Goal: Transaction & Acquisition: Purchase product/service

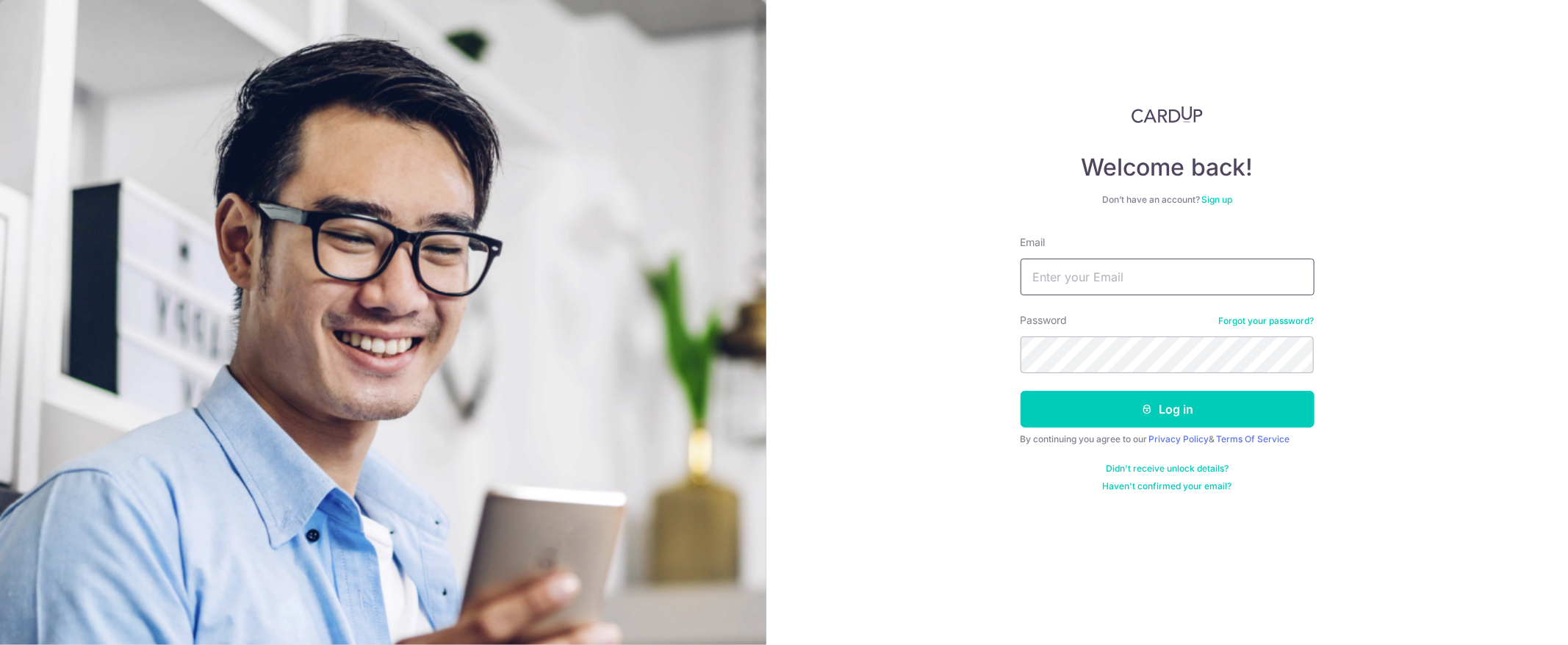
click at [1130, 287] on input "Email" at bounding box center [1167, 277] width 294 height 37
type input "[EMAIL_ADDRESS][DOMAIN_NAME]"
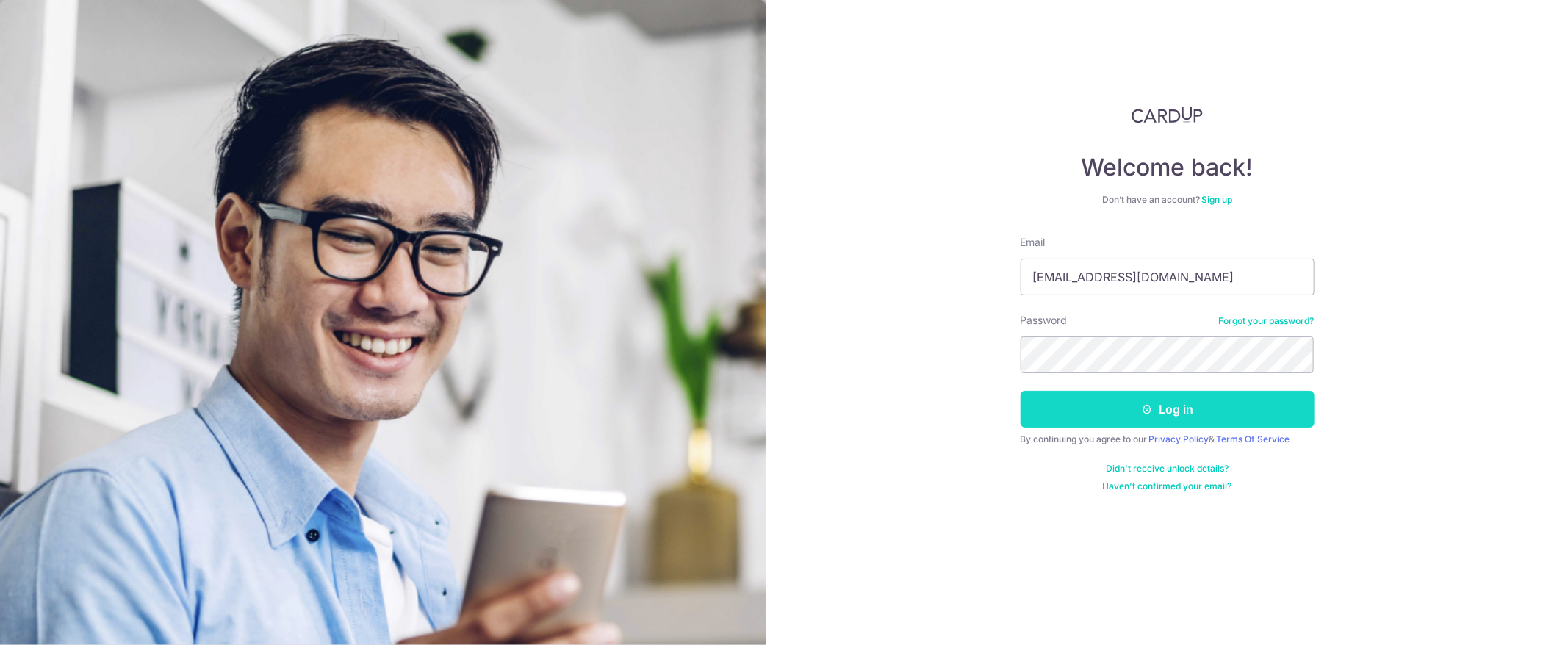
click at [1122, 416] on button "Log in" at bounding box center [1167, 409] width 294 height 37
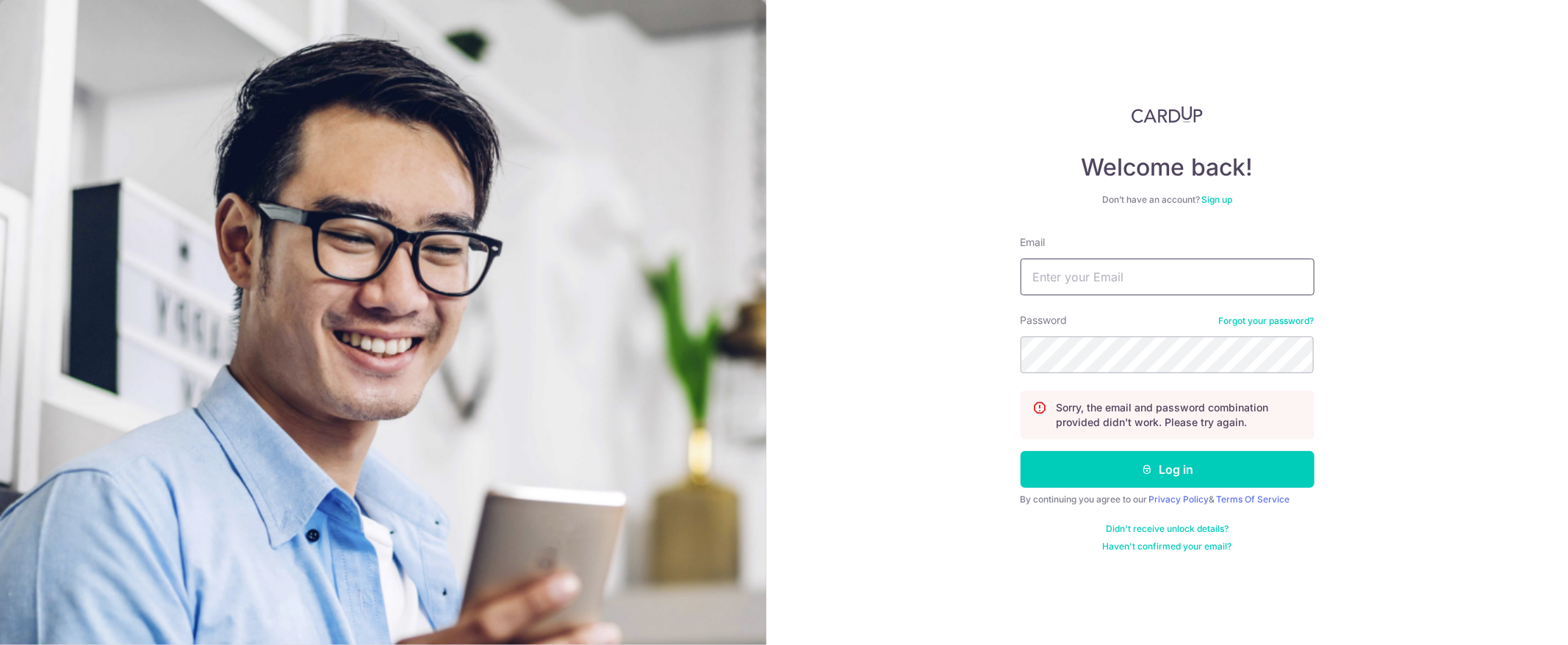
click at [1145, 270] on input "Email" at bounding box center [1167, 277] width 294 height 37
type input "[EMAIL_ADDRESS][DOMAIN_NAME]"
click at [1167, 470] on button "Log in" at bounding box center [1167, 470] width 294 height 37
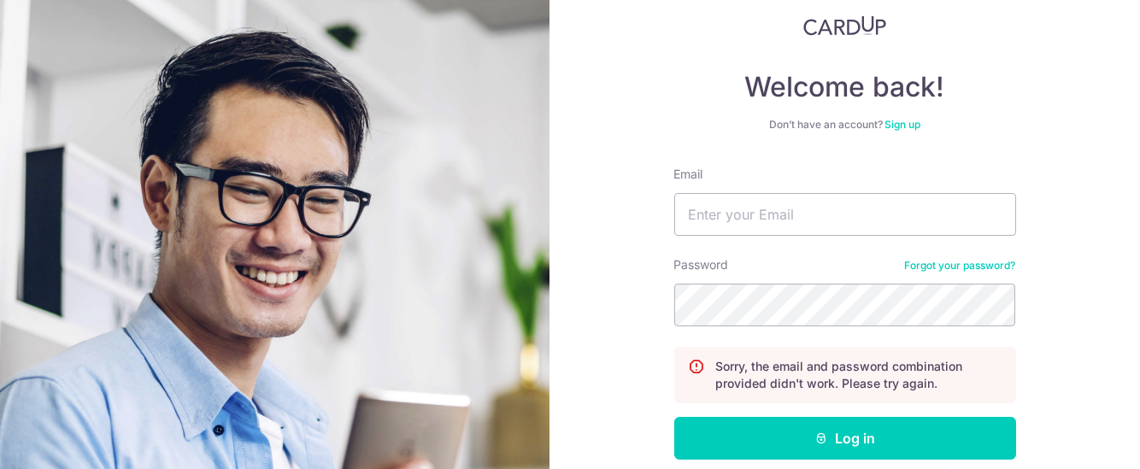
scroll to position [192, 0]
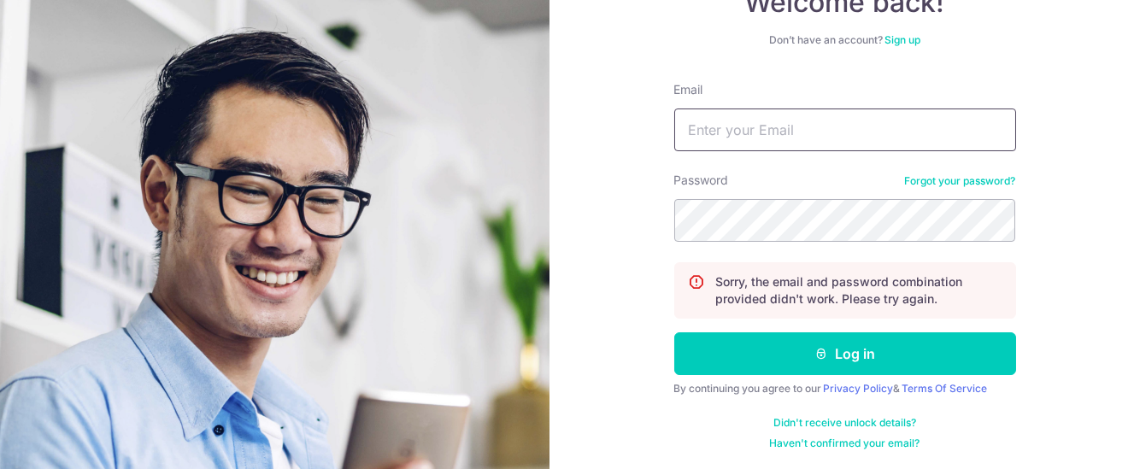
click at [832, 123] on input "Email" at bounding box center [845, 130] width 342 height 43
type input "[EMAIL_ADDRESS][DOMAIN_NAME]"
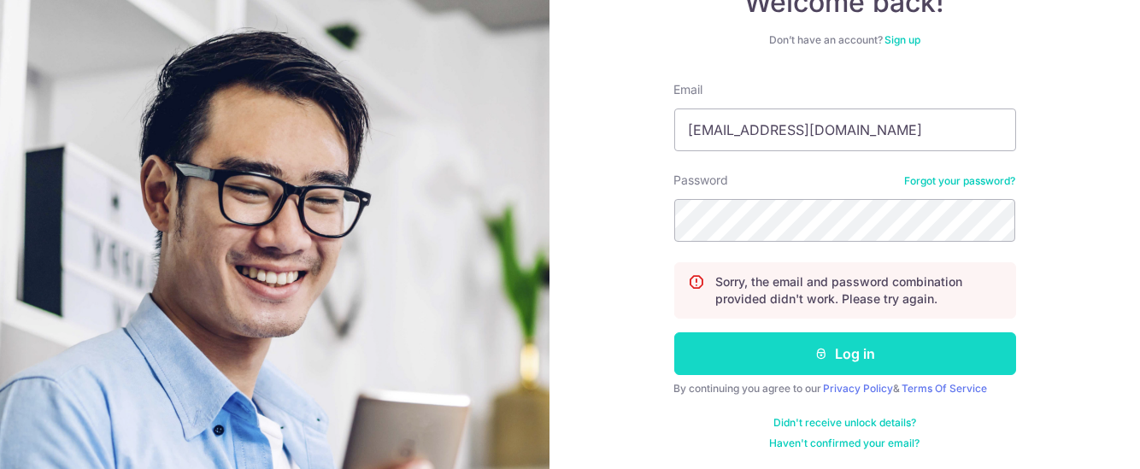
click at [827, 350] on button "Log in" at bounding box center [845, 353] width 342 height 43
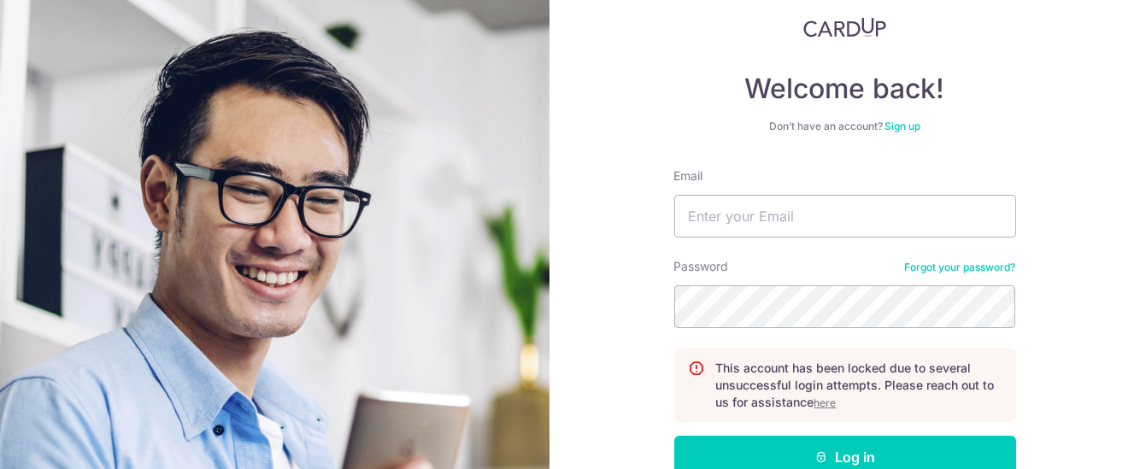
scroll to position [209, 0]
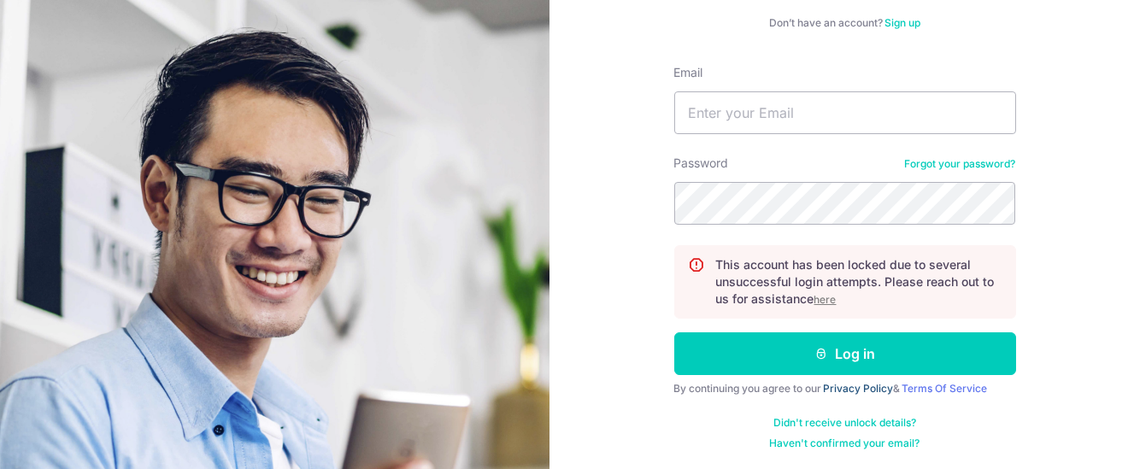
click at [828, 404] on form "Email Password Forgot your password? This account has been locked due to severa…" at bounding box center [845, 257] width 342 height 386
click at [838, 442] on link "Haven't confirmed your email?" at bounding box center [845, 444] width 150 height 14
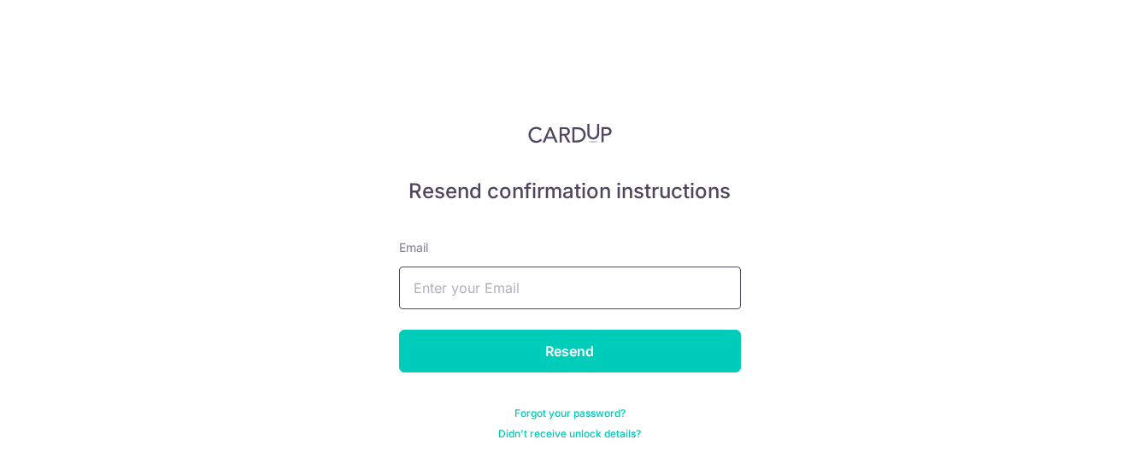
click at [697, 275] on input "text" at bounding box center [570, 288] width 342 height 43
type input "[EMAIL_ADDRESS][DOMAIN_NAME]"
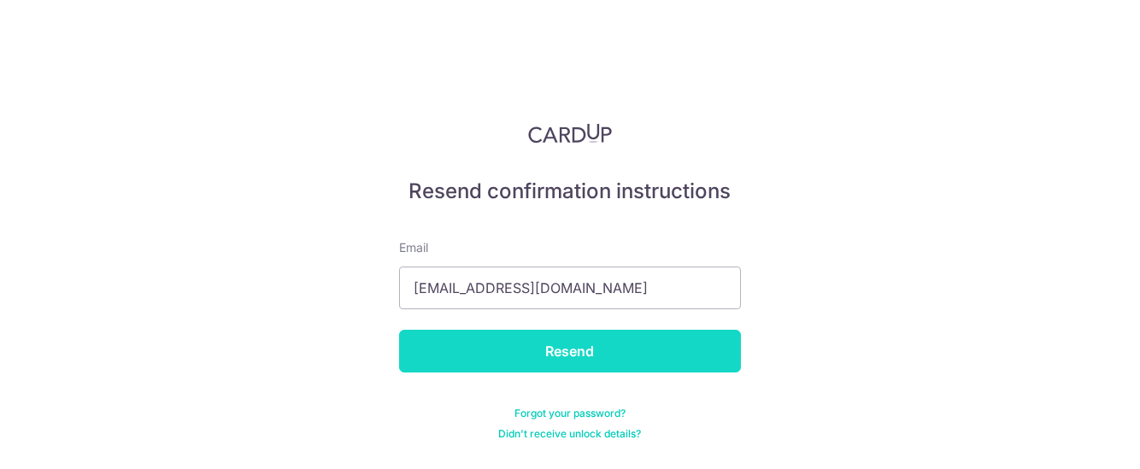
click at [585, 351] on input "Resend" at bounding box center [570, 351] width 342 height 43
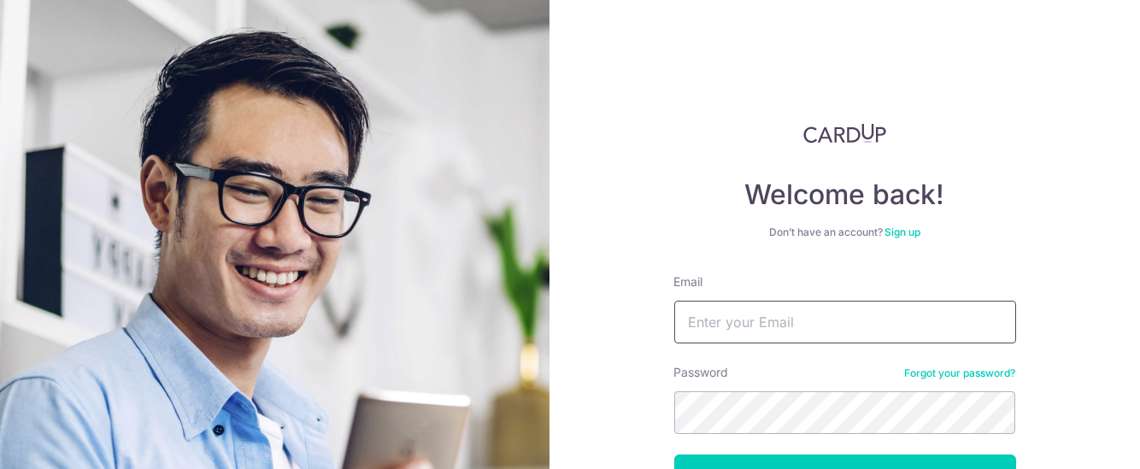
click at [717, 334] on input "Email" at bounding box center [845, 322] width 342 height 43
type input "[EMAIL_ADDRESS][DOMAIN_NAME]"
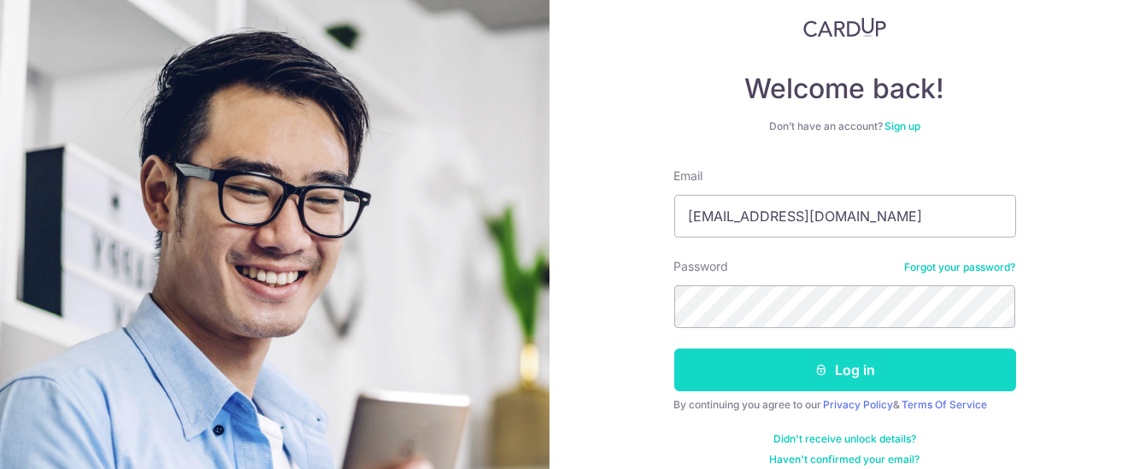
click at [784, 367] on button "Log in" at bounding box center [845, 370] width 342 height 43
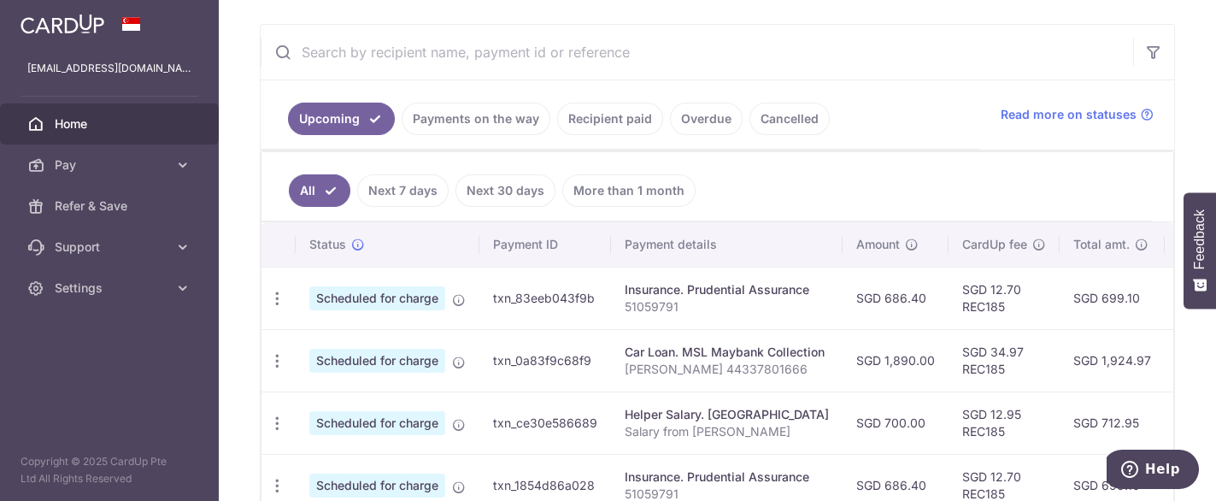
scroll to position [220, 0]
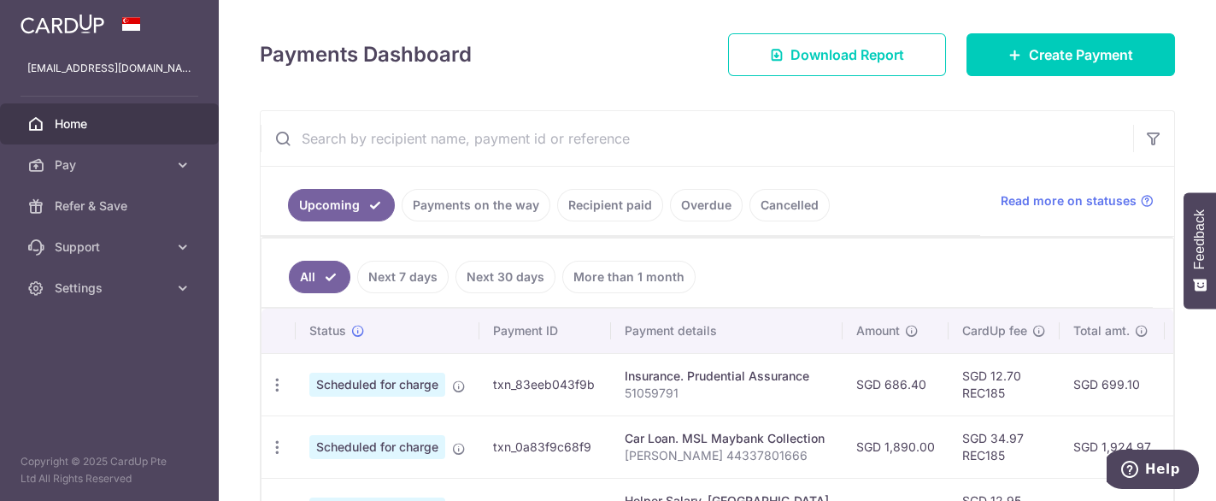
click at [623, 200] on link "Recipient paid" at bounding box center [610, 205] width 106 height 32
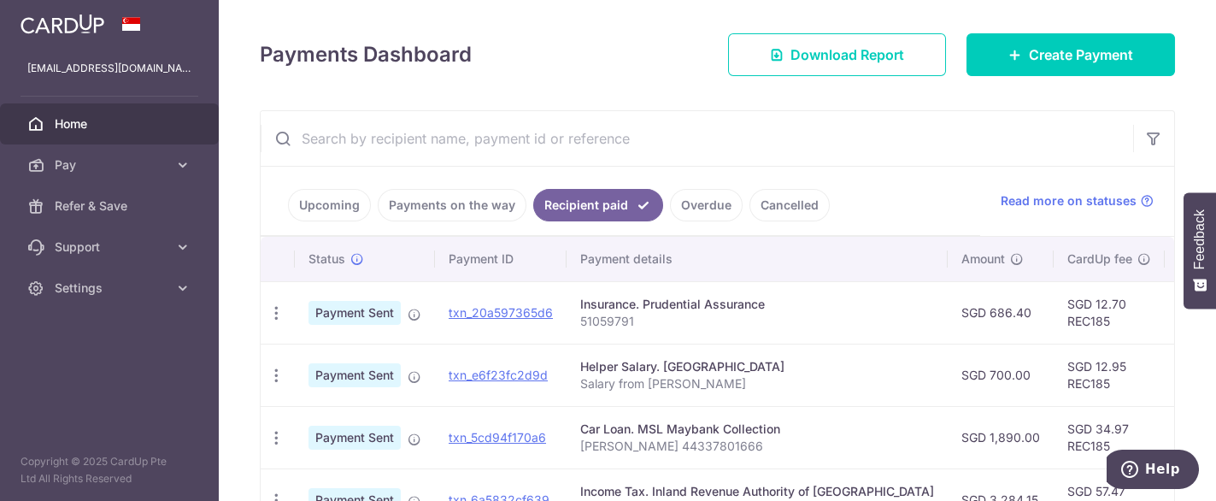
click at [703, 210] on link "Overdue" at bounding box center [706, 205] width 73 height 32
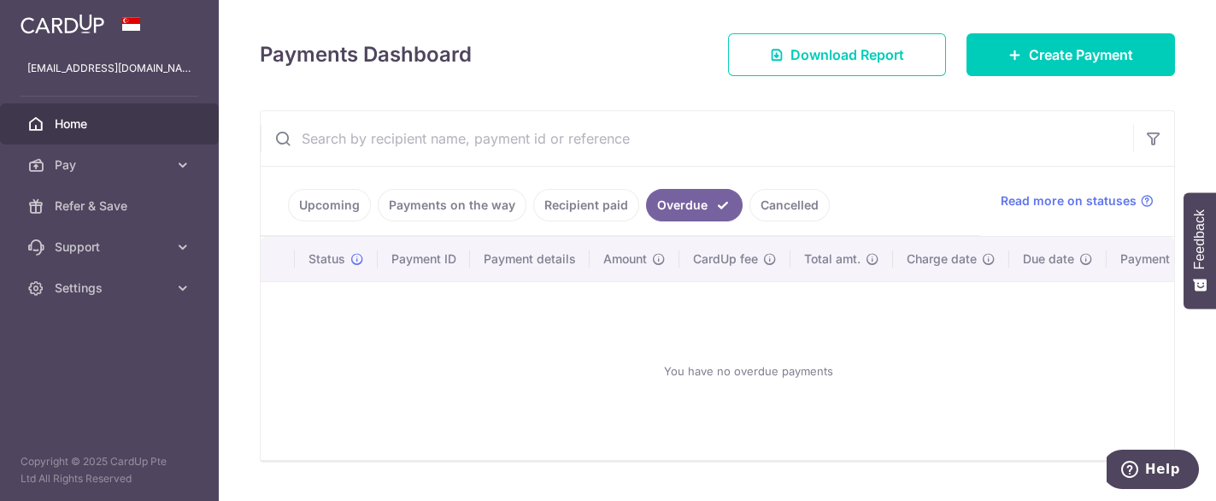
click at [800, 203] on link "Cancelled" at bounding box center [790, 205] width 80 height 32
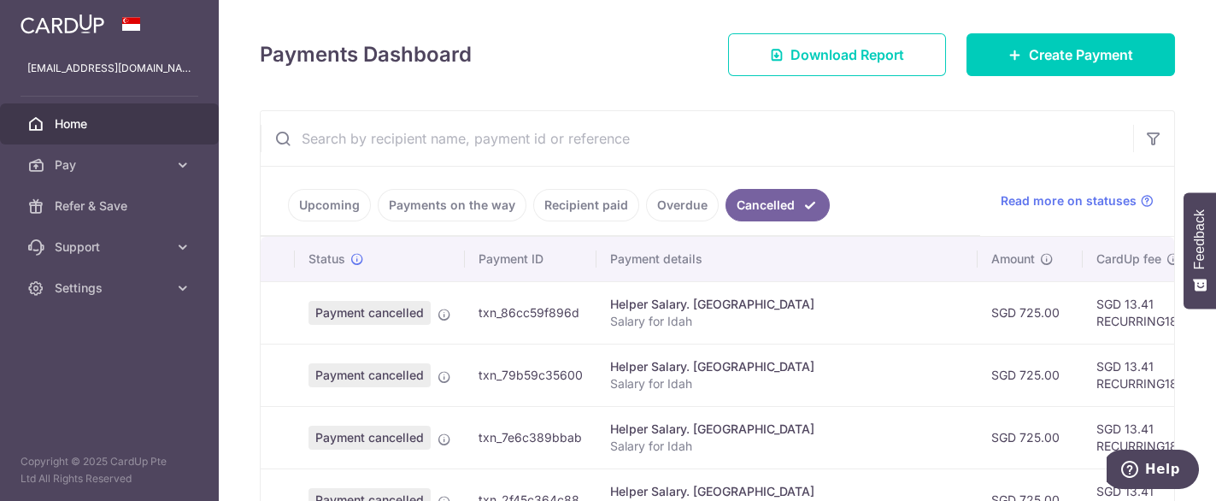
click at [662, 211] on link "Overdue" at bounding box center [682, 205] width 73 height 32
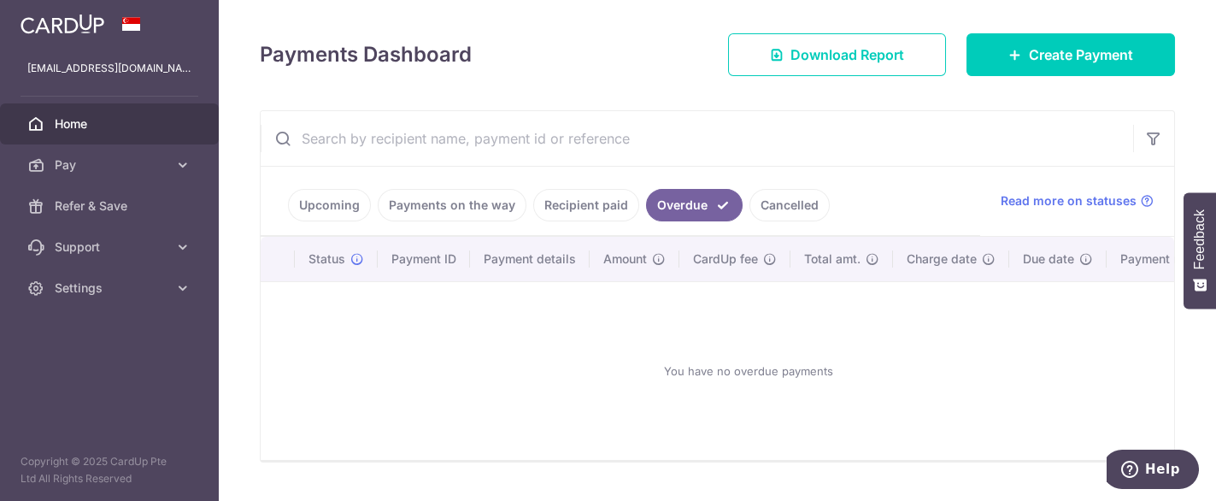
click at [573, 208] on link "Recipient paid" at bounding box center [586, 205] width 106 height 32
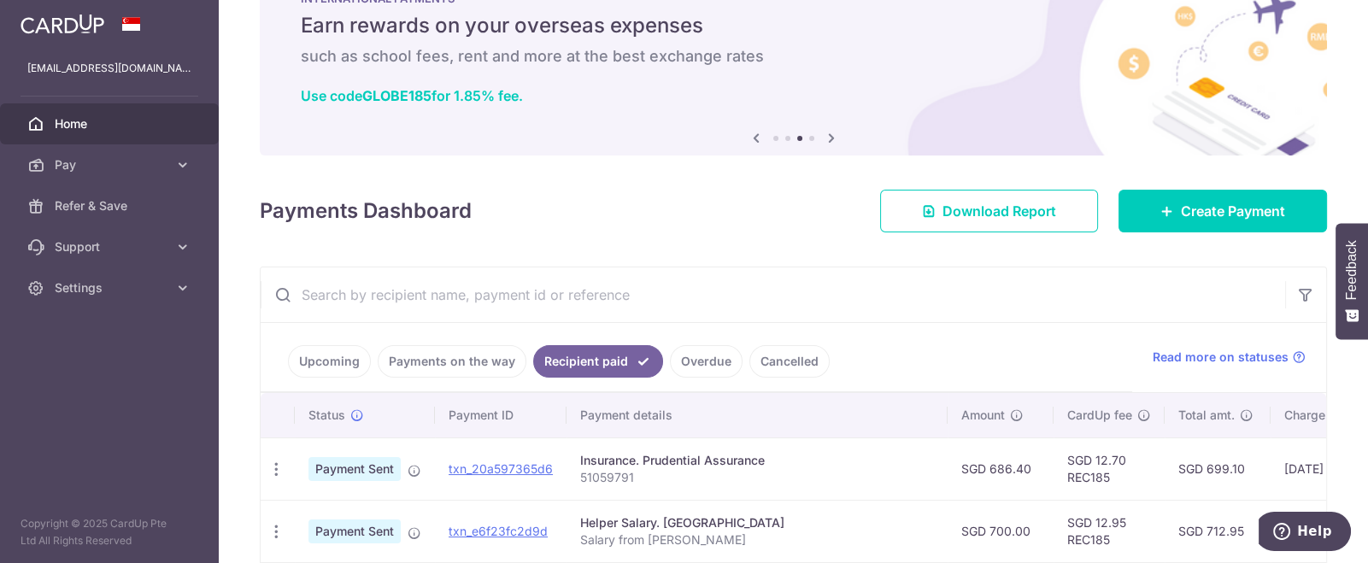
scroll to position [0, 0]
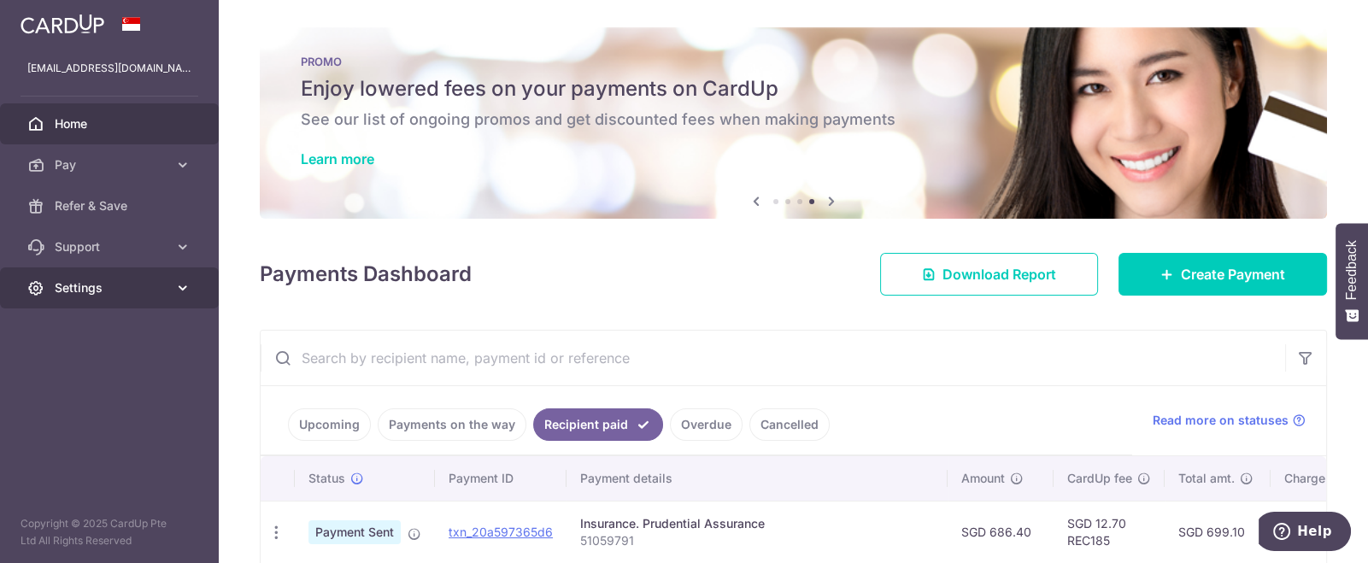
click at [184, 285] on icon at bounding box center [182, 287] width 17 height 17
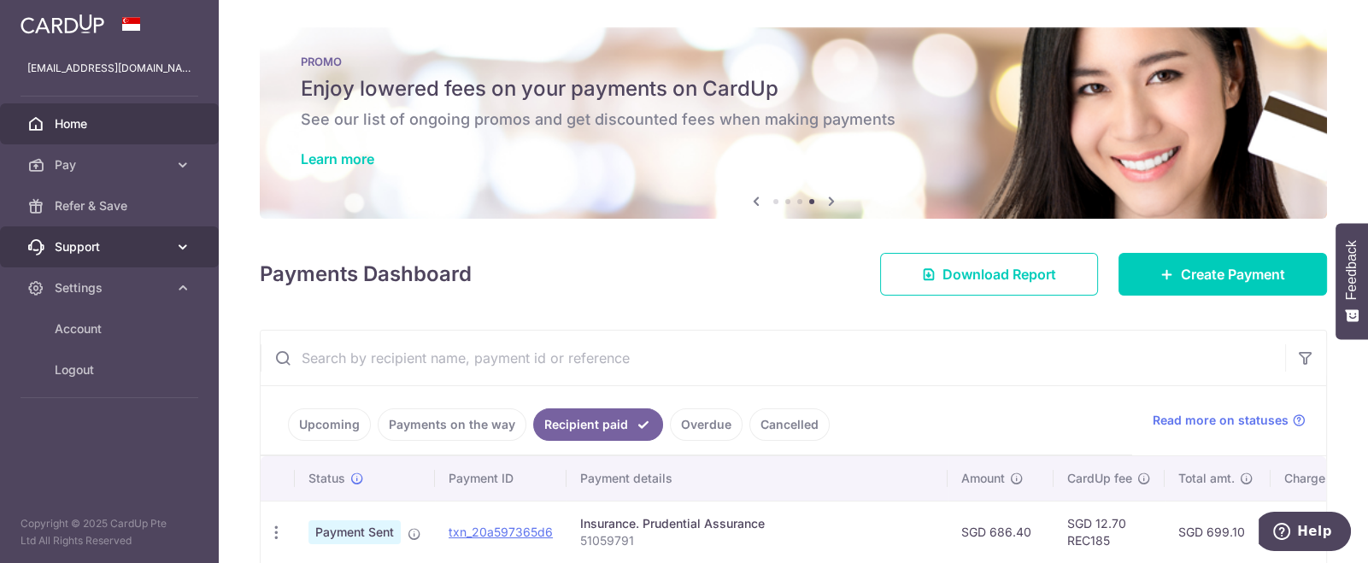
click at [182, 238] on icon at bounding box center [182, 246] width 17 height 17
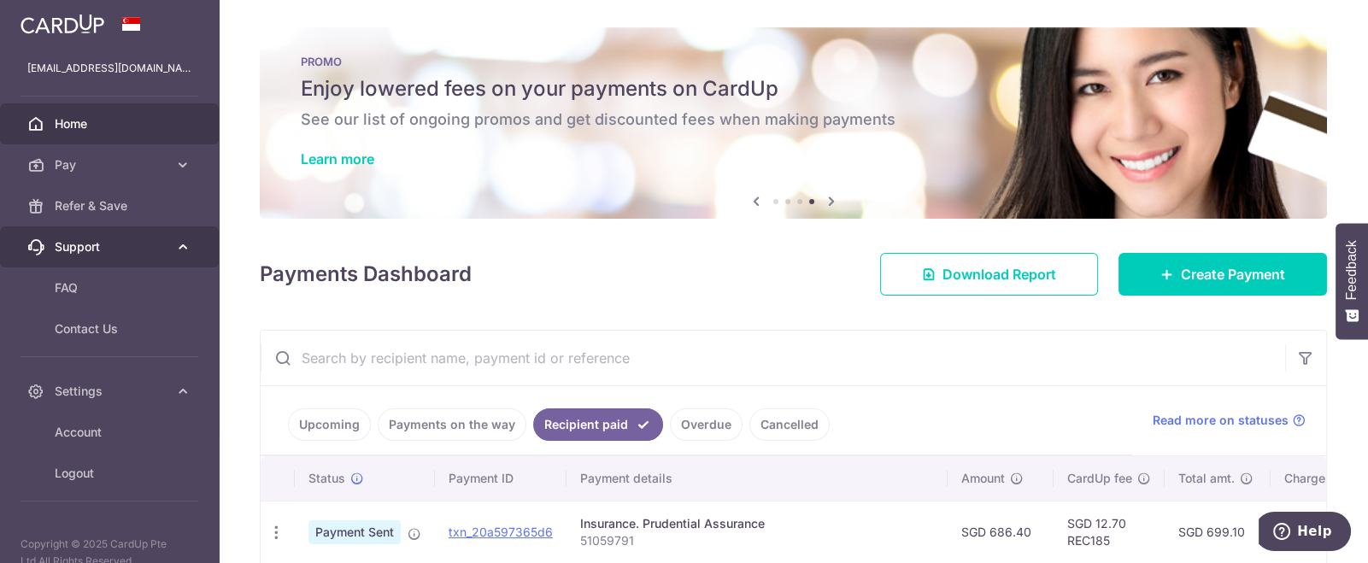
click at [182, 237] on link "Support" at bounding box center [109, 246] width 219 height 41
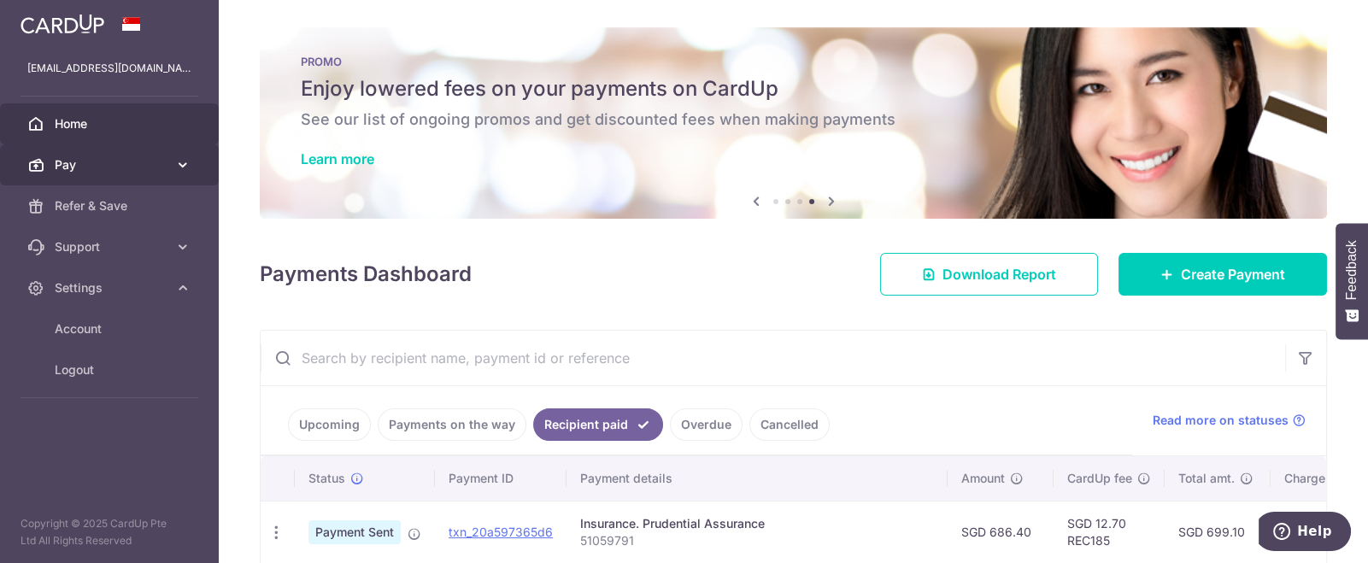
click at [183, 161] on icon at bounding box center [182, 164] width 17 height 17
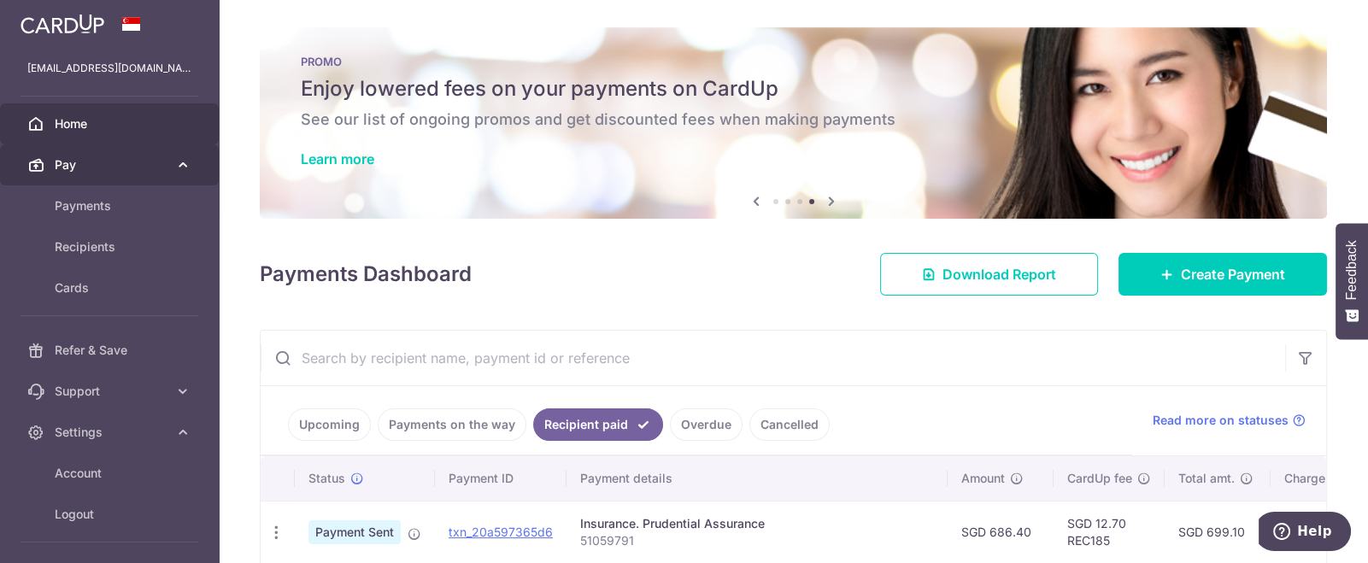
click at [183, 161] on link "Pay" at bounding box center [109, 164] width 219 height 41
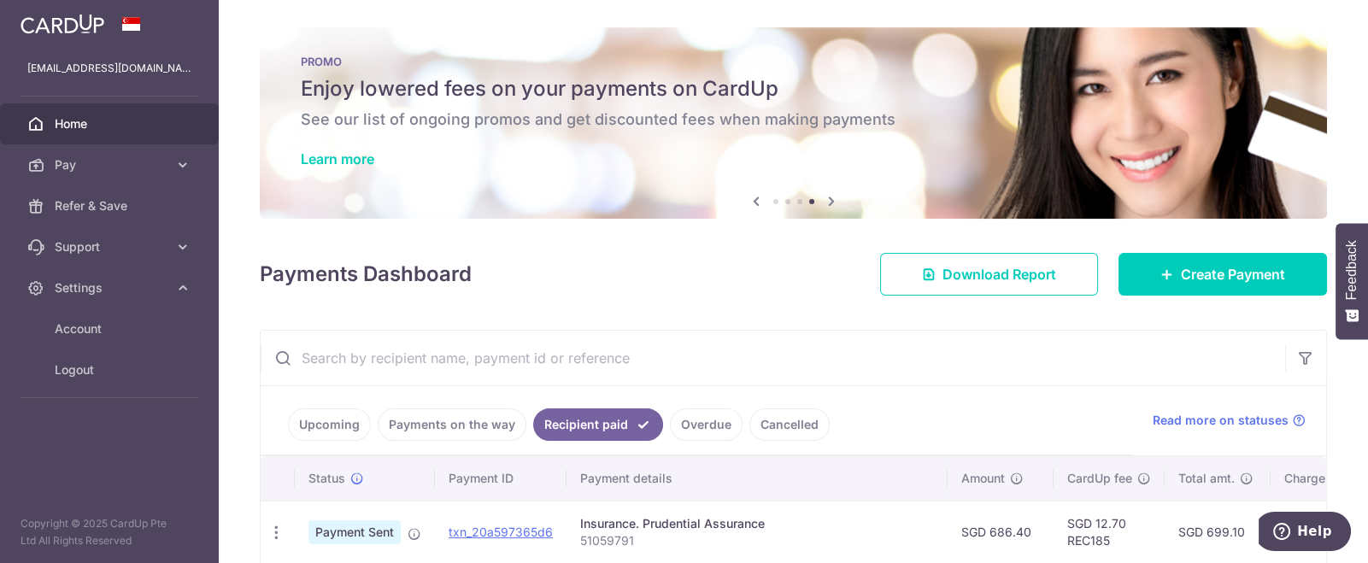
click at [822, 197] on icon at bounding box center [831, 201] width 21 height 21
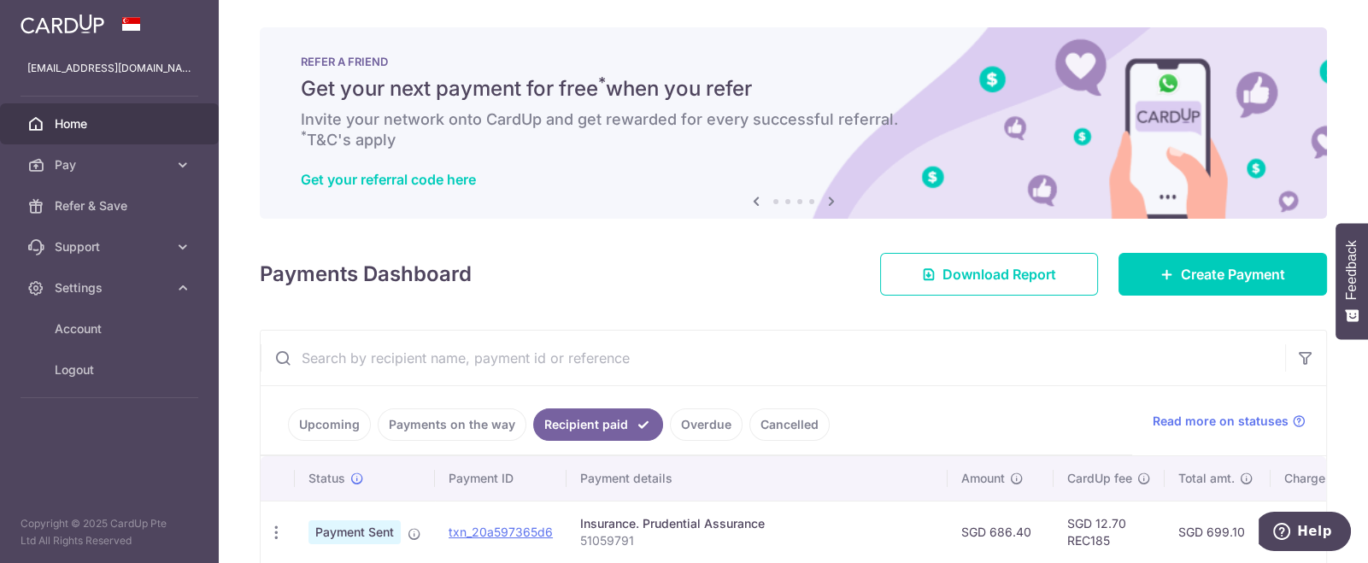
click at [822, 197] on icon at bounding box center [831, 201] width 21 height 21
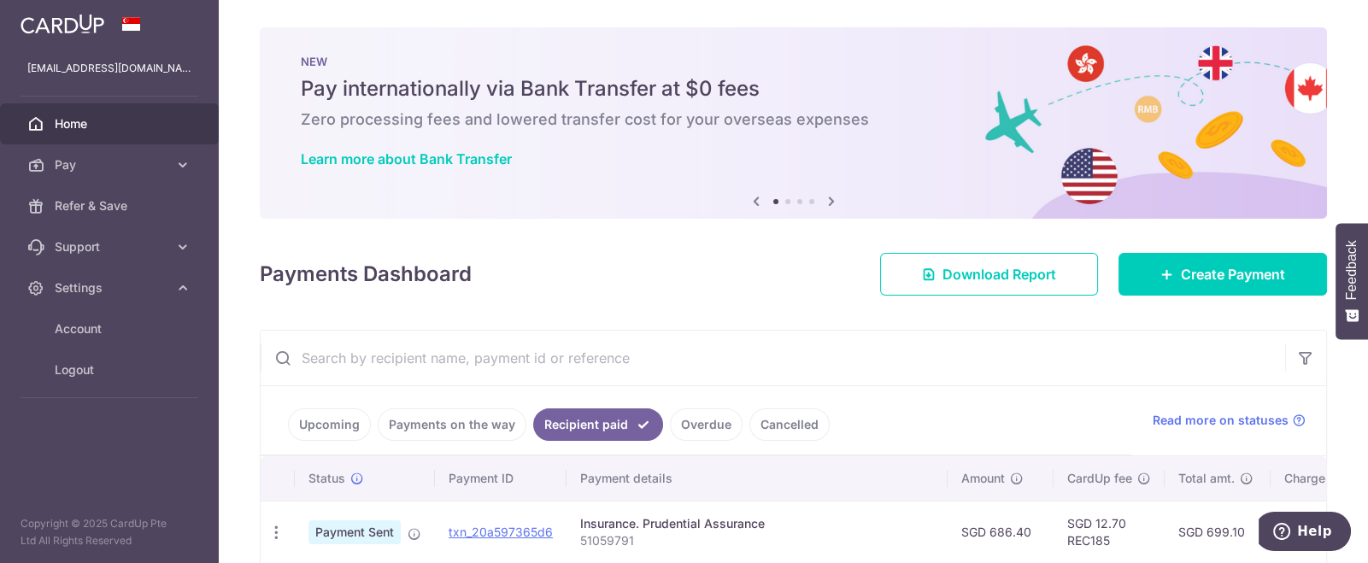
click at [822, 197] on icon at bounding box center [831, 201] width 21 height 21
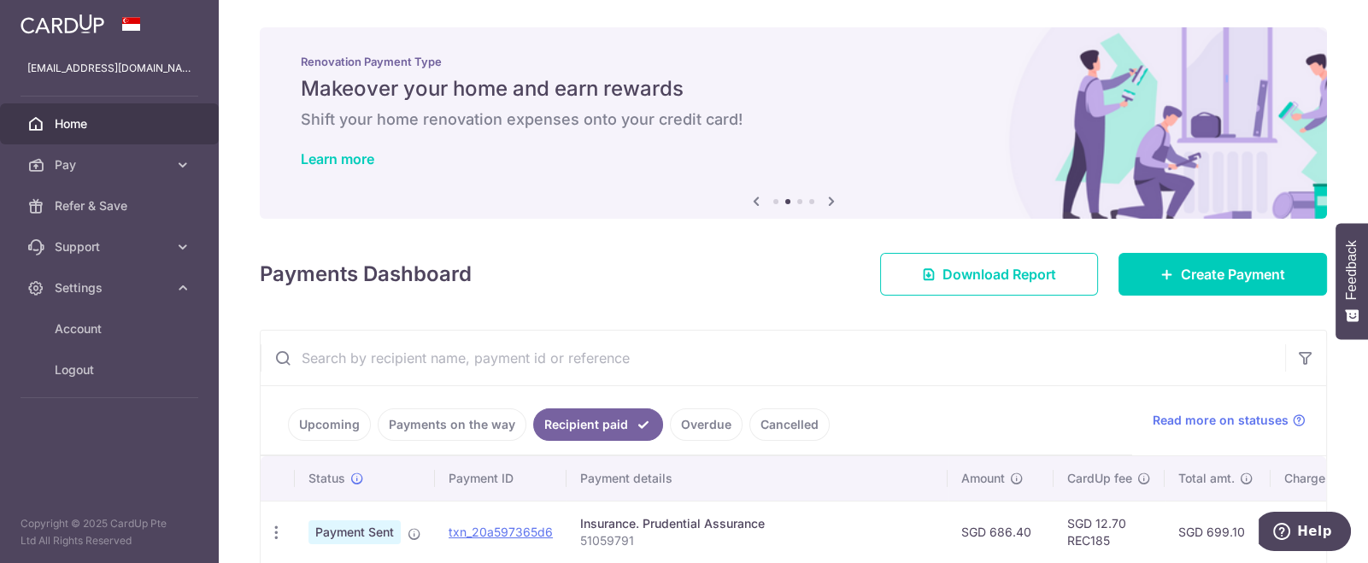
click at [822, 197] on icon at bounding box center [831, 201] width 21 height 21
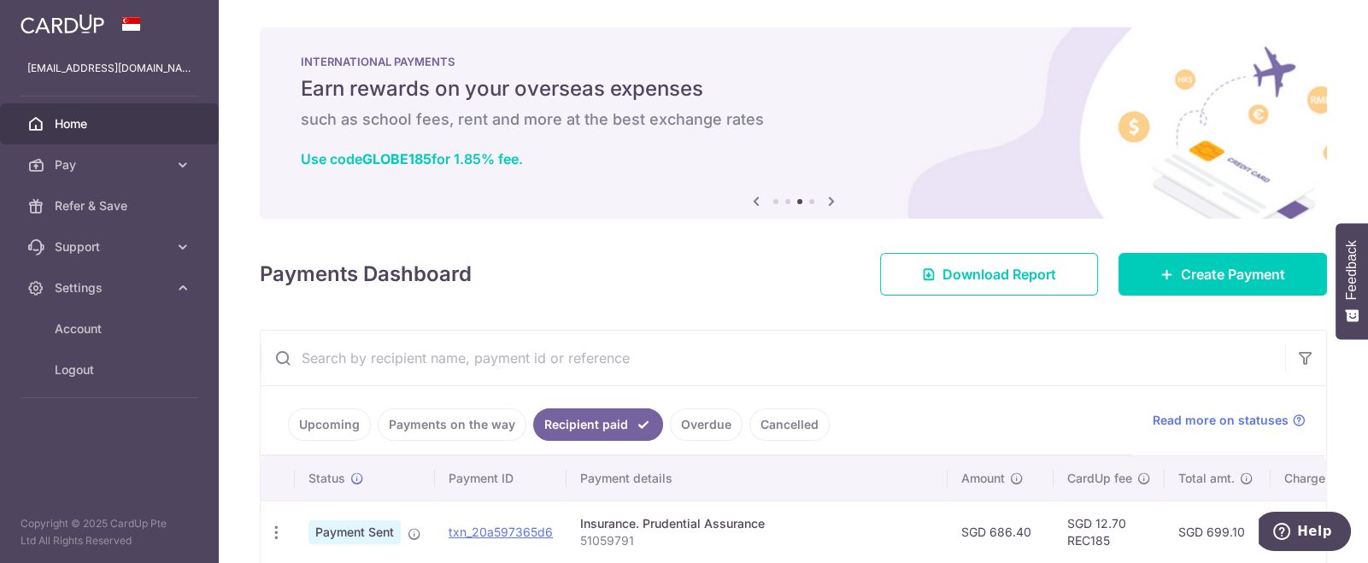
click at [821, 192] on icon at bounding box center [831, 201] width 21 height 21
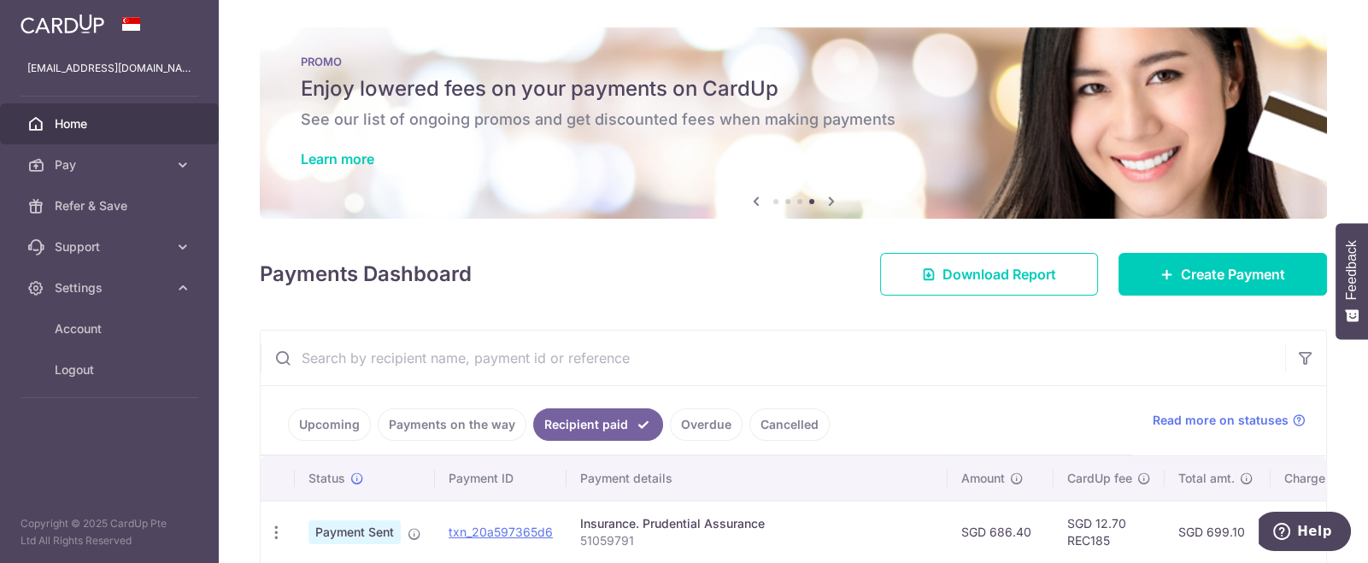
click at [821, 192] on icon at bounding box center [831, 201] width 21 height 21
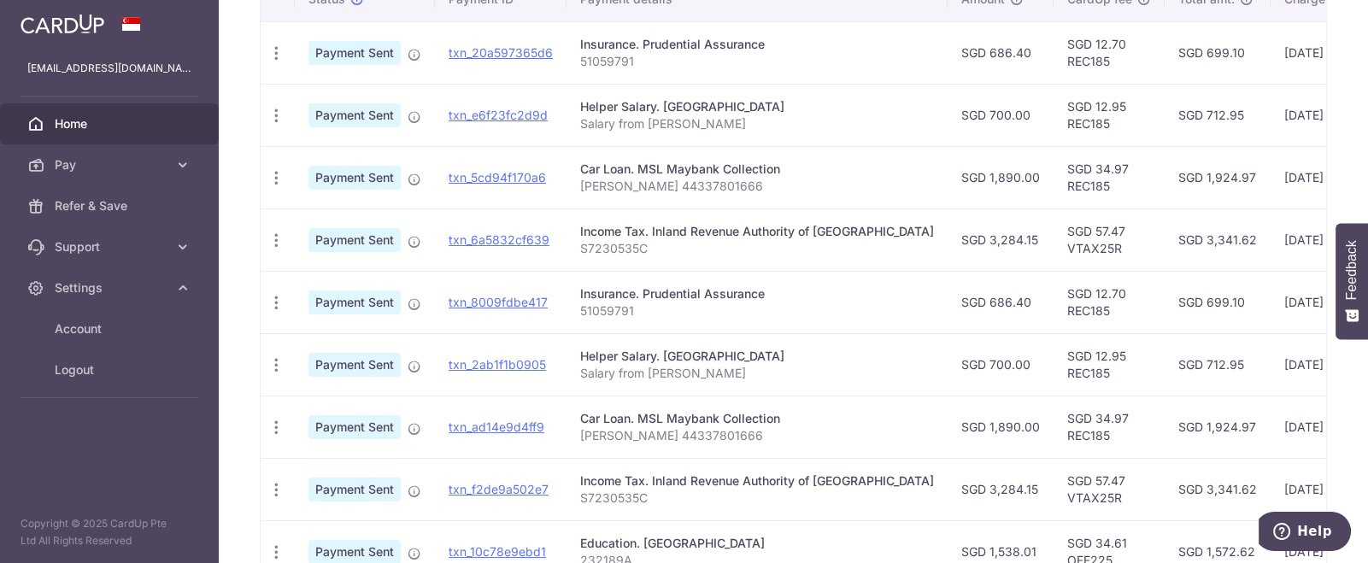
scroll to position [513, 0]
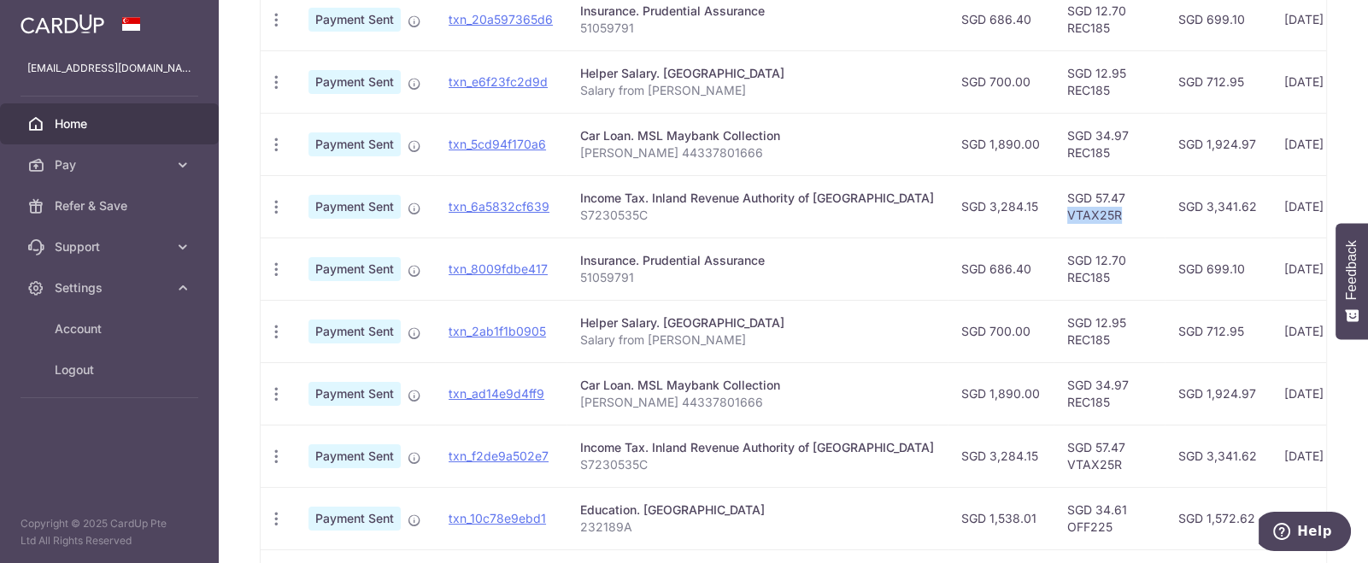
drag, startPoint x: 1006, startPoint y: 214, endPoint x: 1068, endPoint y: 209, distance: 62.5
click at [1068, 209] on td "SGD 57.47 VTAX25R" at bounding box center [1109, 206] width 111 height 62
copy td "VTAX25R"
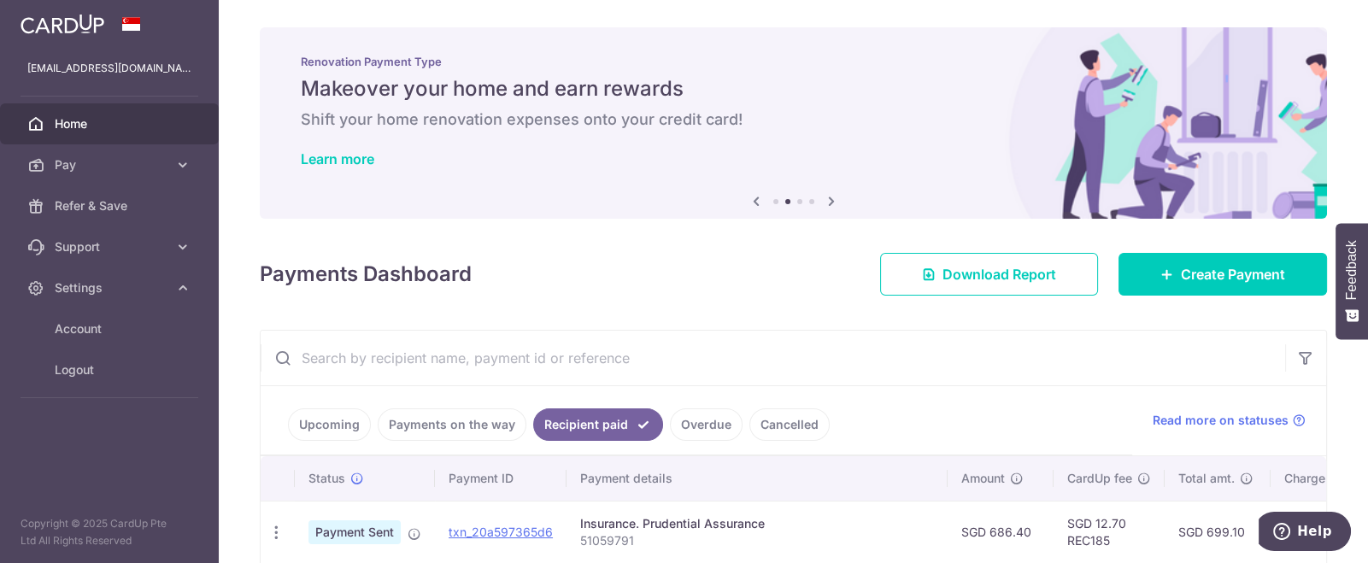
click at [76, 121] on span "Home" at bounding box center [111, 123] width 113 height 17
click at [154, 151] on link "Pay" at bounding box center [109, 164] width 219 height 41
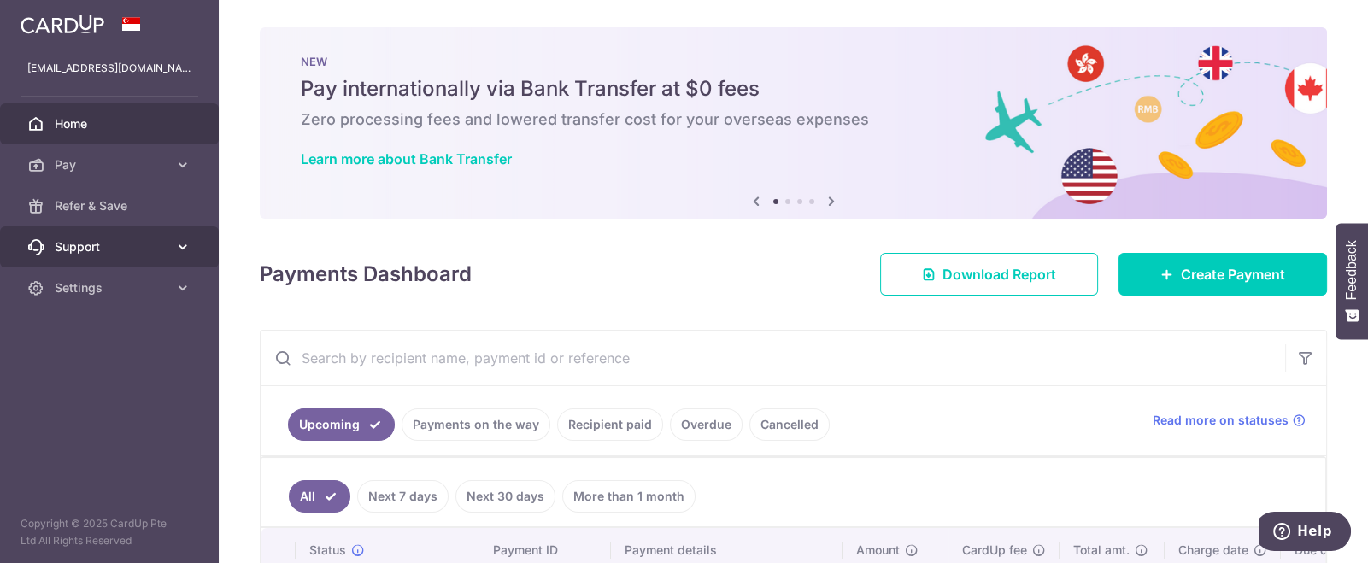
click at [177, 238] on icon at bounding box center [182, 246] width 17 height 17
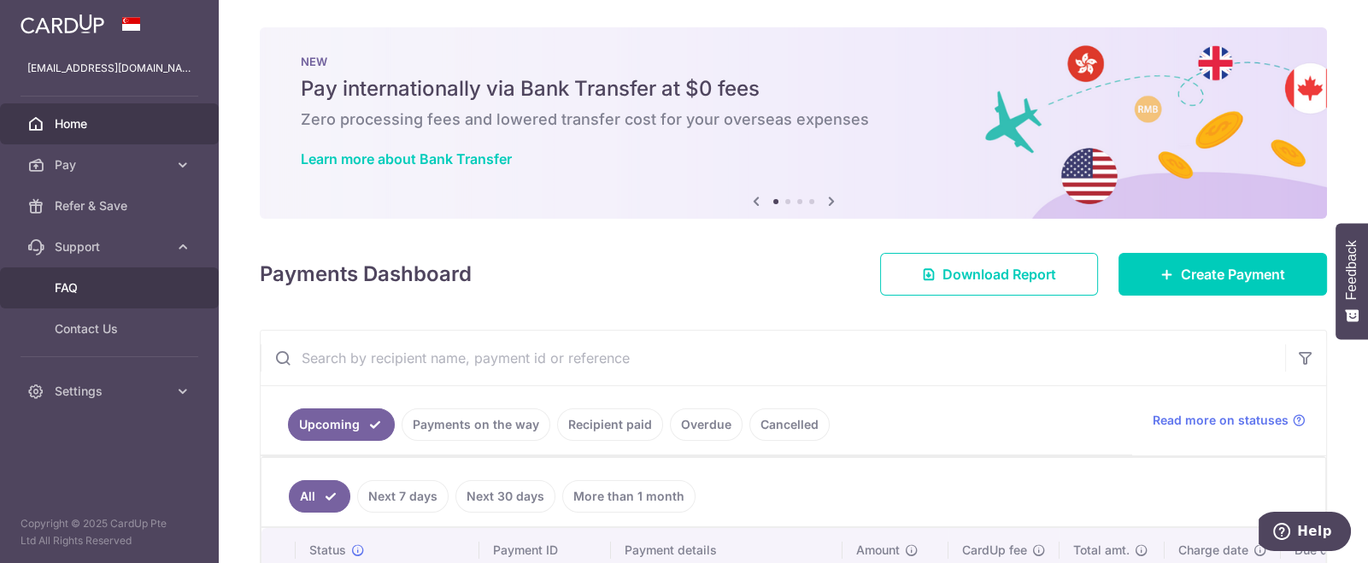
click at [115, 291] on span "FAQ" at bounding box center [111, 287] width 113 height 17
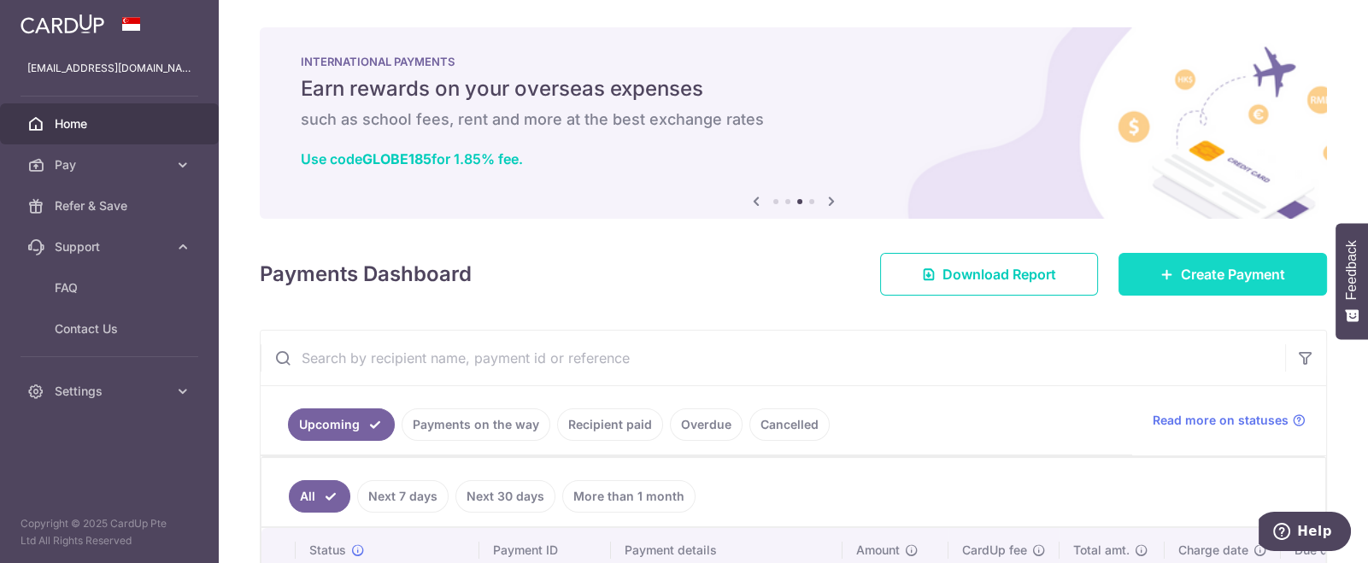
click at [1188, 275] on span "Create Payment" at bounding box center [1233, 274] width 104 height 21
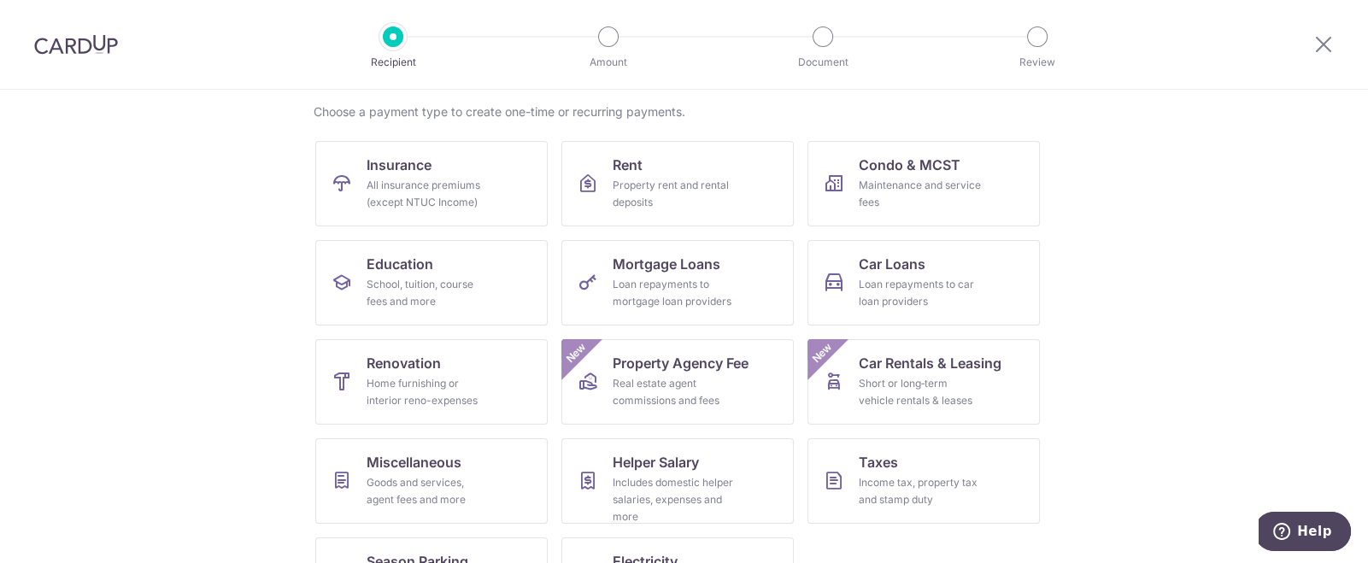
scroll to position [201, 0]
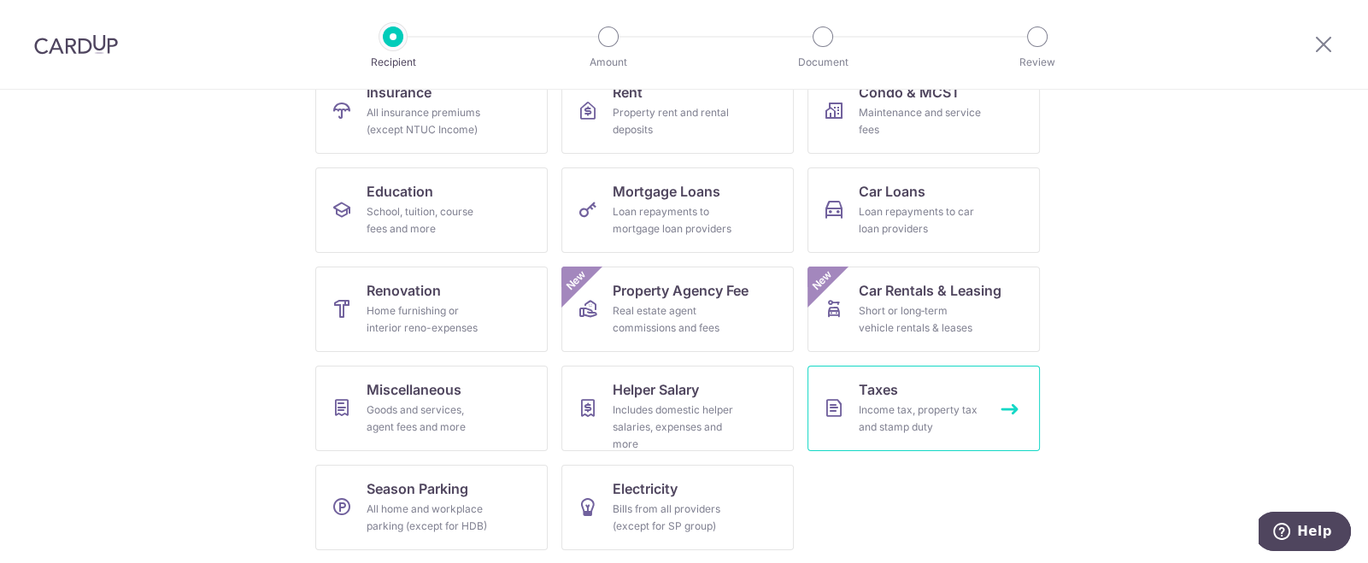
click at [885, 402] on div "Income tax, property tax and stamp duty" at bounding box center [920, 419] width 123 height 34
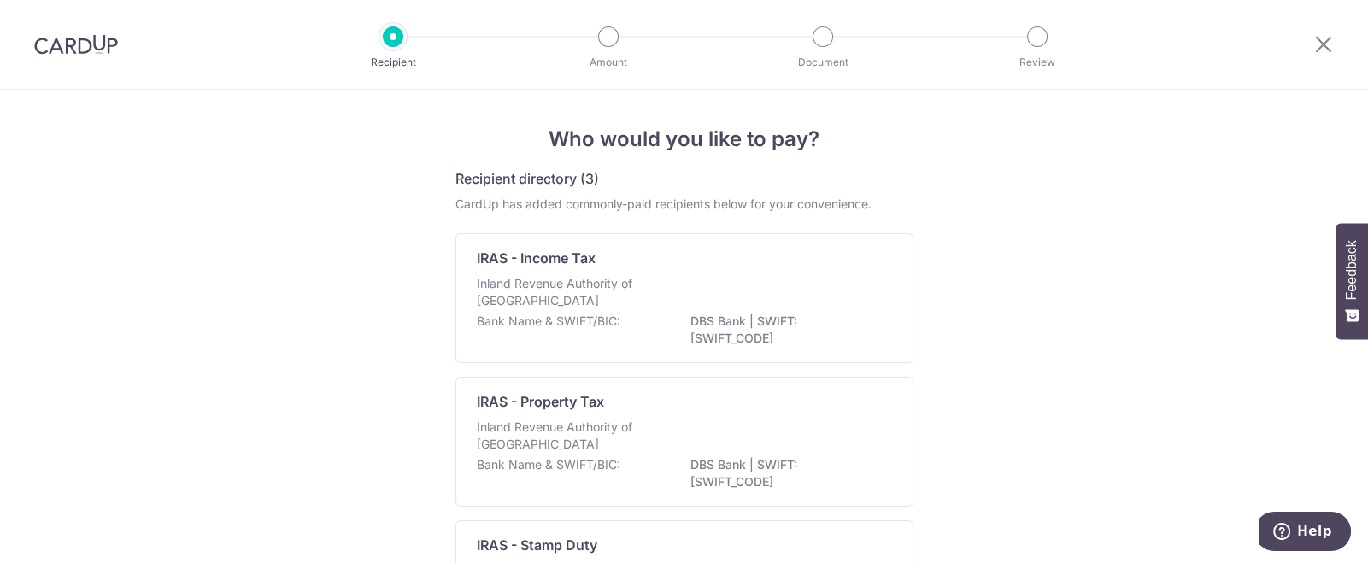
scroll to position [128, 0]
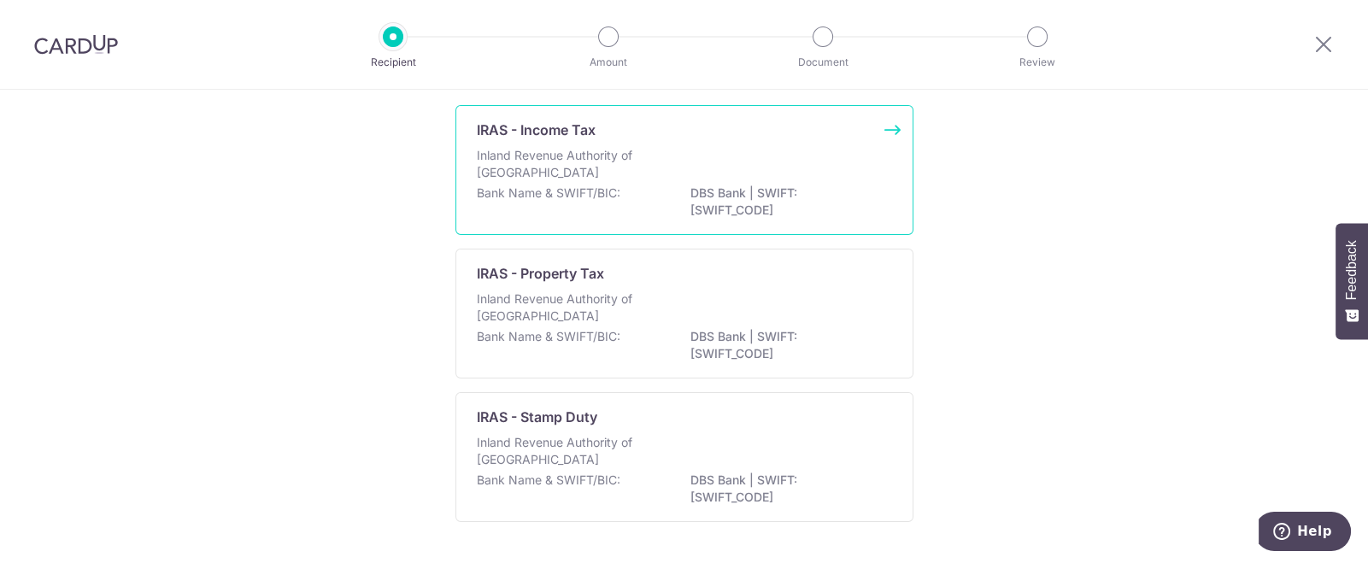
click at [642, 155] on p "Inland Revenue Authority of [GEOGRAPHIC_DATA]" at bounding box center [567, 164] width 181 height 34
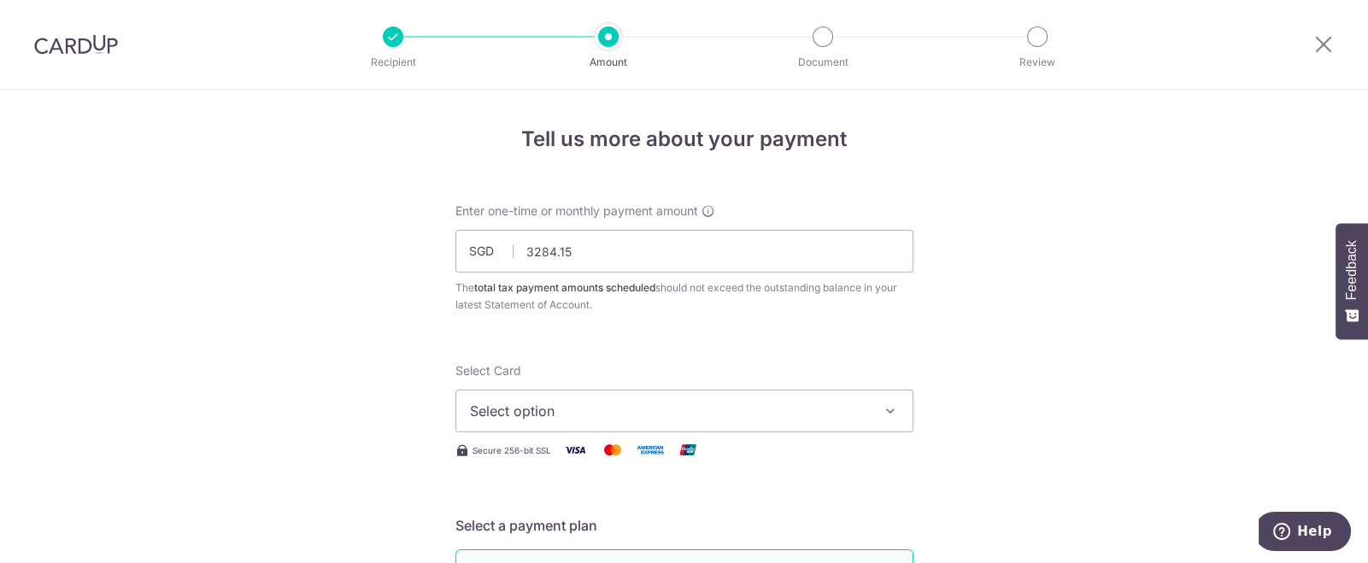
type input "3,284.15"
click at [891, 411] on icon "button" at bounding box center [890, 411] width 17 height 17
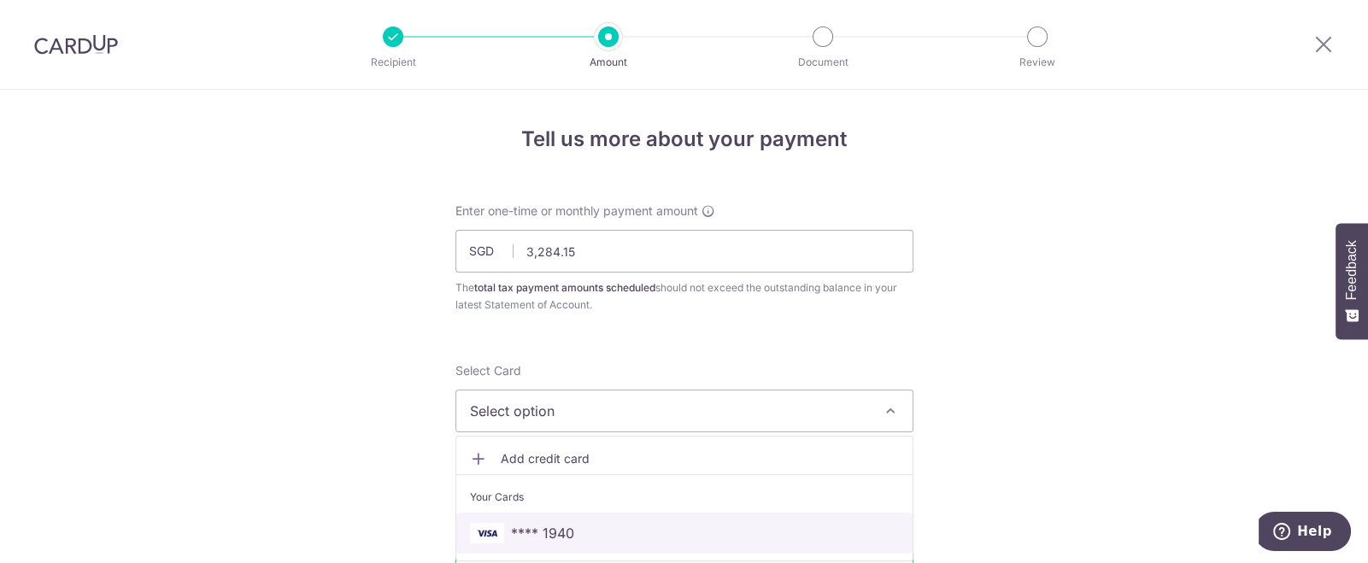
click at [623, 530] on span "**** 1940" at bounding box center [684, 533] width 429 height 21
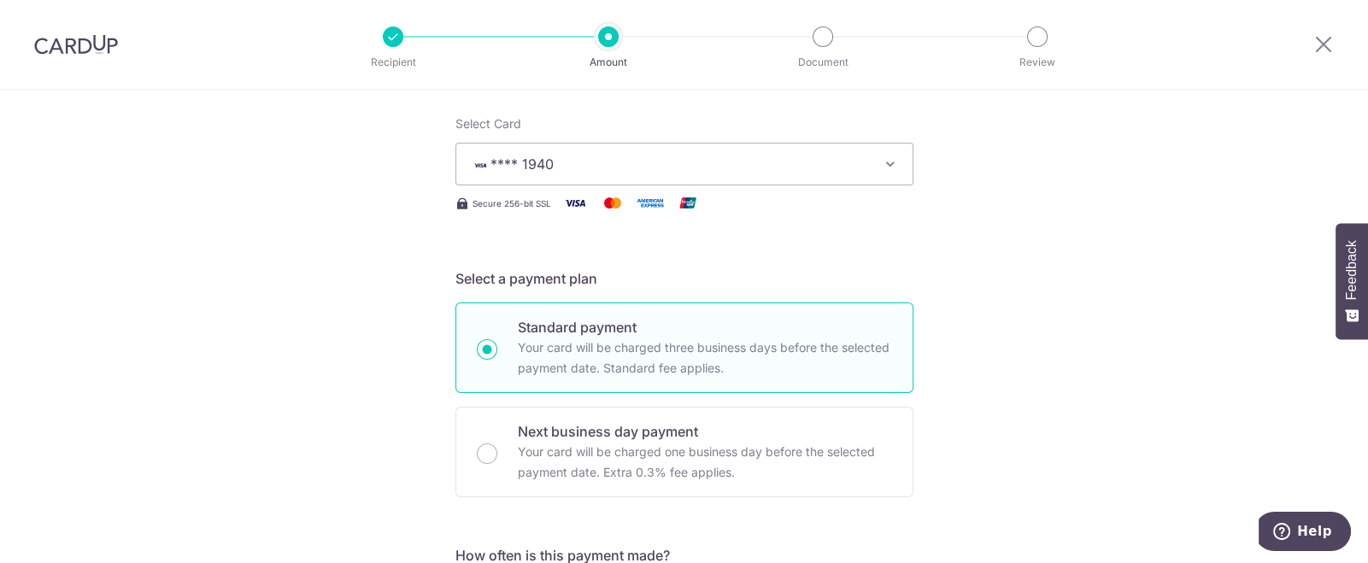
scroll to position [256, 0]
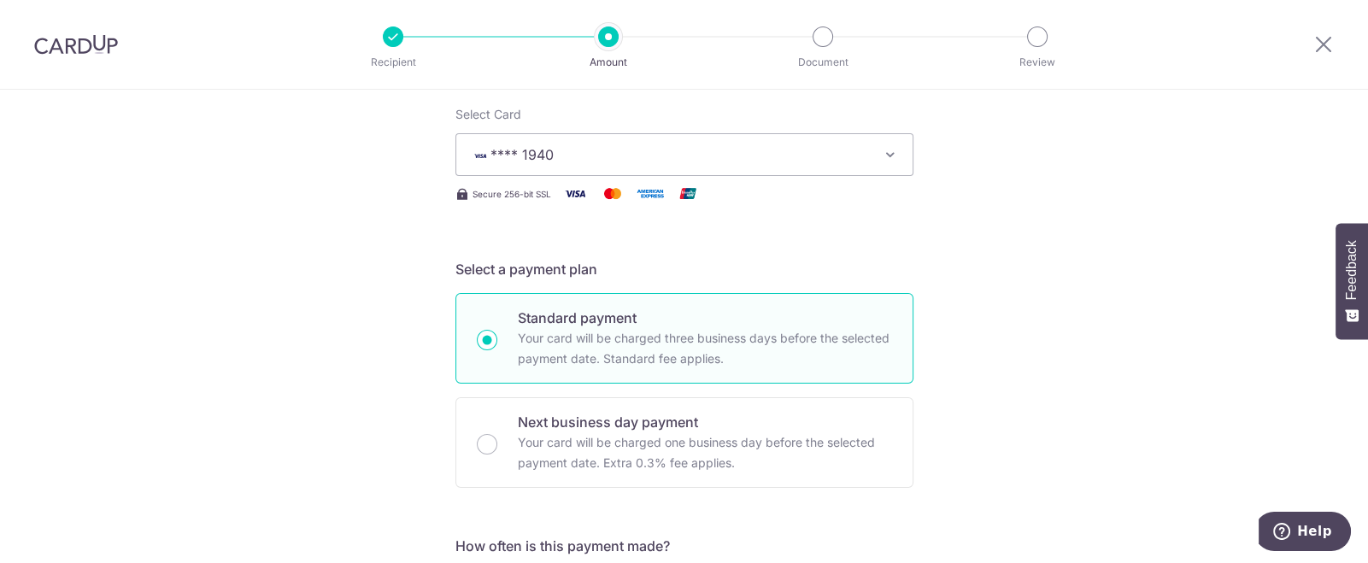
click at [885, 155] on icon "button" at bounding box center [890, 154] width 17 height 17
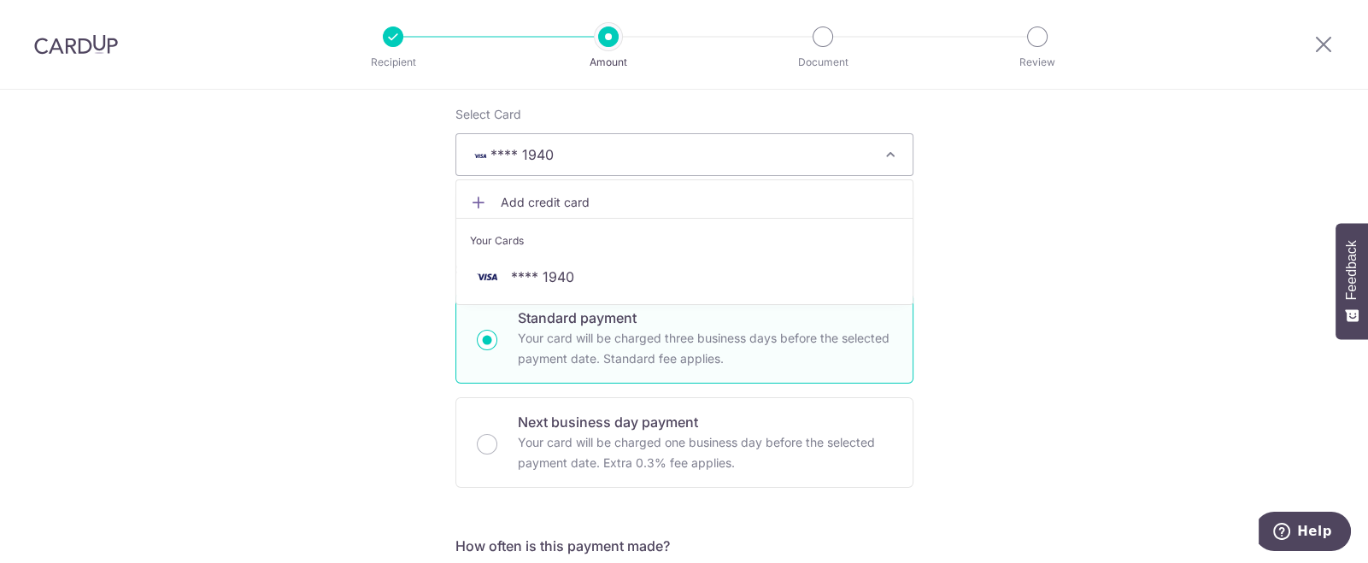
drag, startPoint x: 564, startPoint y: 280, endPoint x: 979, endPoint y: 198, distance: 422.6
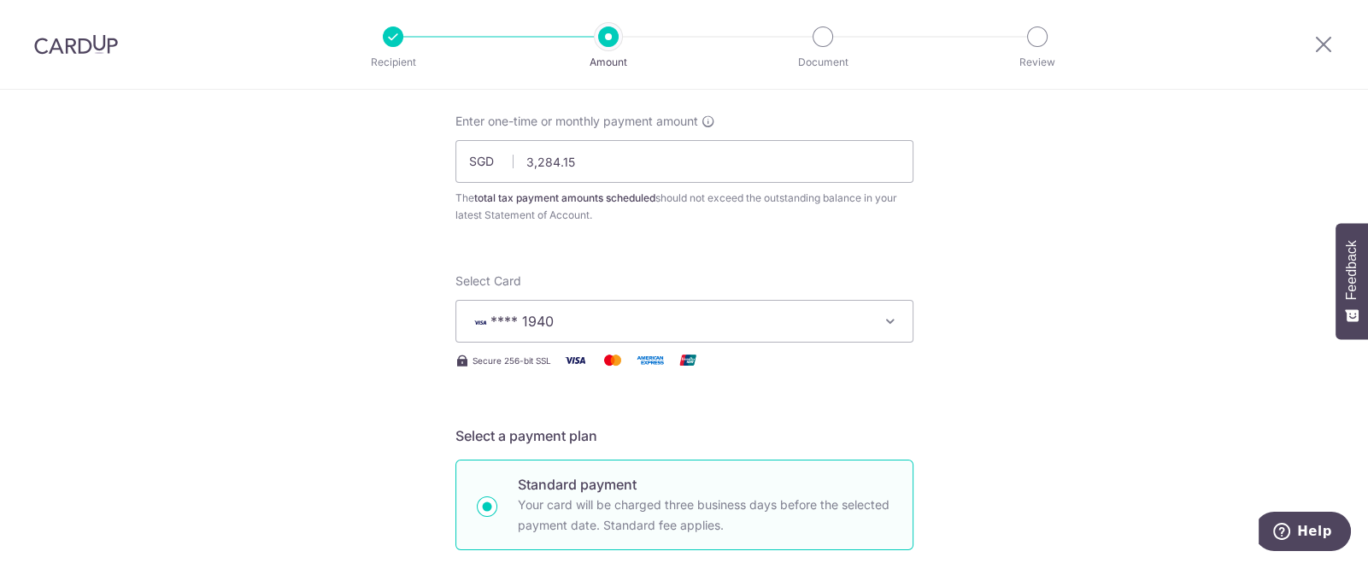
scroll to position [85, 0]
click at [882, 321] on icon "button" at bounding box center [890, 325] width 17 height 17
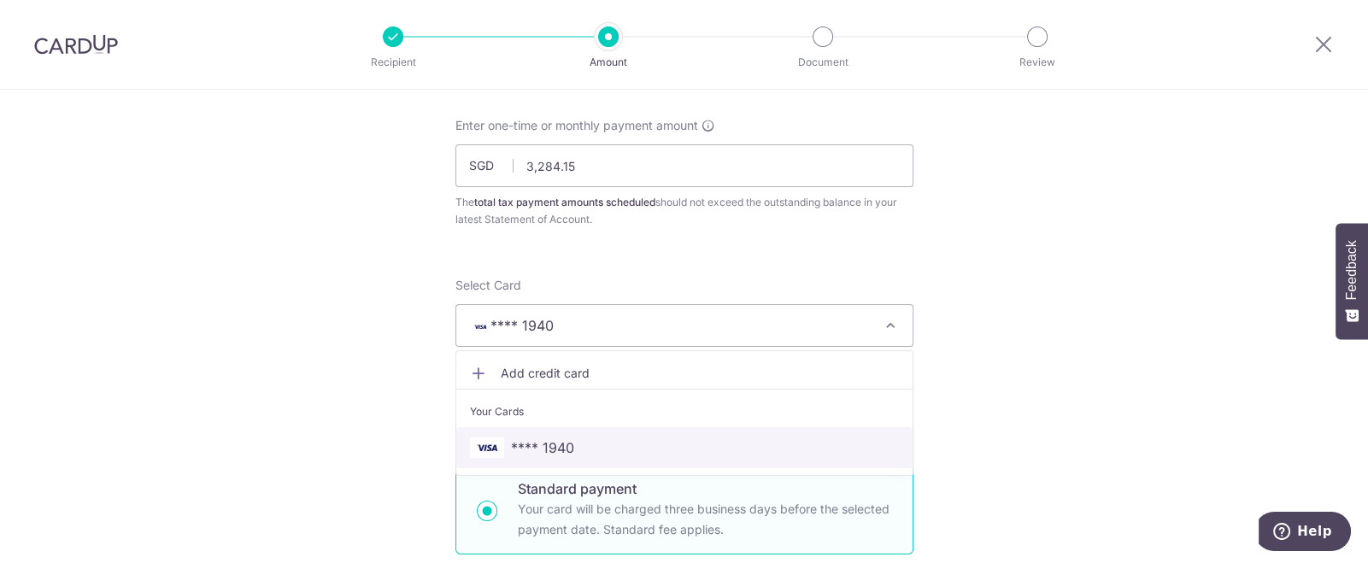
click at [547, 438] on span "**** 1940" at bounding box center [542, 448] width 63 height 21
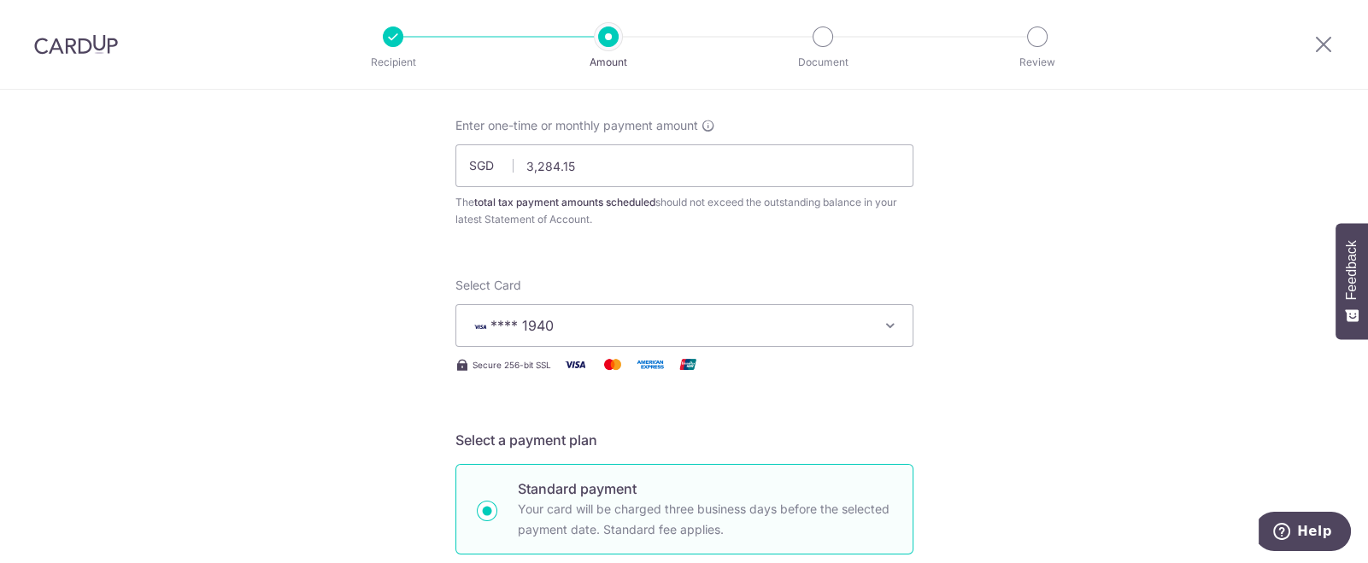
click at [530, 321] on span "**** 1940" at bounding box center [522, 325] width 63 height 17
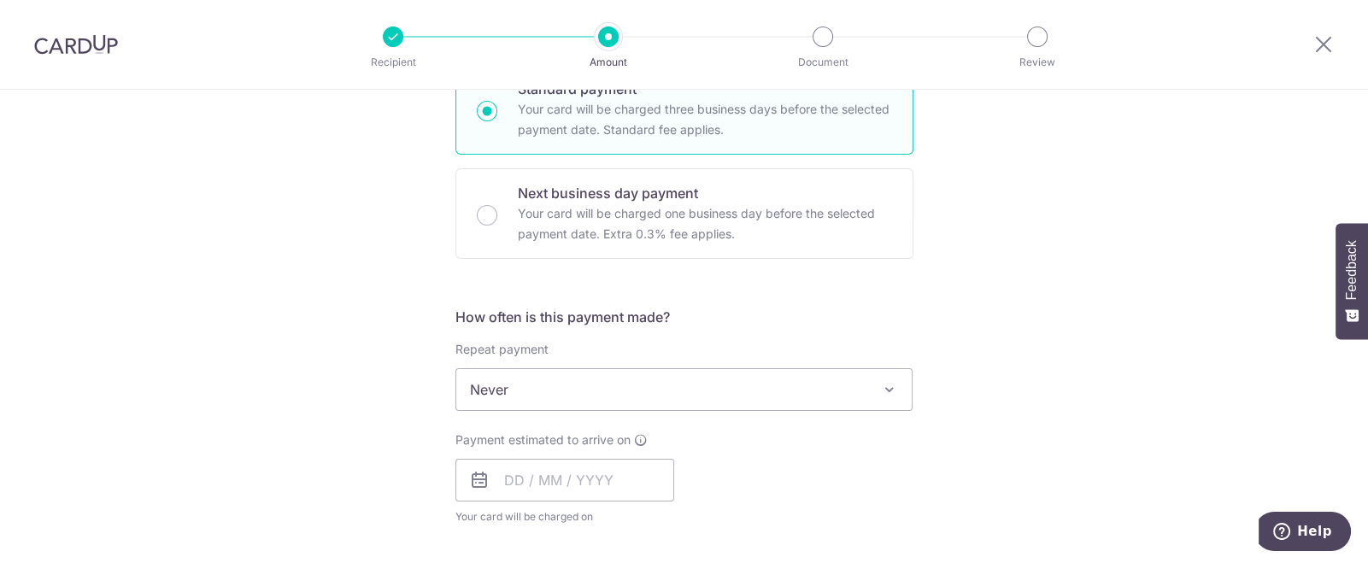
scroll to position [470, 0]
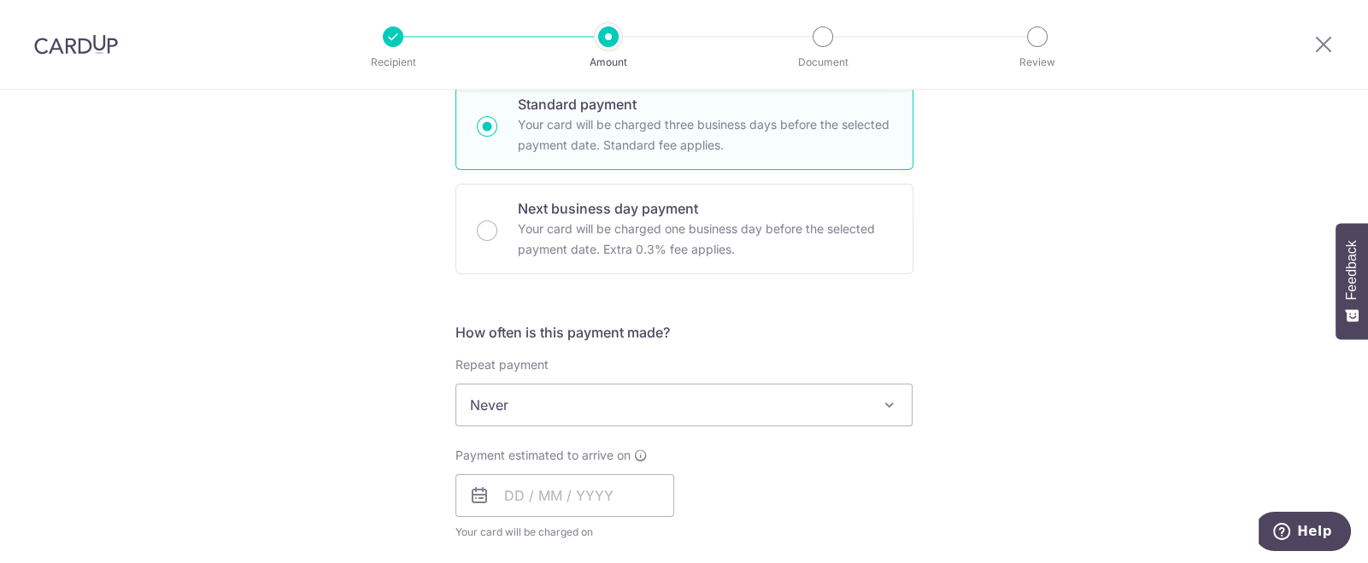
click at [879, 403] on span at bounding box center [889, 405] width 21 height 21
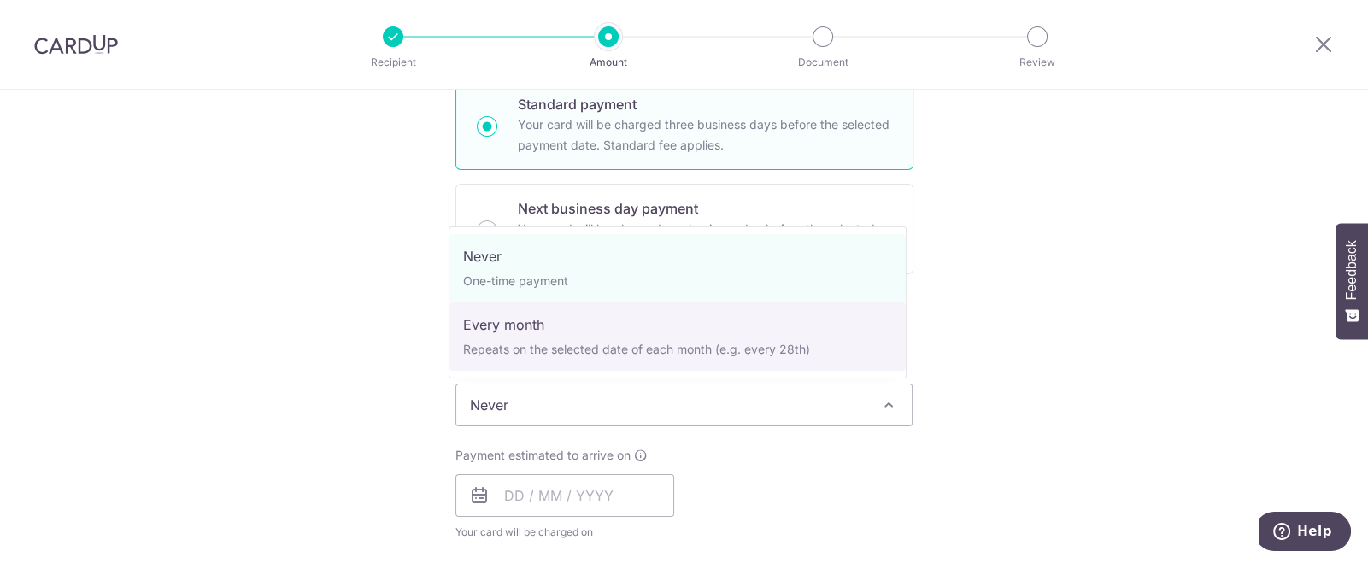
select select "3"
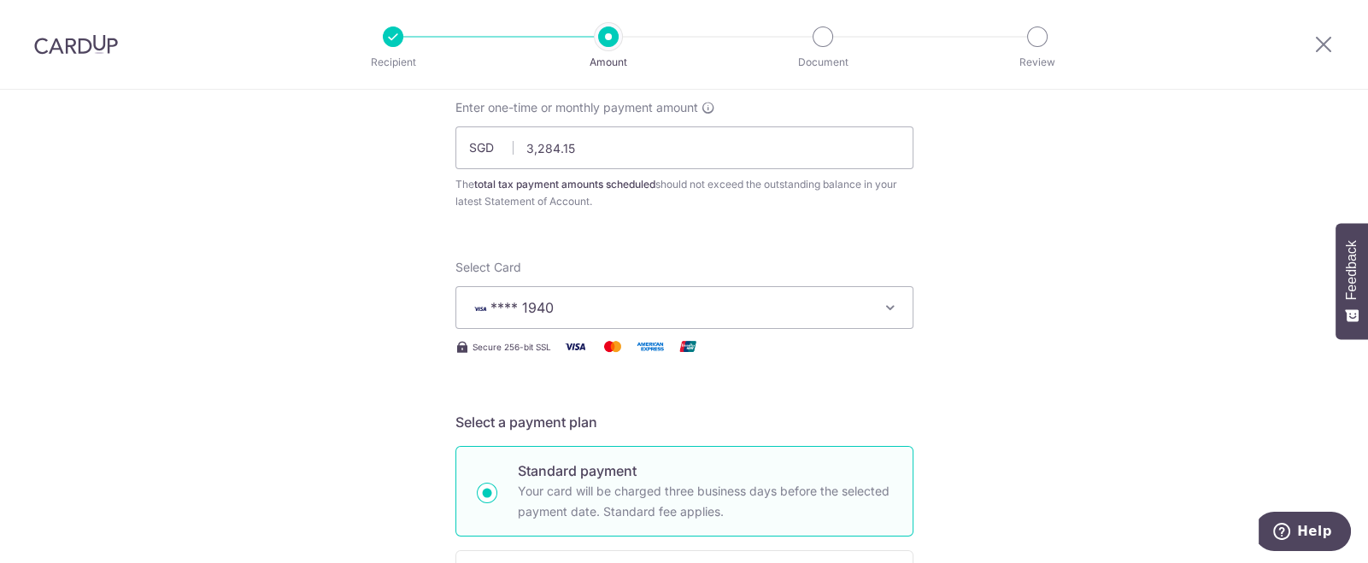
scroll to position [0, 0]
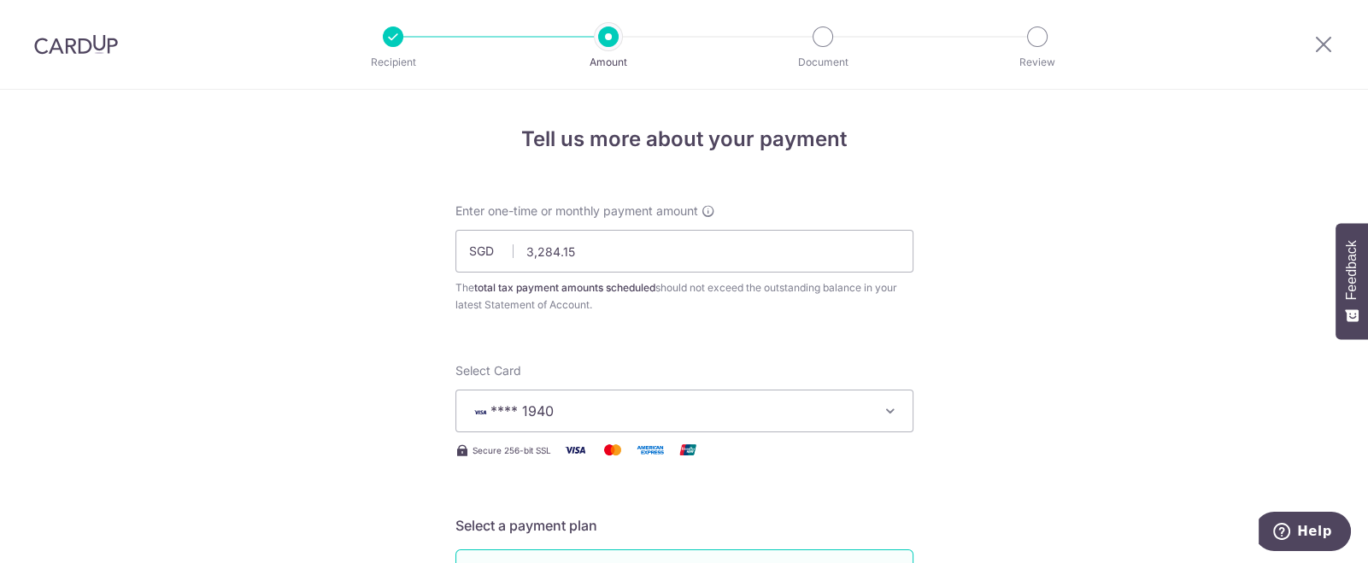
click at [889, 409] on icon "button" at bounding box center [890, 411] width 17 height 17
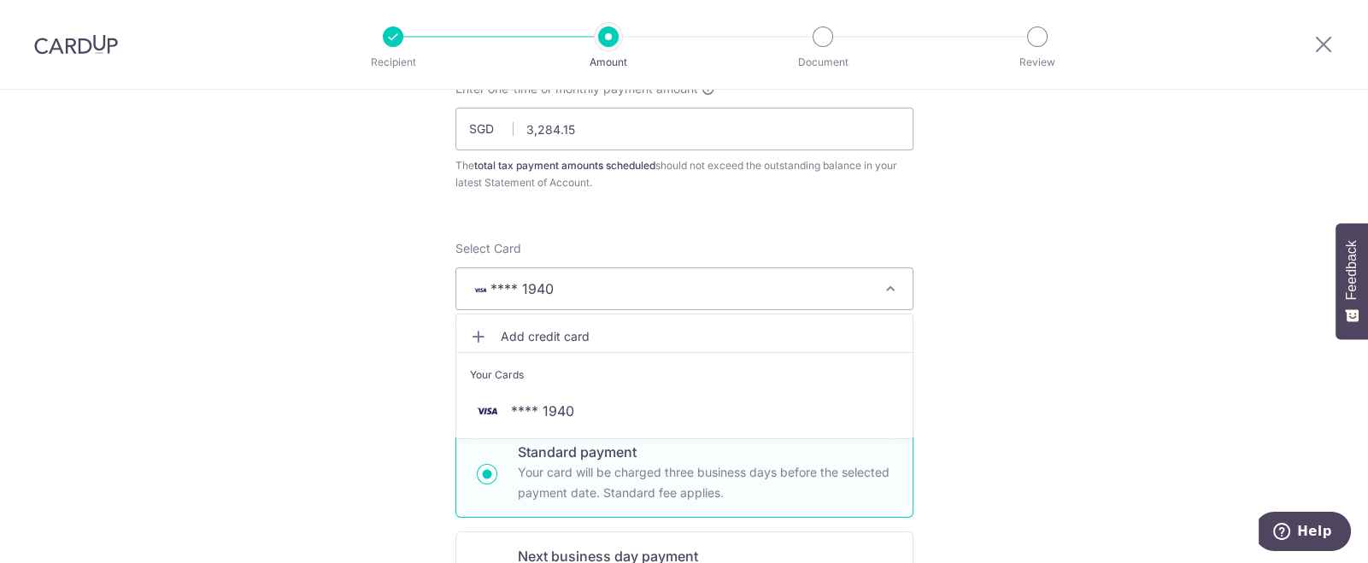
scroll to position [256, 0]
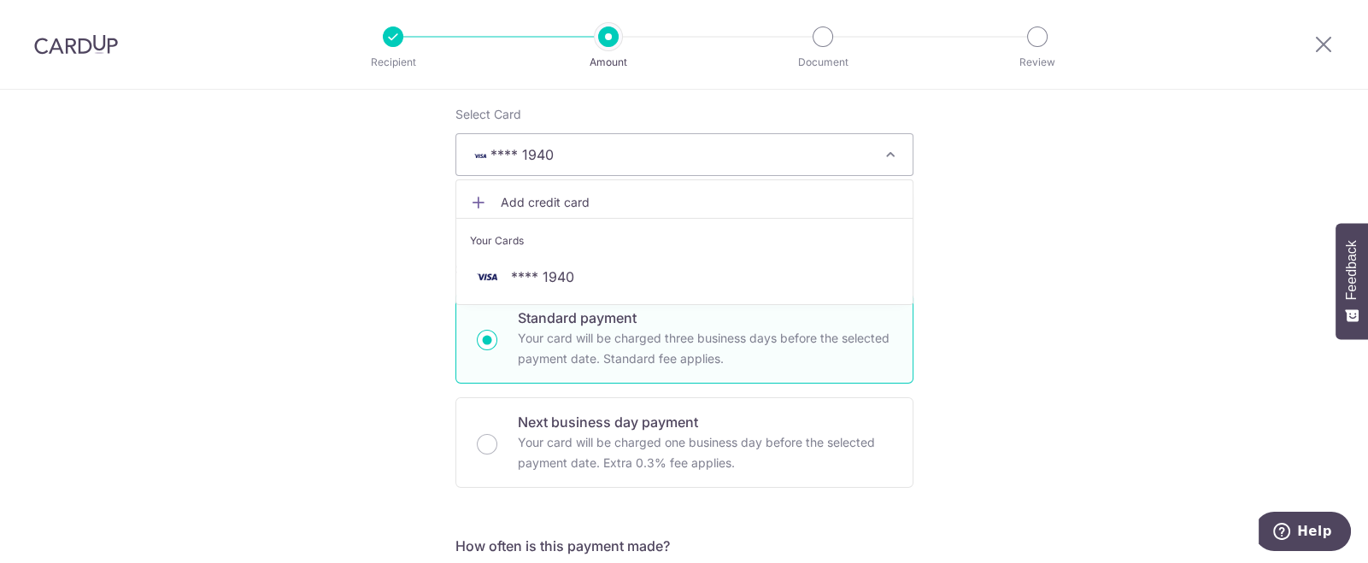
drag, startPoint x: 527, startPoint y: 269, endPoint x: 1008, endPoint y: 301, distance: 481.4
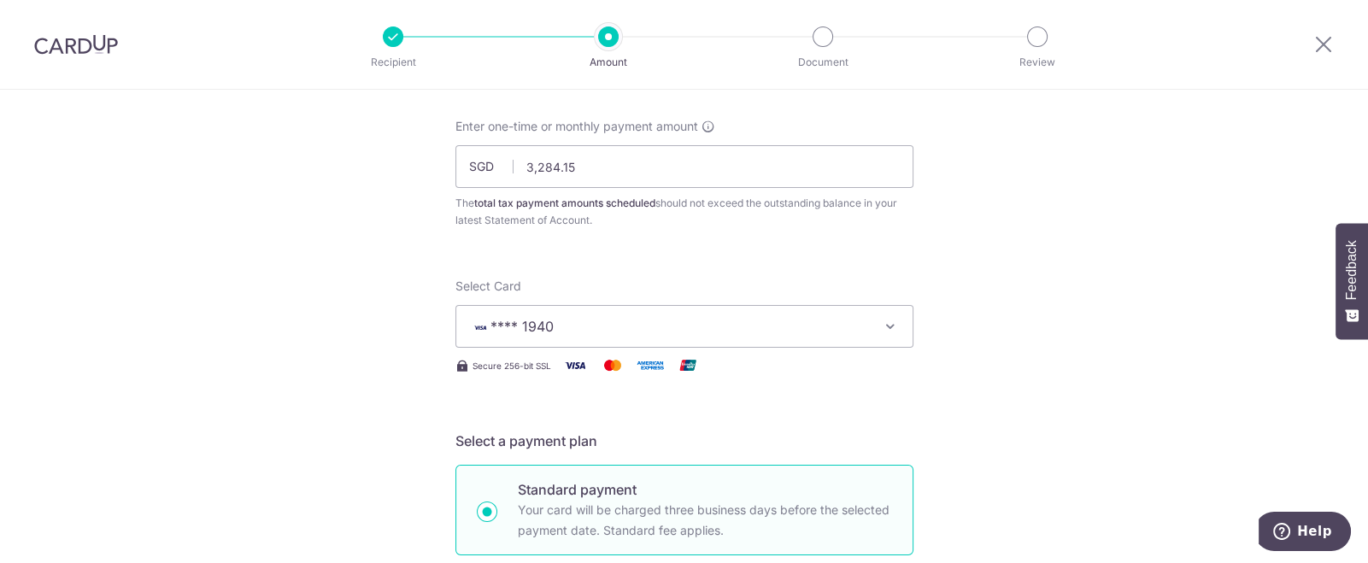
scroll to position [0, 0]
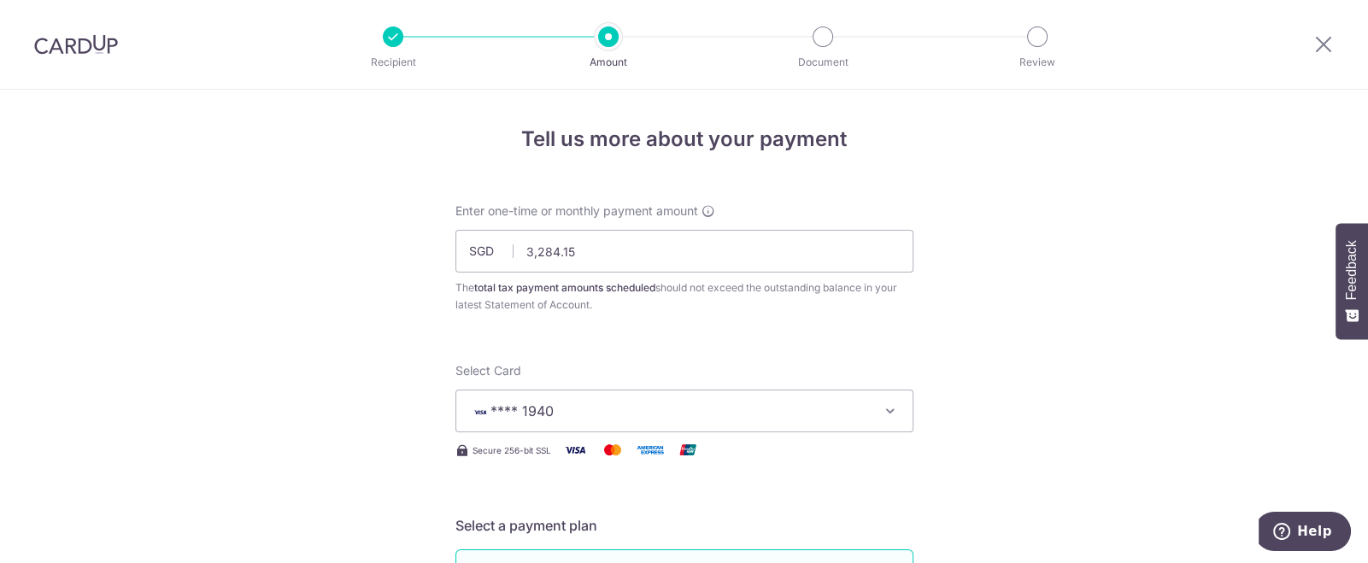
click at [887, 407] on icon "button" at bounding box center [890, 411] width 17 height 17
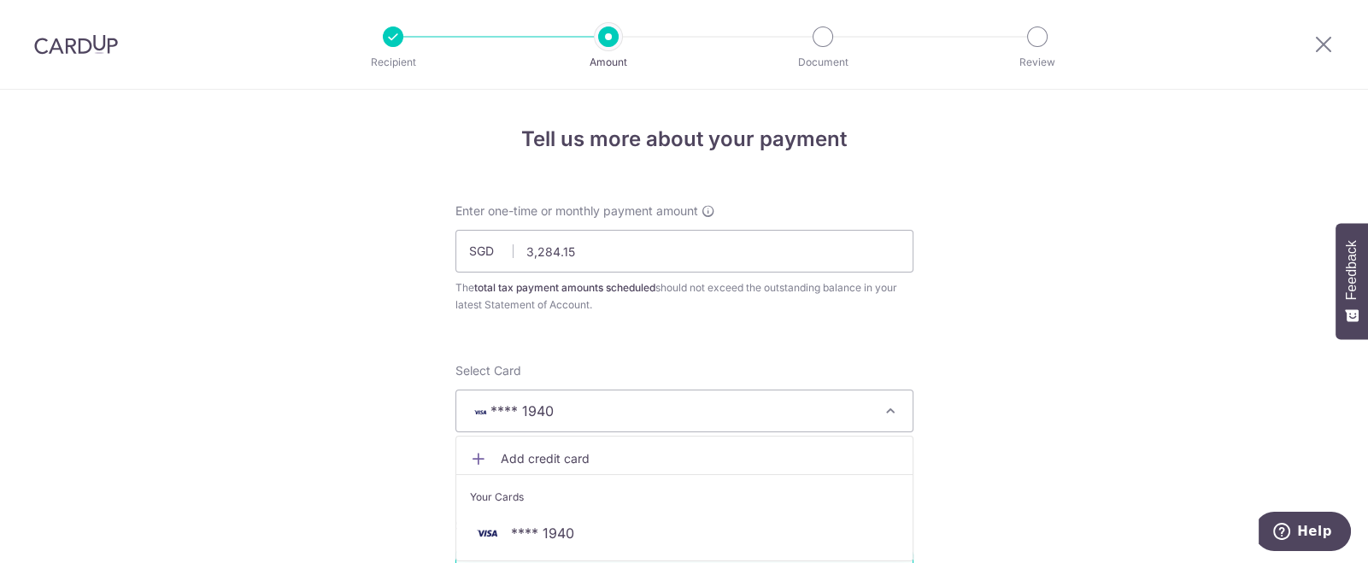
click at [501, 462] on span "Add credit card" at bounding box center [700, 458] width 398 height 17
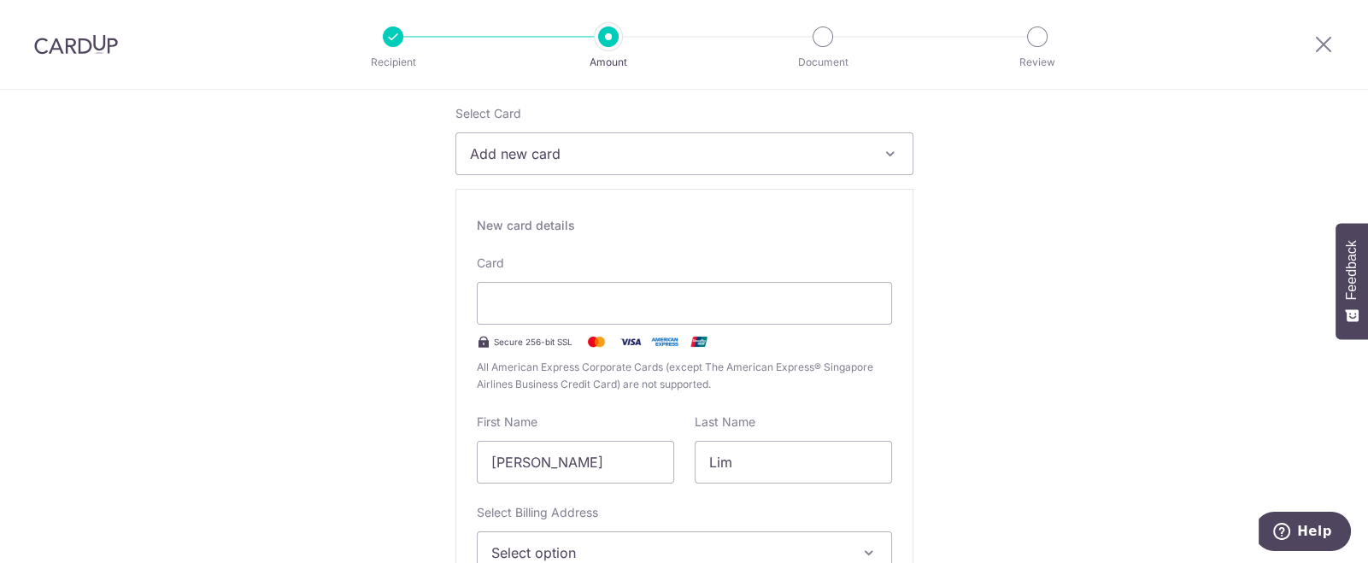
scroll to position [256, 0]
type input "07 / 2030"
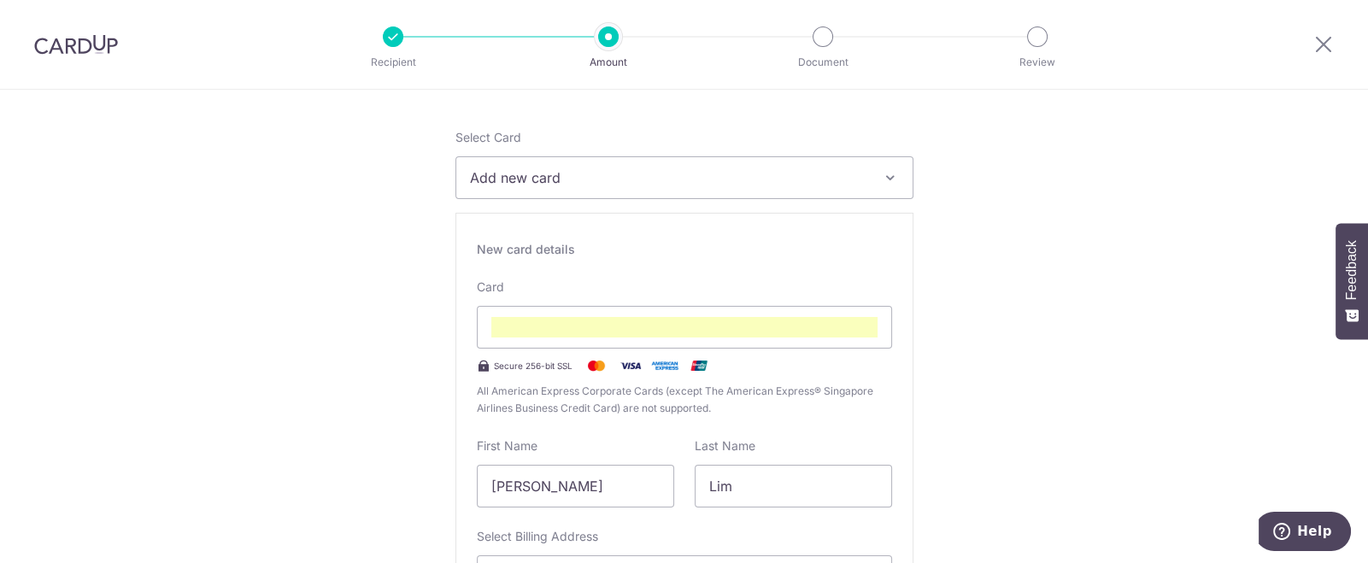
scroll to position [362, 0]
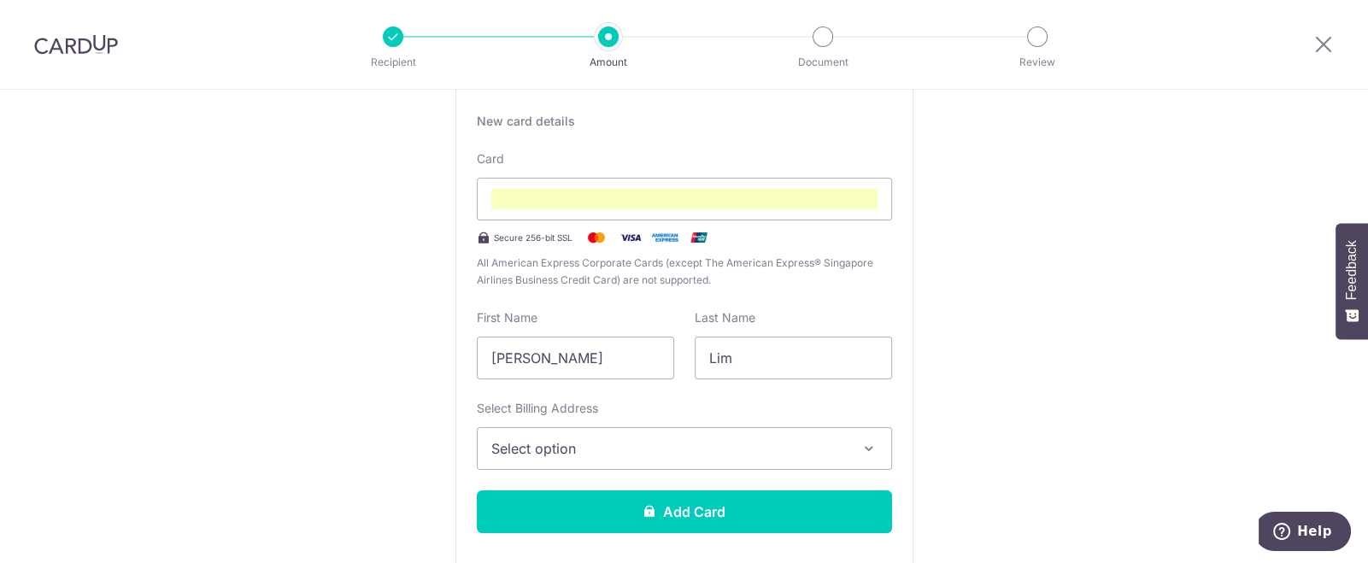
click at [864, 440] on icon "button" at bounding box center [869, 448] width 17 height 17
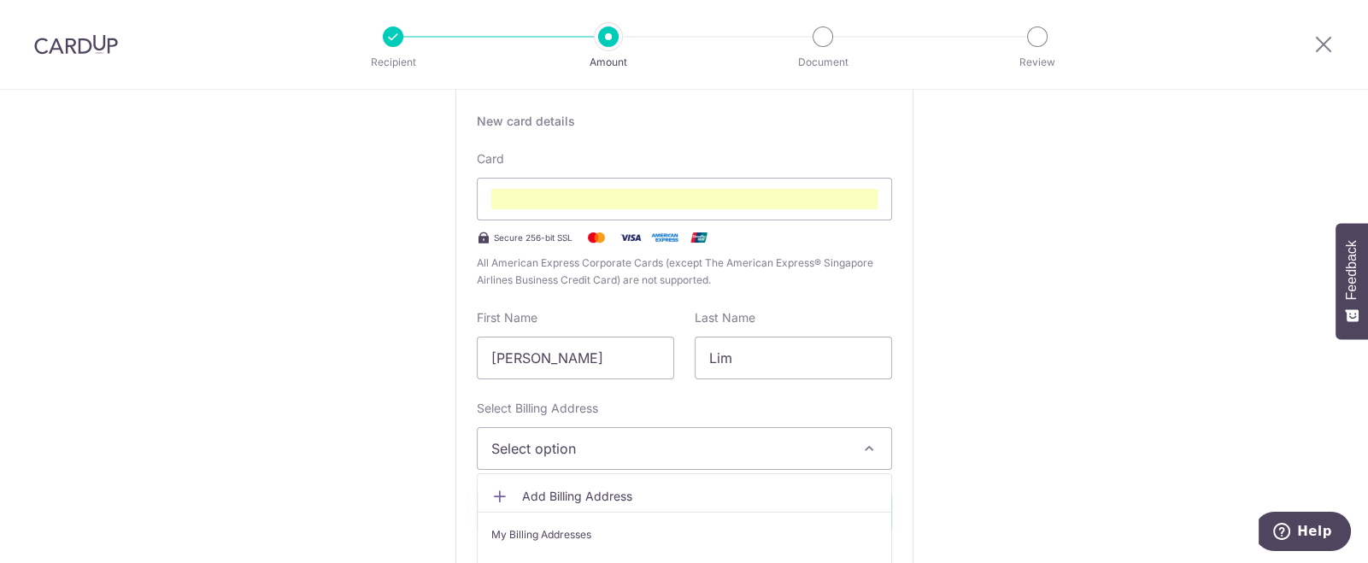
scroll to position [490, 0]
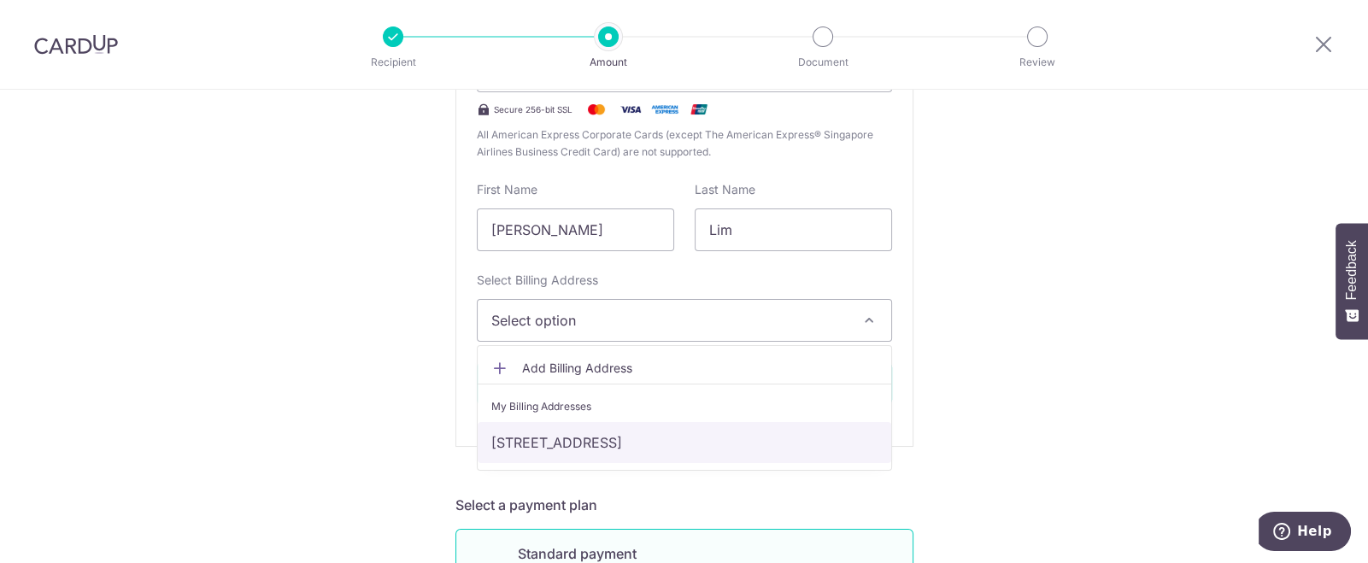
click at [809, 439] on link "316A Ang Mo Kio Street 31, #25-311, Singapore, Singapore, Singapore-562316" at bounding box center [685, 442] width 414 height 41
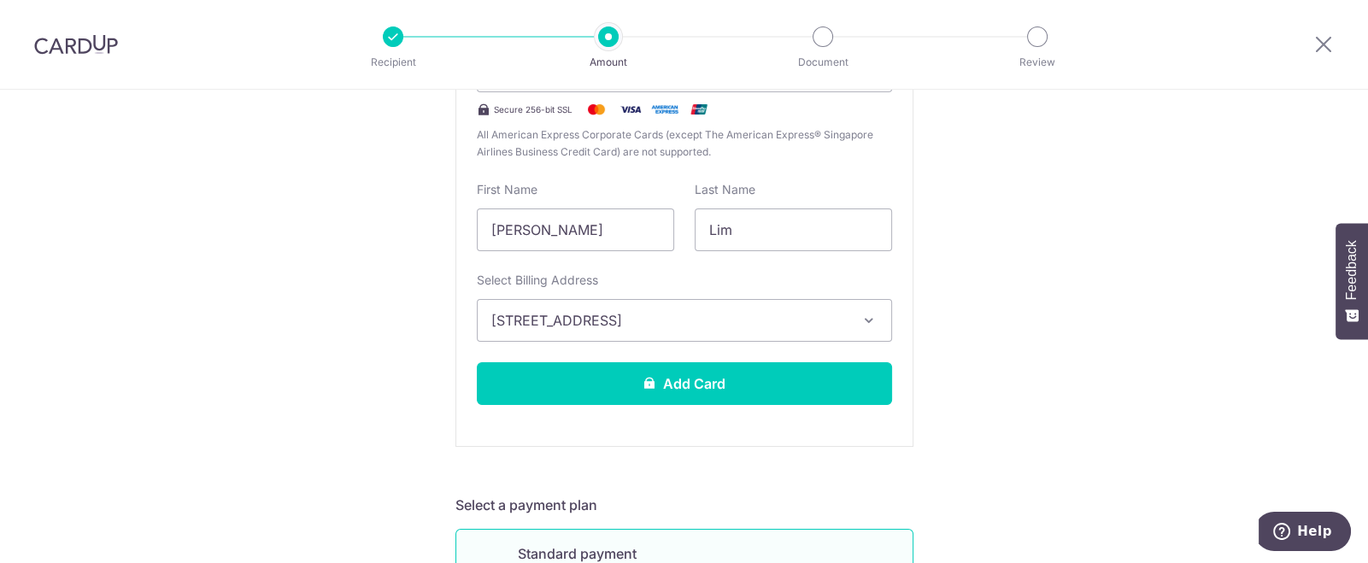
scroll to position [362, 0]
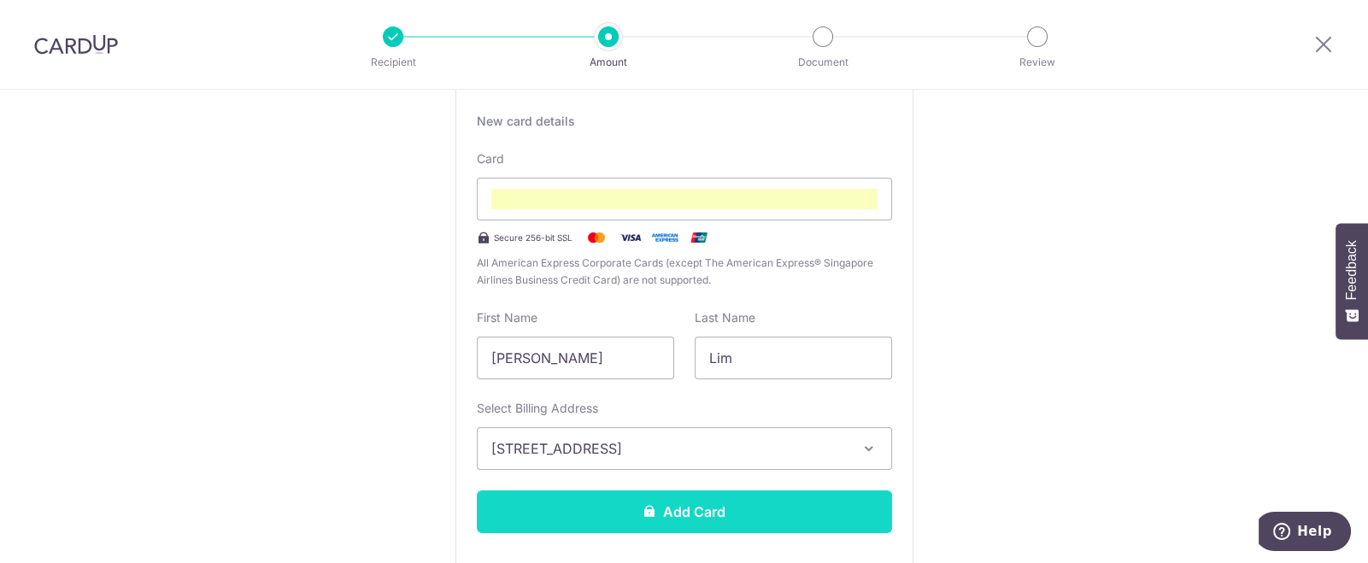
click at [709, 513] on button "Add Card" at bounding box center [684, 512] width 415 height 43
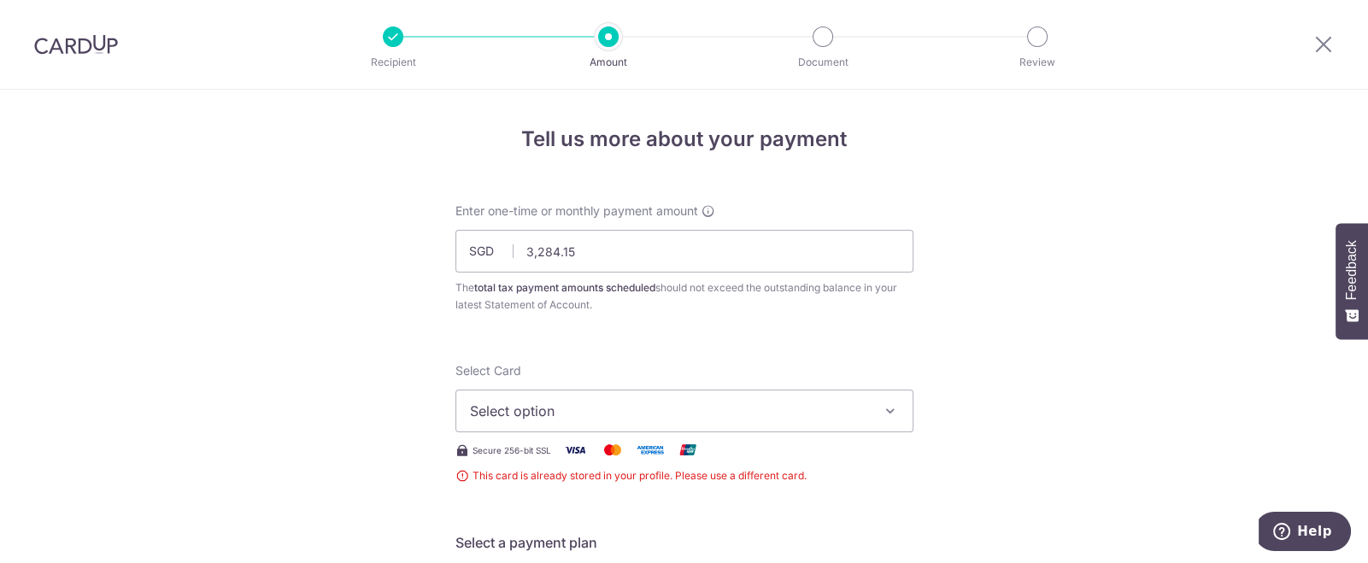
click at [882, 408] on icon "button" at bounding box center [890, 411] width 17 height 17
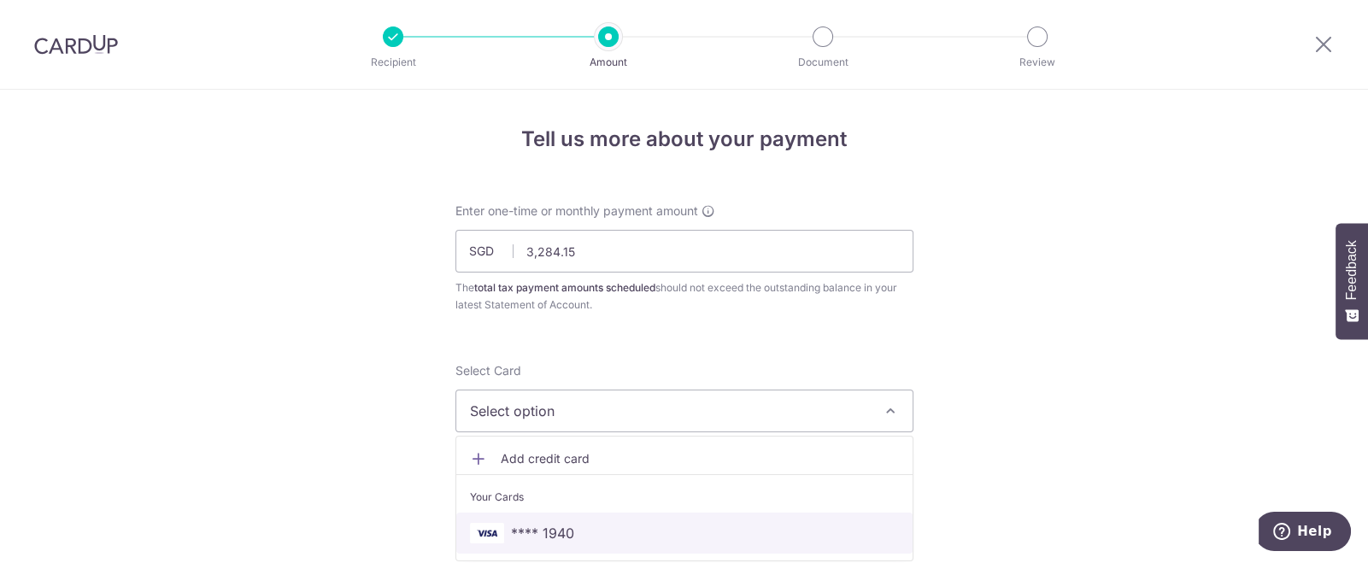
click at [557, 532] on span "**** 1940" at bounding box center [542, 533] width 63 height 21
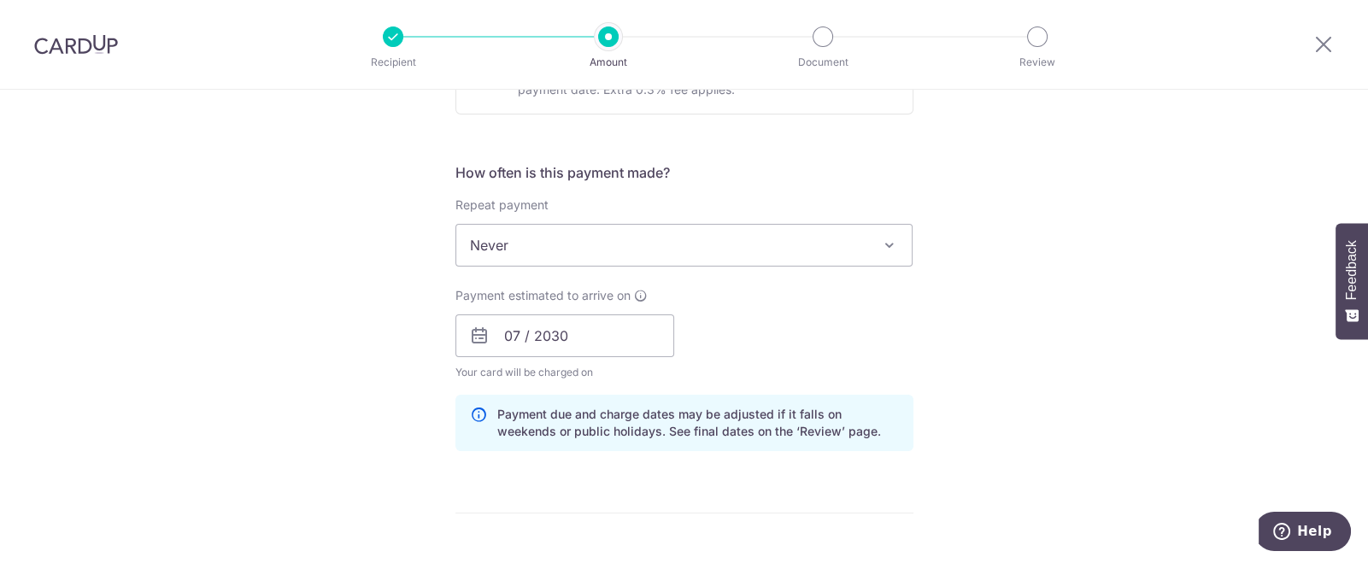
scroll to position [641, 0]
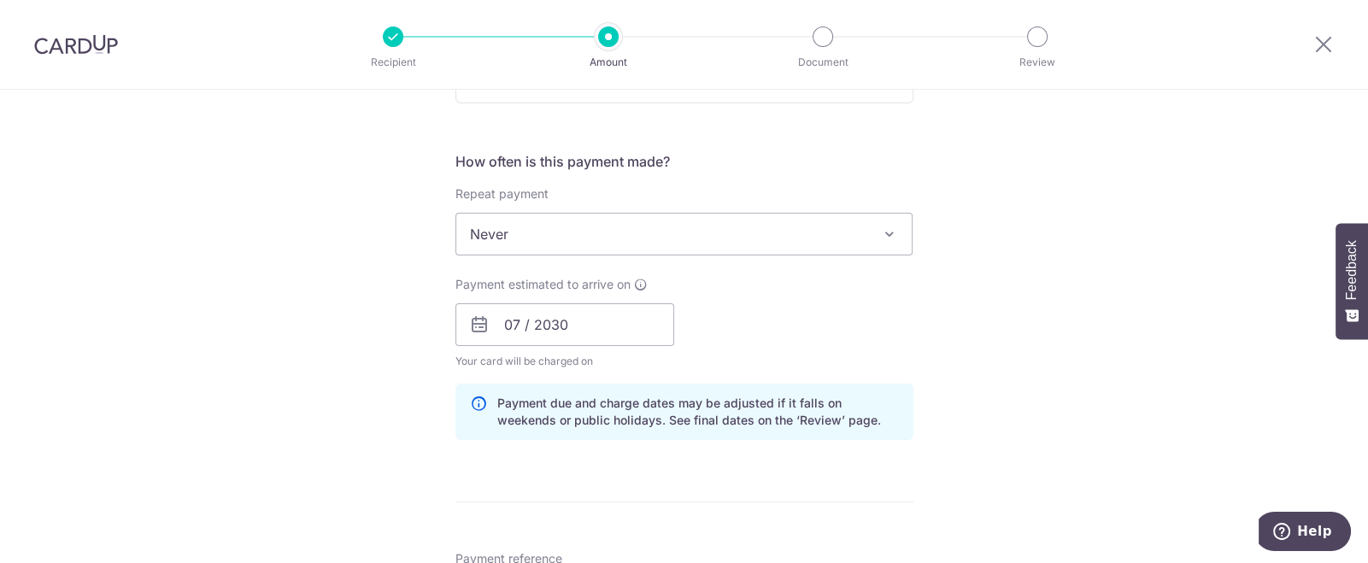
click at [896, 235] on span "Never" at bounding box center [684, 234] width 456 height 41
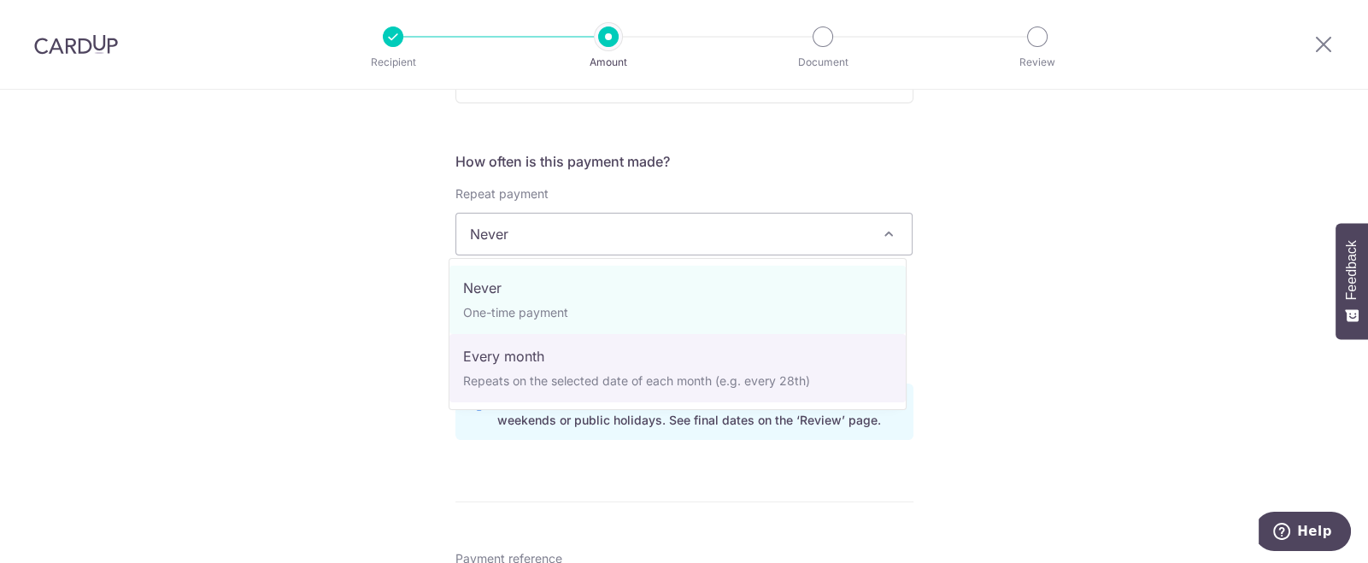
select select "3"
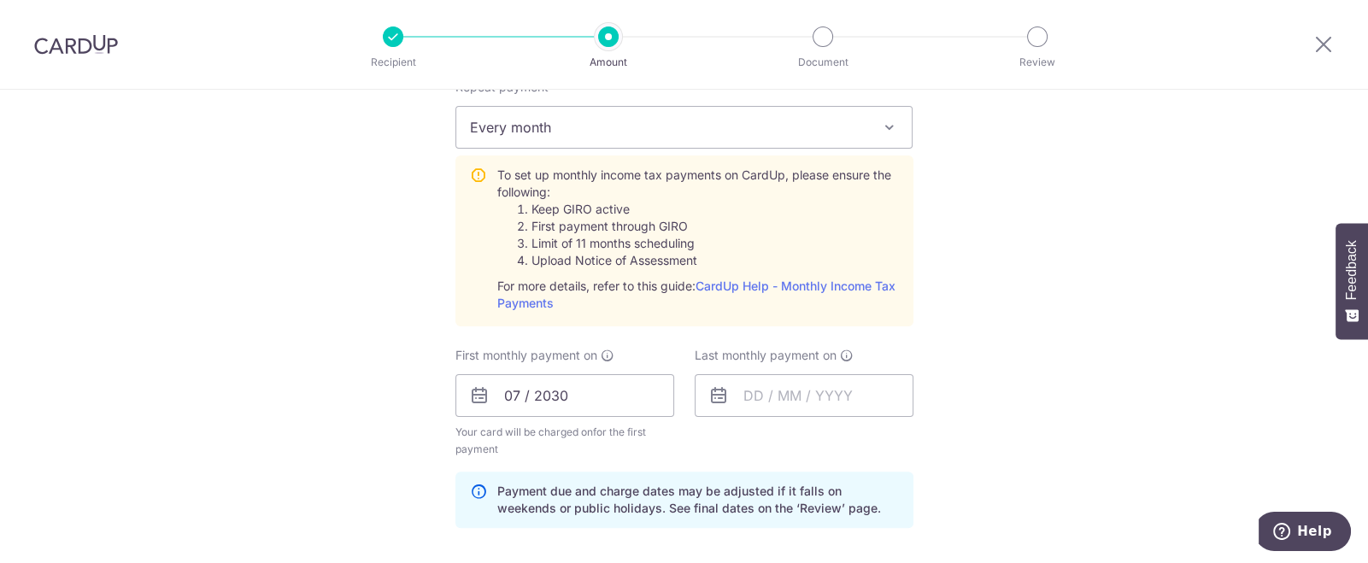
scroll to position [897, 0]
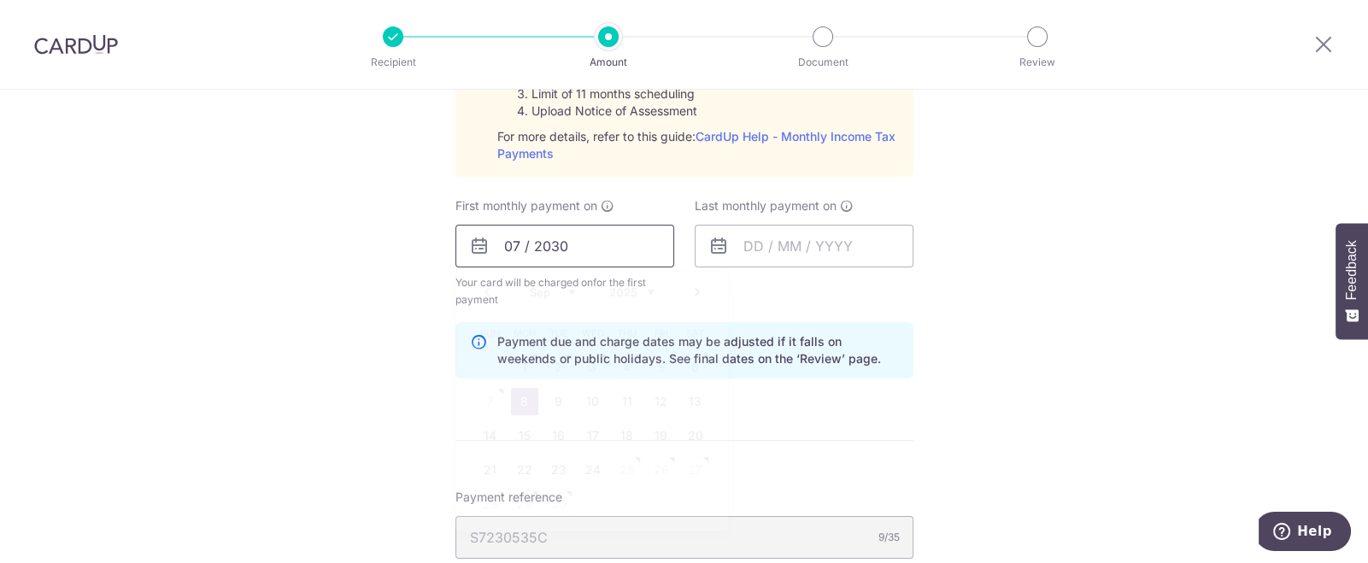
click at [514, 245] on input "07 / 2030" at bounding box center [565, 246] width 219 height 43
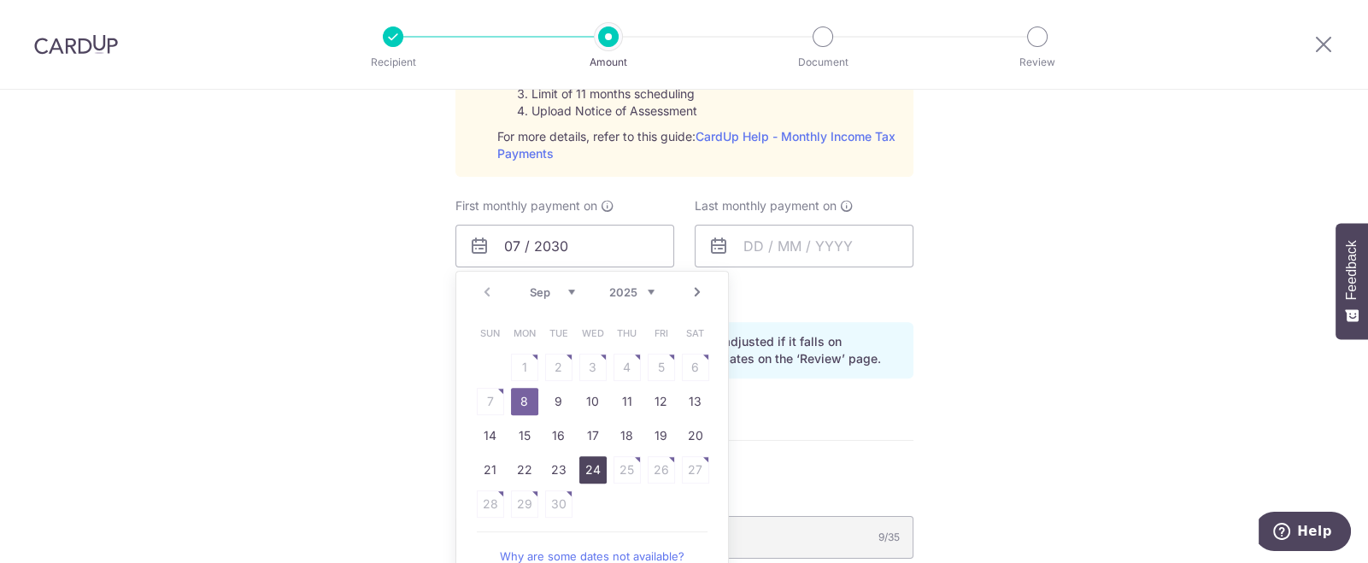
click at [586, 465] on link "24" at bounding box center [592, 469] width 27 height 27
type input "24/09/2025"
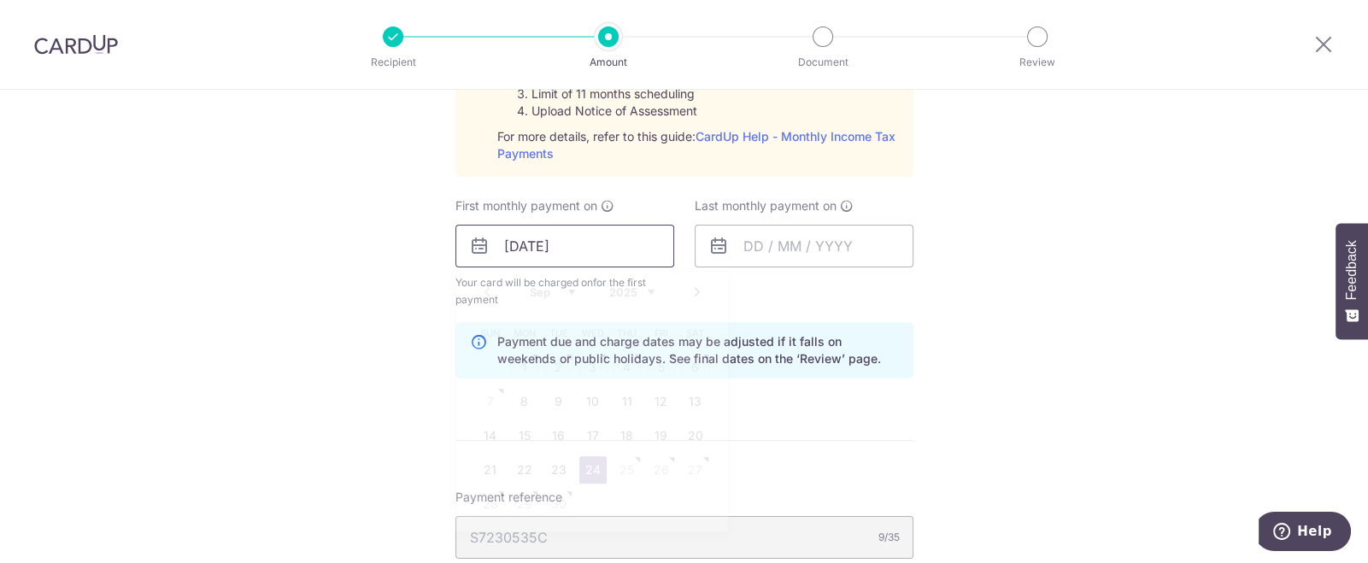
click at [593, 247] on input "24/09/2025" at bounding box center [565, 246] width 219 height 43
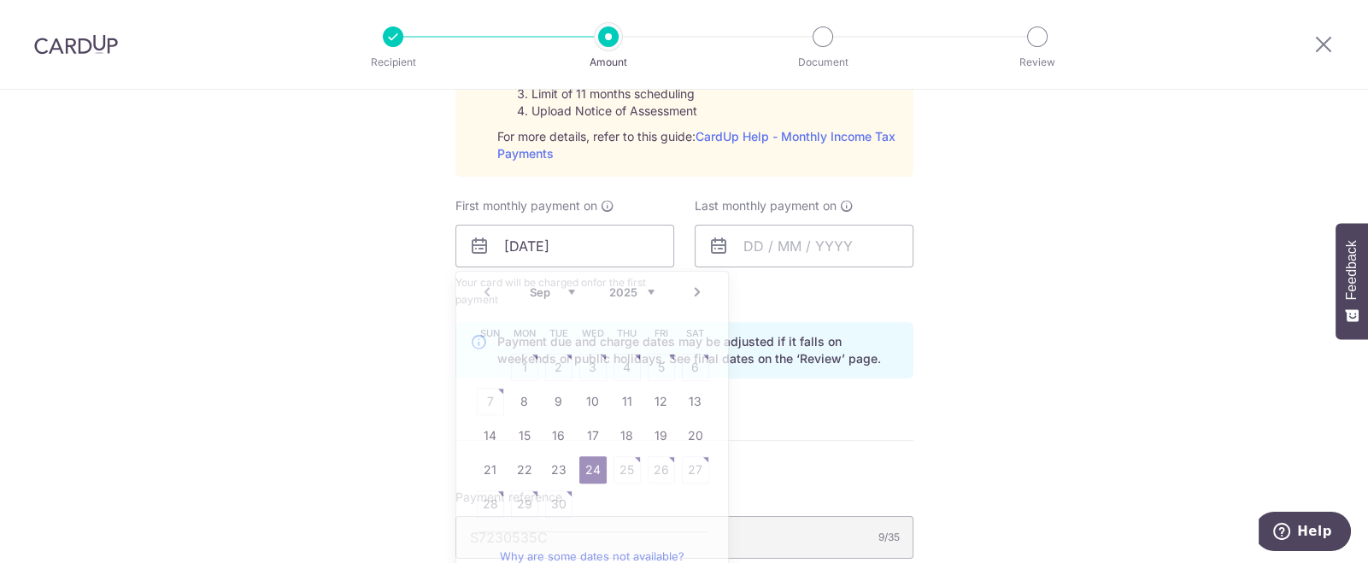
click at [1053, 249] on div "Tell us more about your payment Enter one-time or monthly payment amount SGD 3,…" at bounding box center [684, 118] width 1368 height 1852
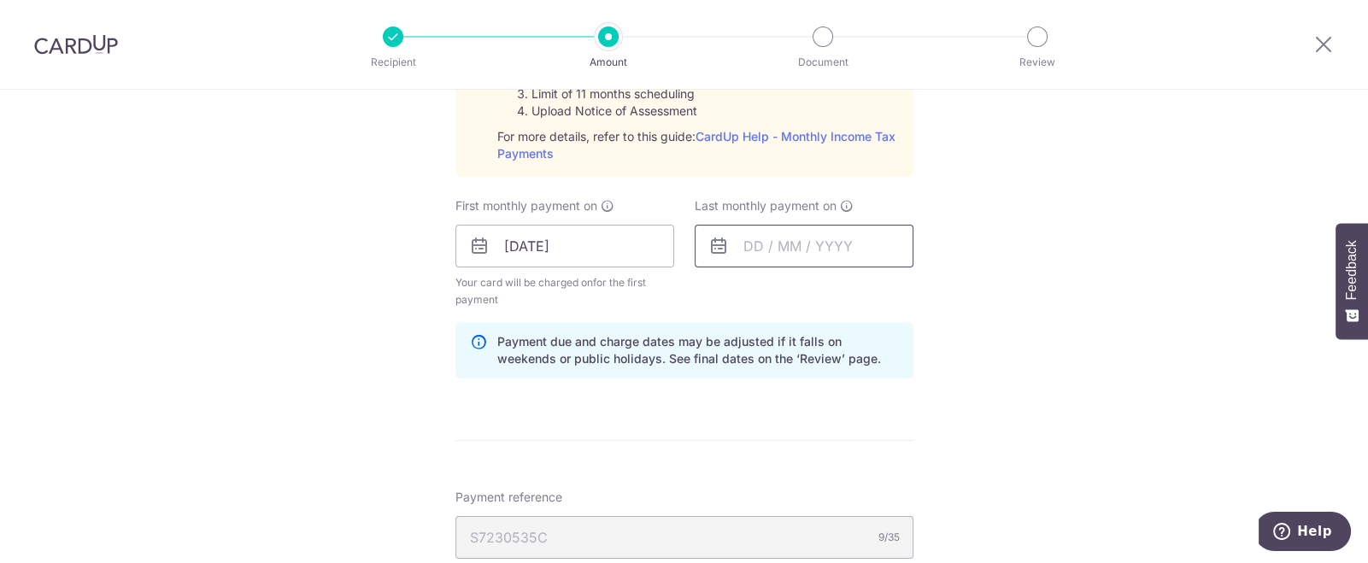
click at [757, 239] on input "text" at bounding box center [804, 246] width 219 height 43
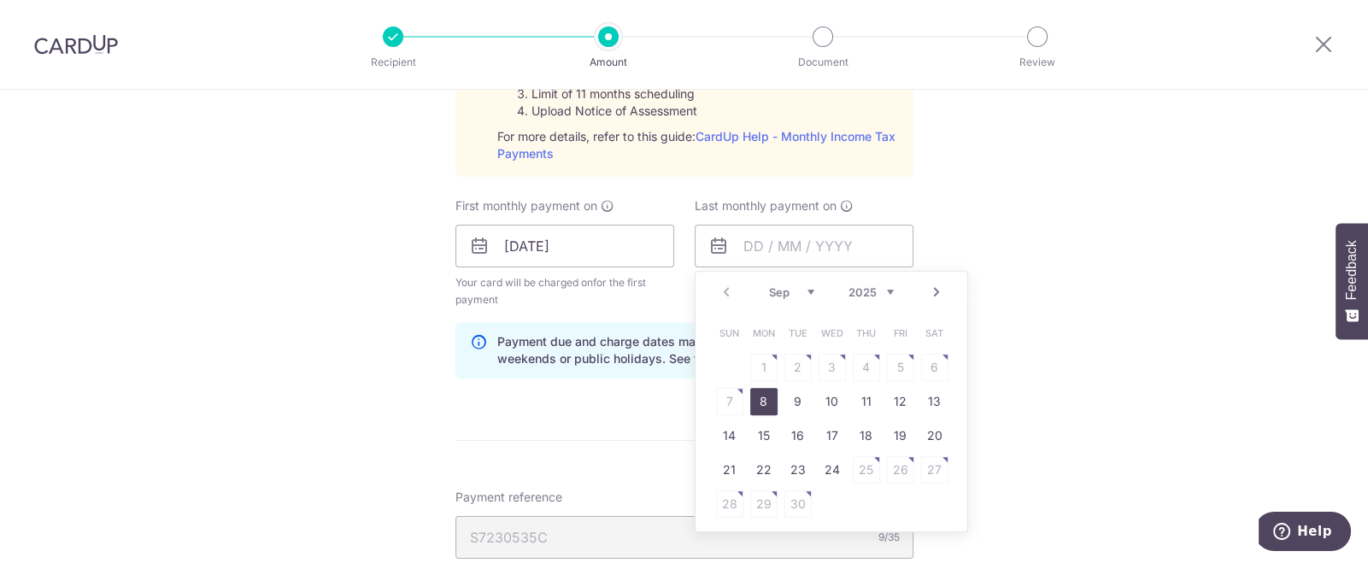
click at [799, 291] on select "Sep Oct Nov Dec" at bounding box center [791, 292] width 45 height 14
click at [829, 469] on link "24" at bounding box center [832, 469] width 27 height 27
type input "24/12/2025"
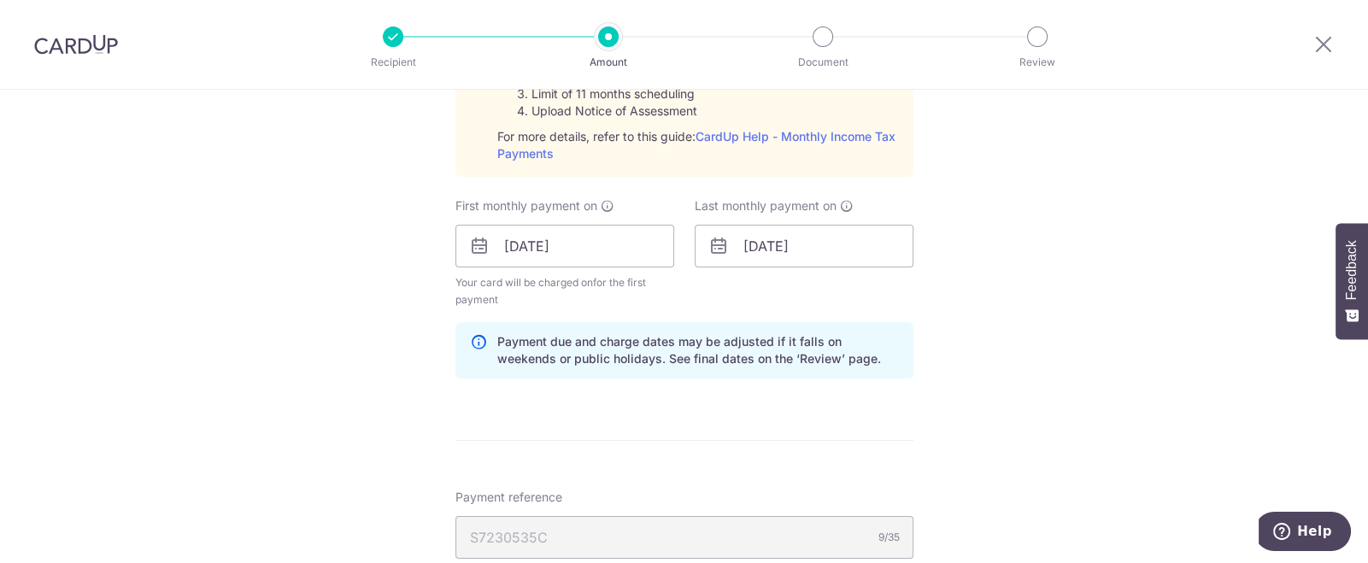
click at [1013, 297] on div "Tell us more about your payment Enter one-time or monthly payment amount SGD 3,…" at bounding box center [684, 118] width 1368 height 1852
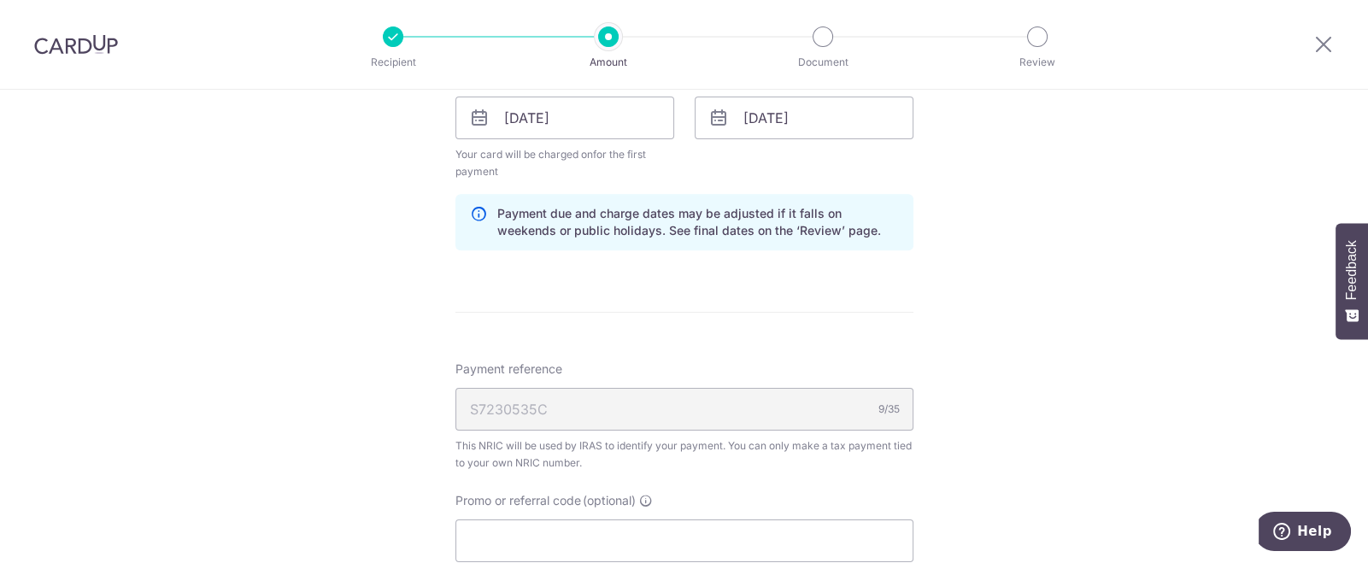
scroll to position [1154, 0]
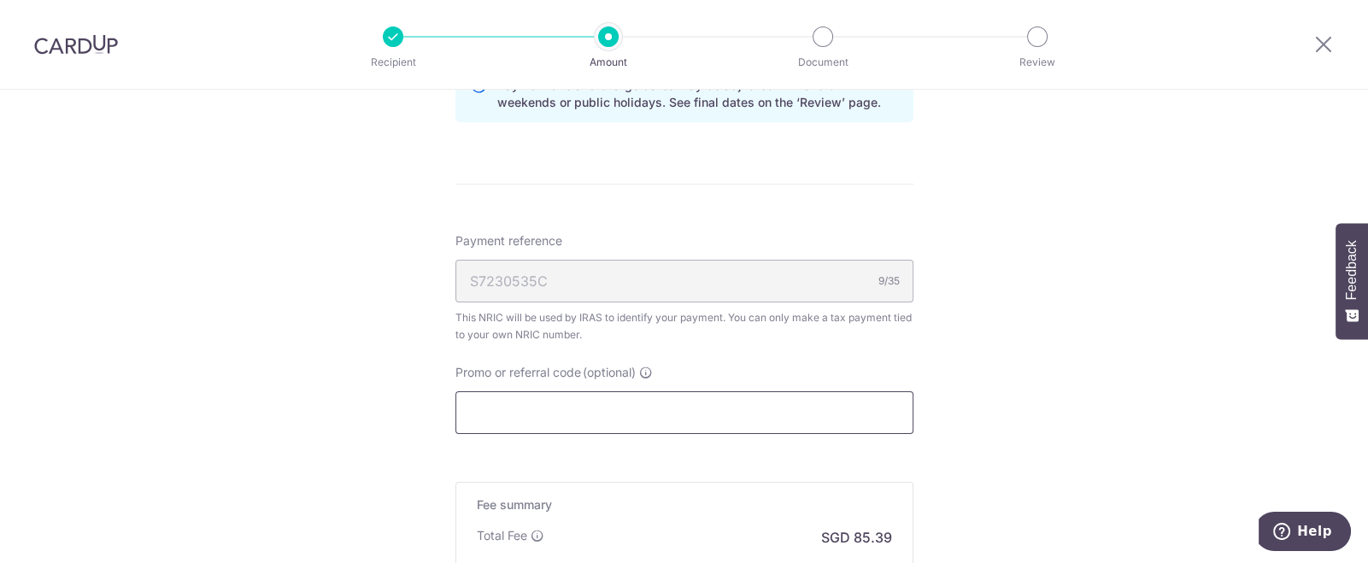
click at [842, 407] on input "Promo or referral code (optional)" at bounding box center [685, 412] width 458 height 43
paste input "VTAX25R"
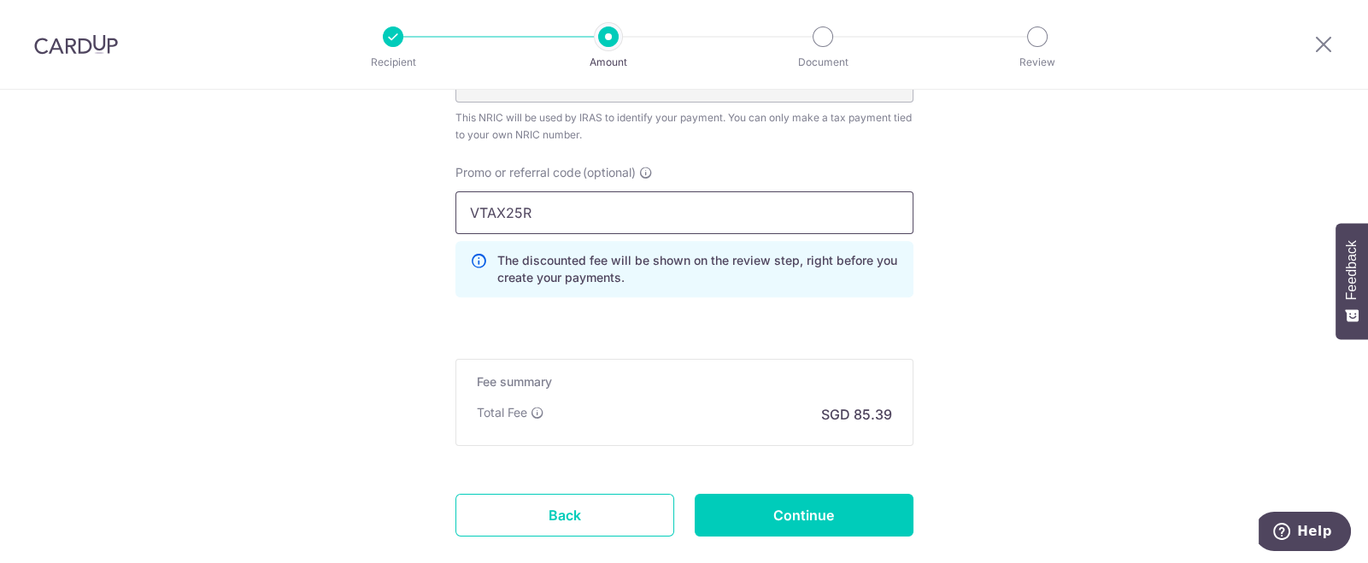
scroll to position [1409, 0]
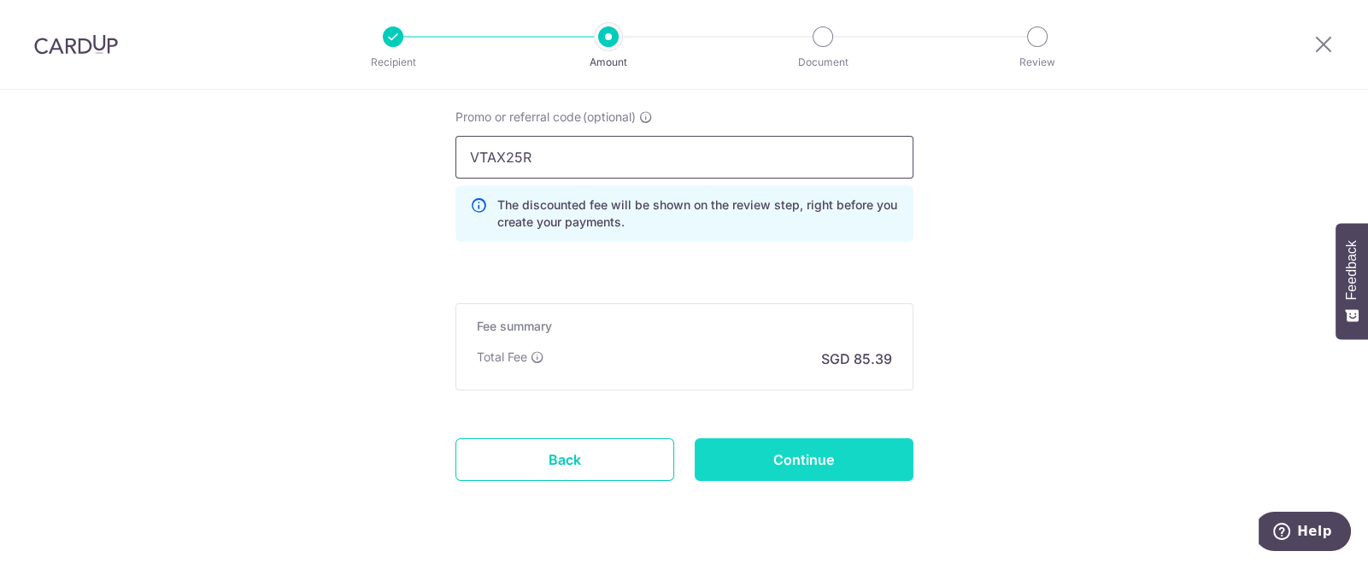
type input "VTAX25R"
click at [729, 462] on input "Continue" at bounding box center [804, 459] width 219 height 43
type input "Create Schedule"
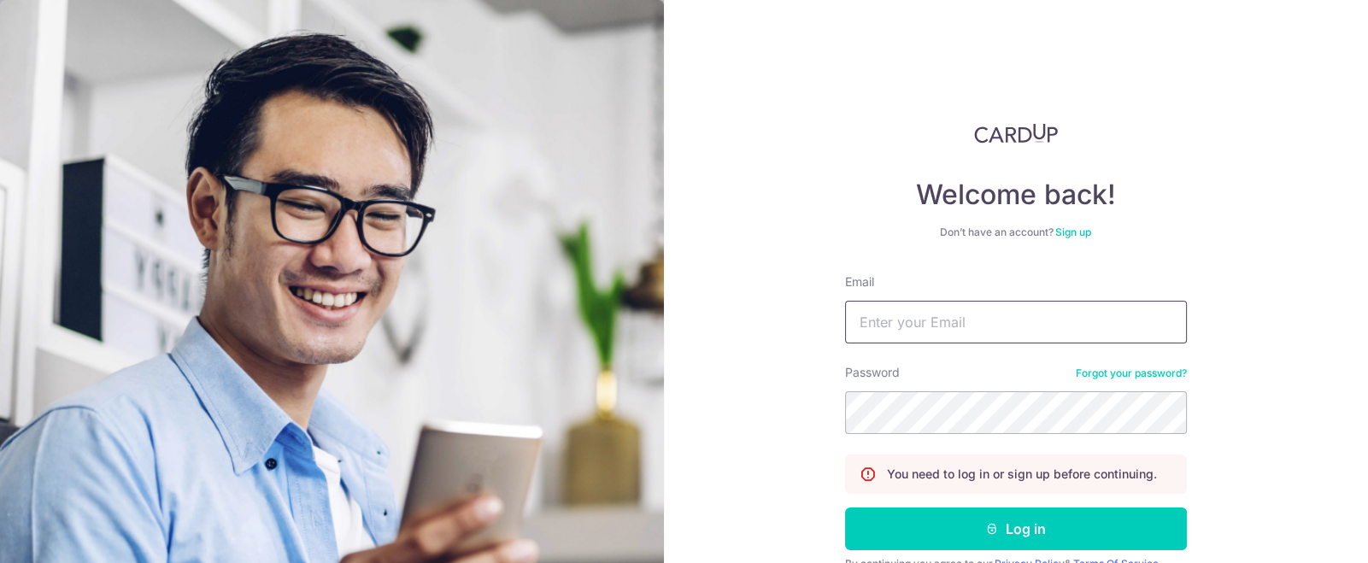
click at [941, 317] on input "Email" at bounding box center [1016, 322] width 342 height 43
type input "[EMAIL_ADDRESS][DOMAIN_NAME]"
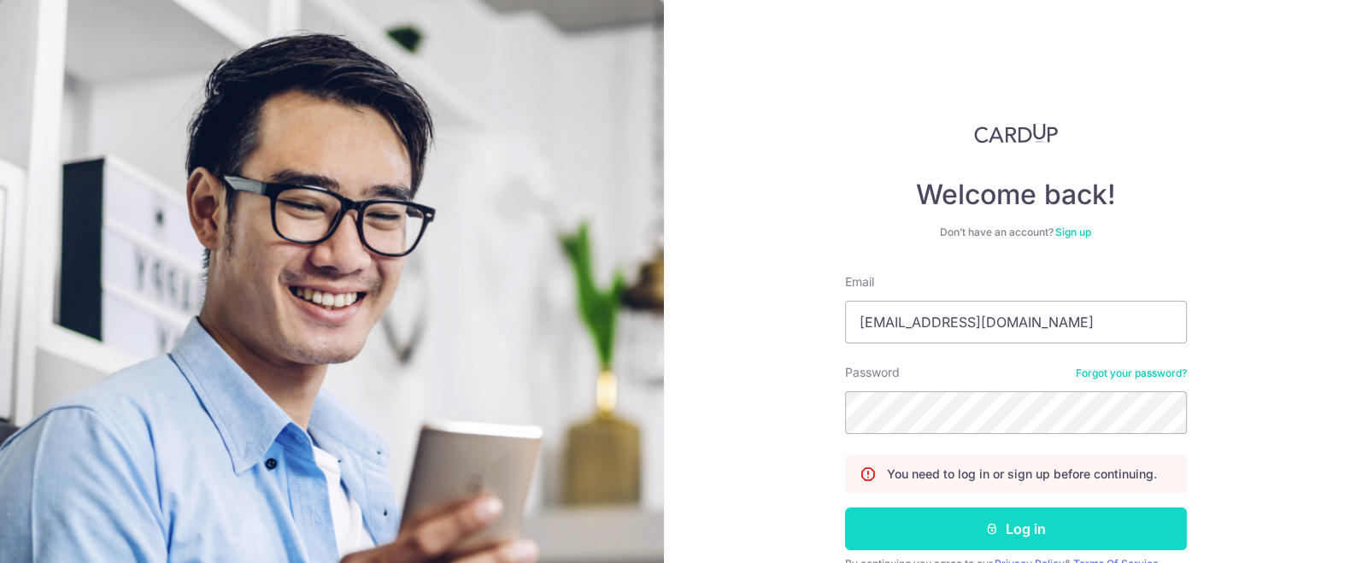
click at [992, 527] on icon "submit" at bounding box center [992, 529] width 14 height 14
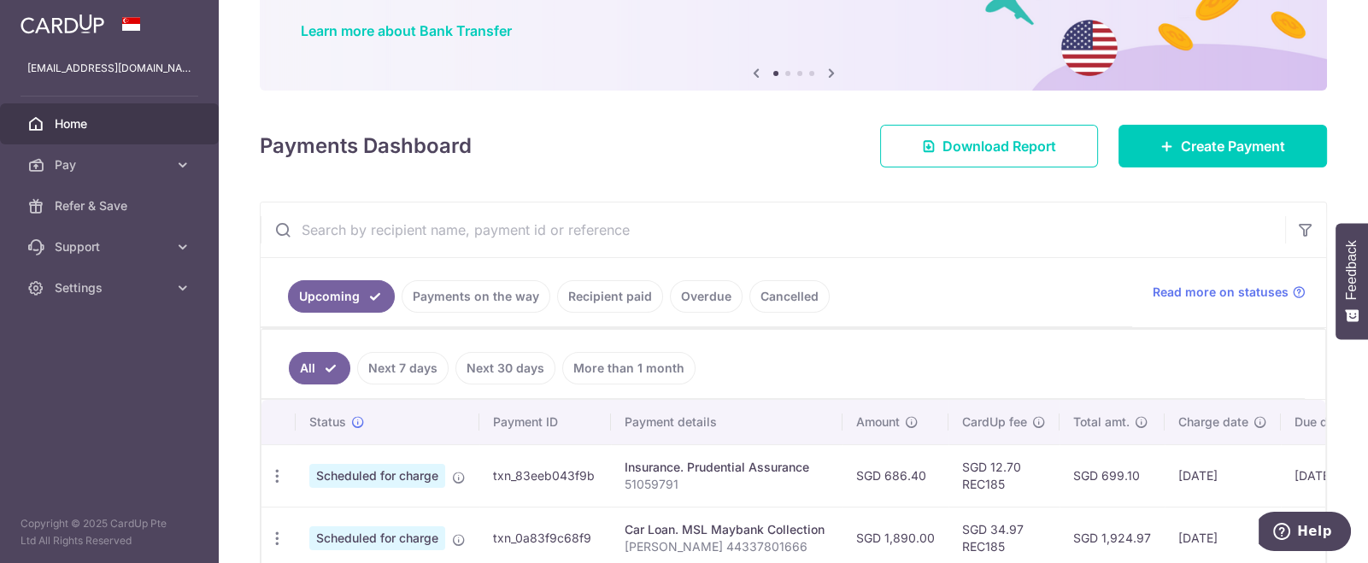
scroll to position [125, 0]
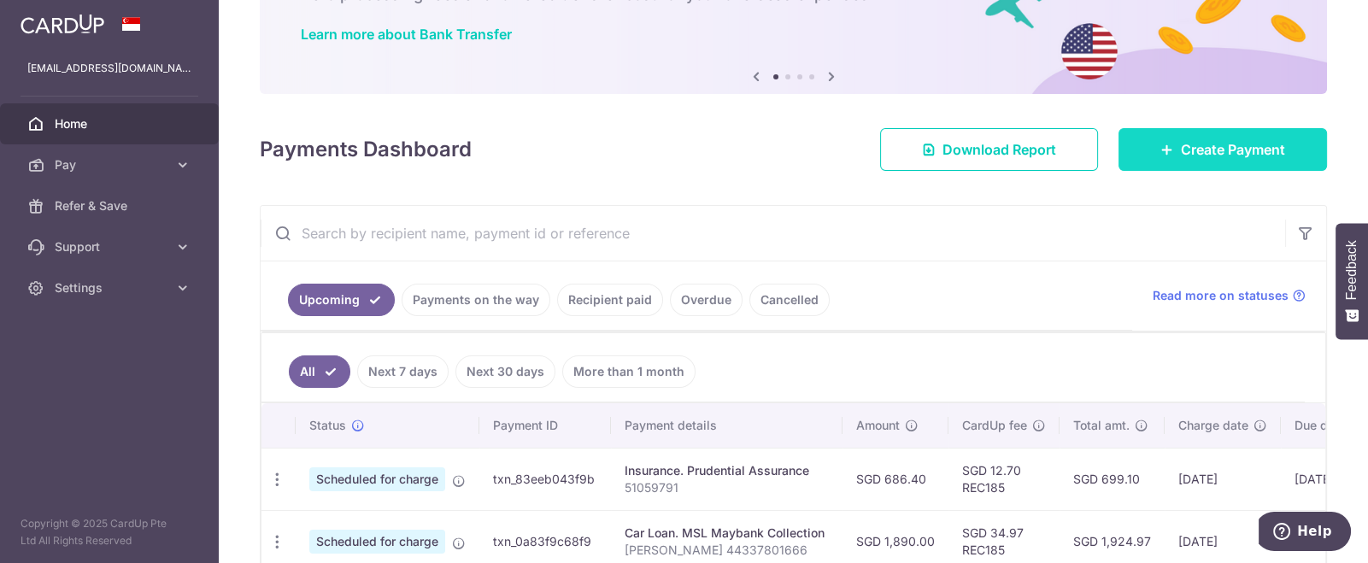
click at [1206, 164] on link "Create Payment" at bounding box center [1223, 149] width 209 height 43
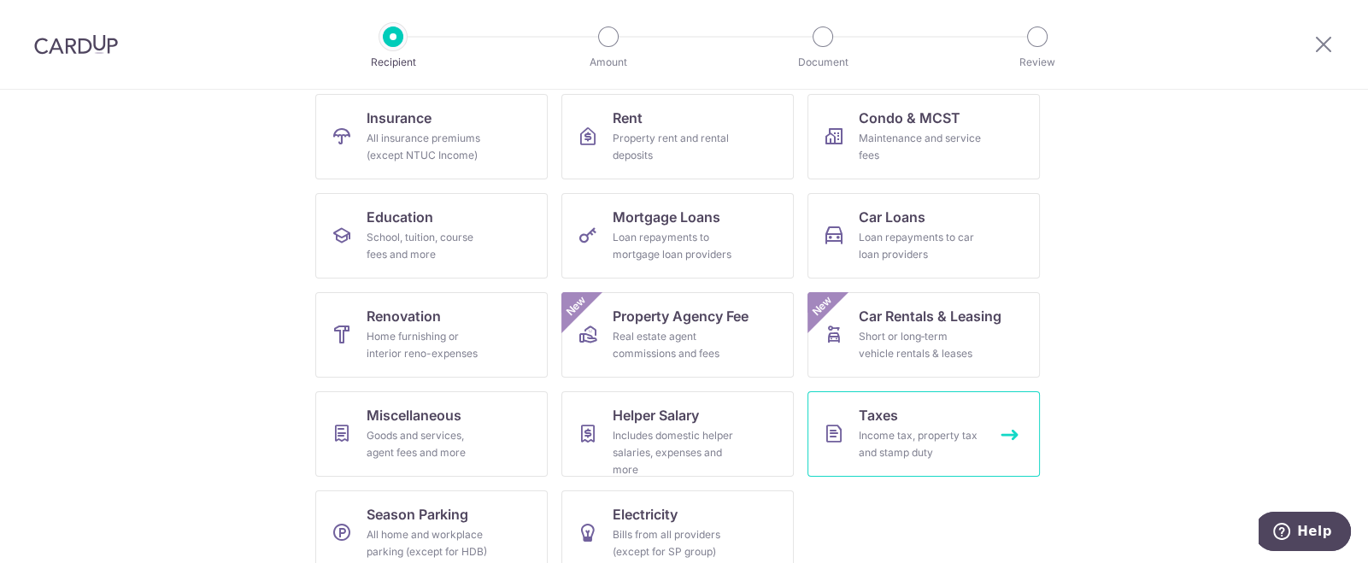
scroll to position [201, 0]
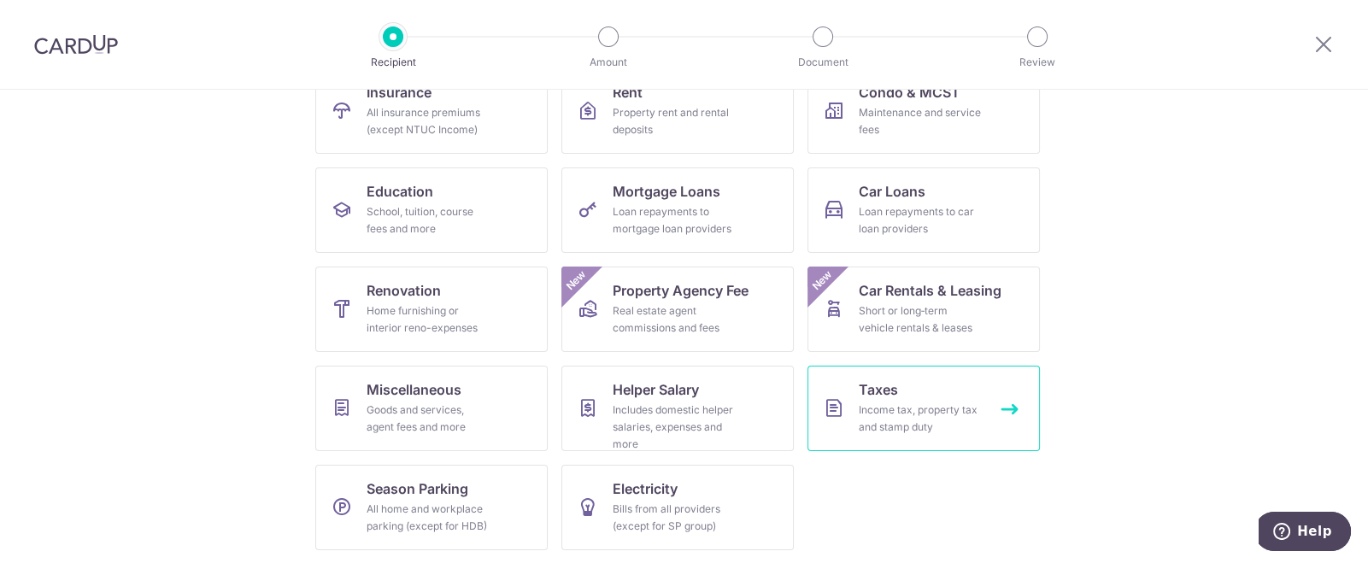
click at [867, 411] on div "Income tax, property tax and stamp duty" at bounding box center [920, 419] width 123 height 34
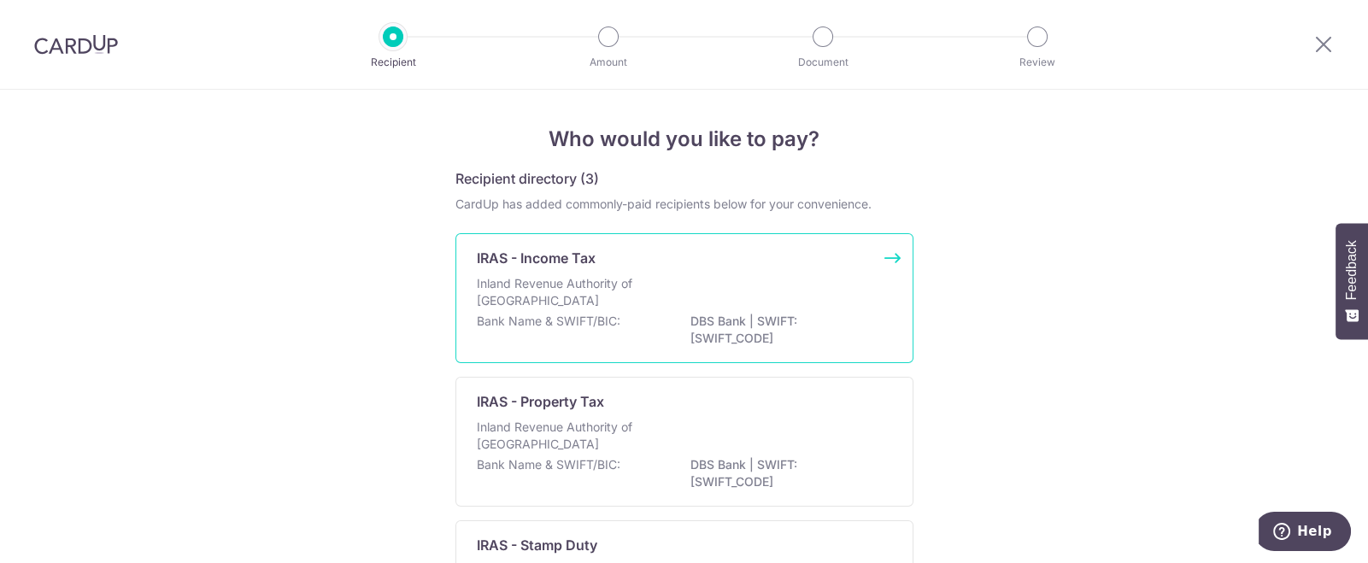
click at [710, 303] on div "Inland Revenue Authority of [GEOGRAPHIC_DATA]" at bounding box center [684, 294] width 415 height 38
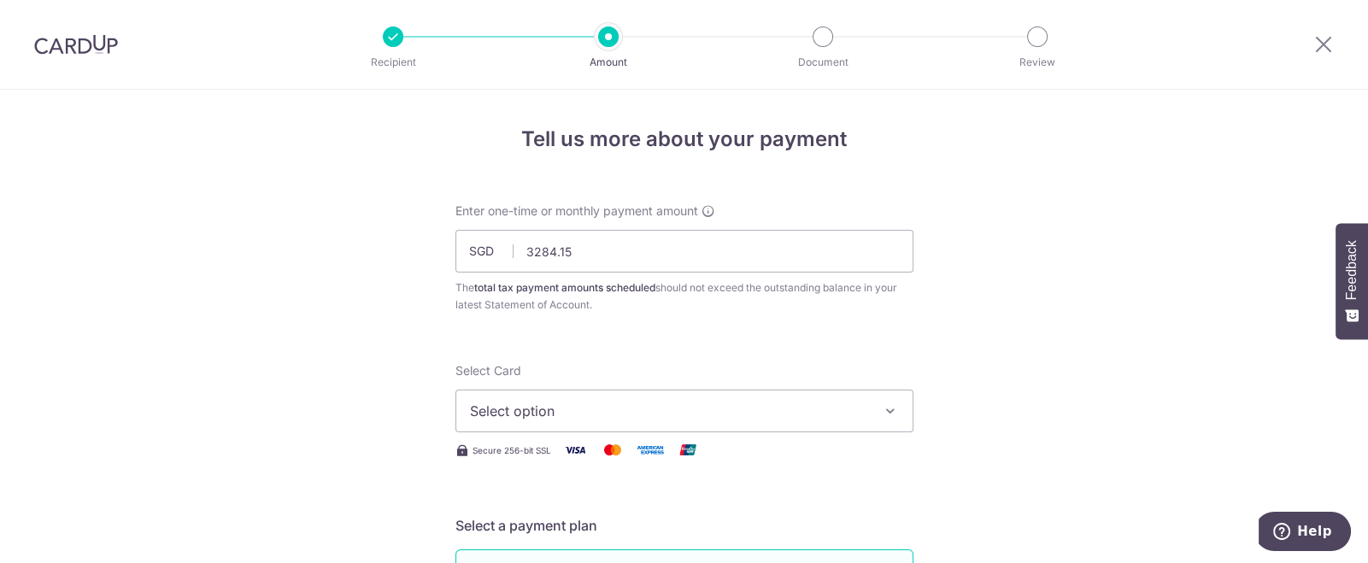
type input "3,284.15"
click at [649, 411] on span "Select option" at bounding box center [669, 411] width 398 height 21
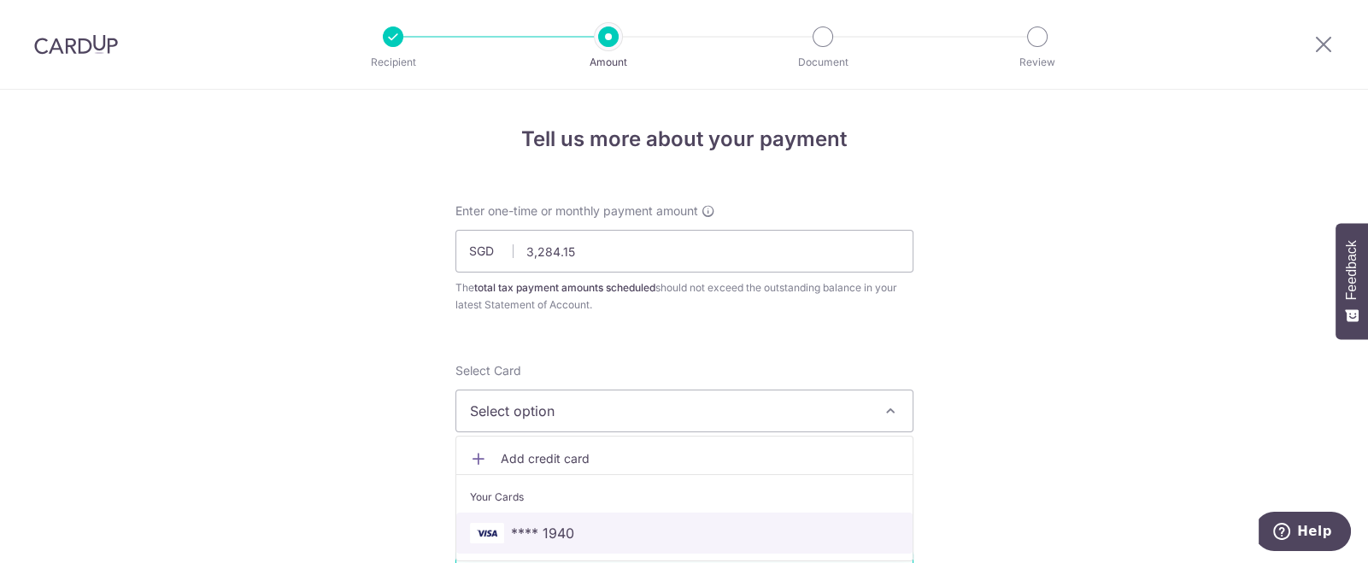
click at [552, 531] on span "**** 1940" at bounding box center [542, 533] width 63 height 21
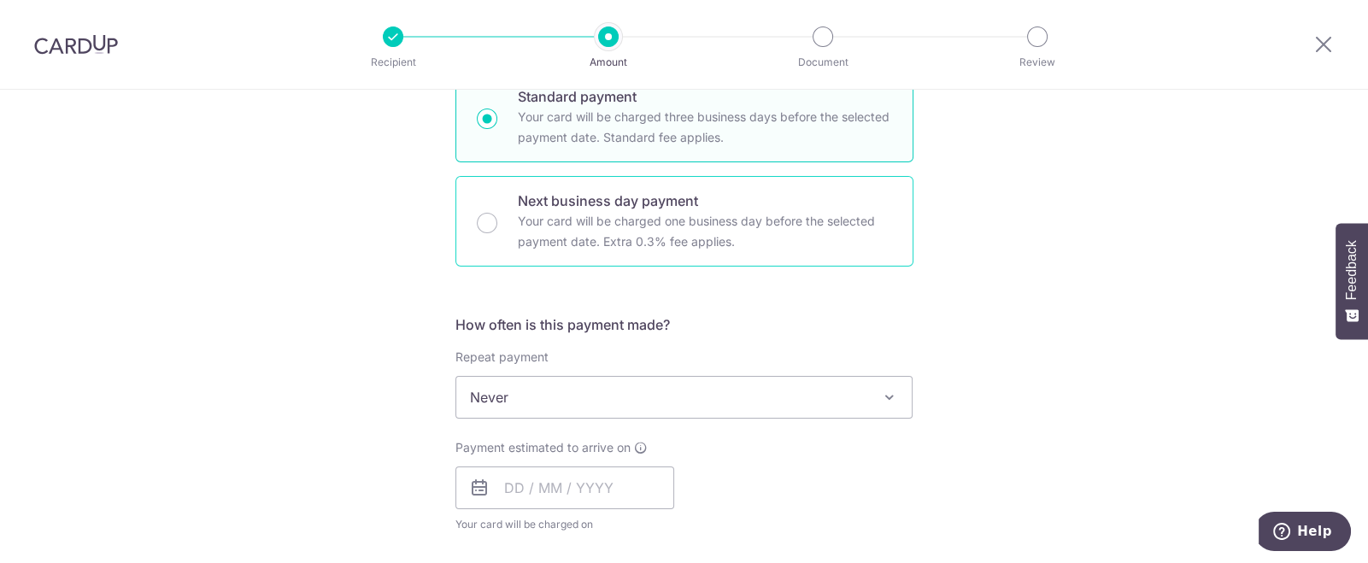
scroll to position [513, 0]
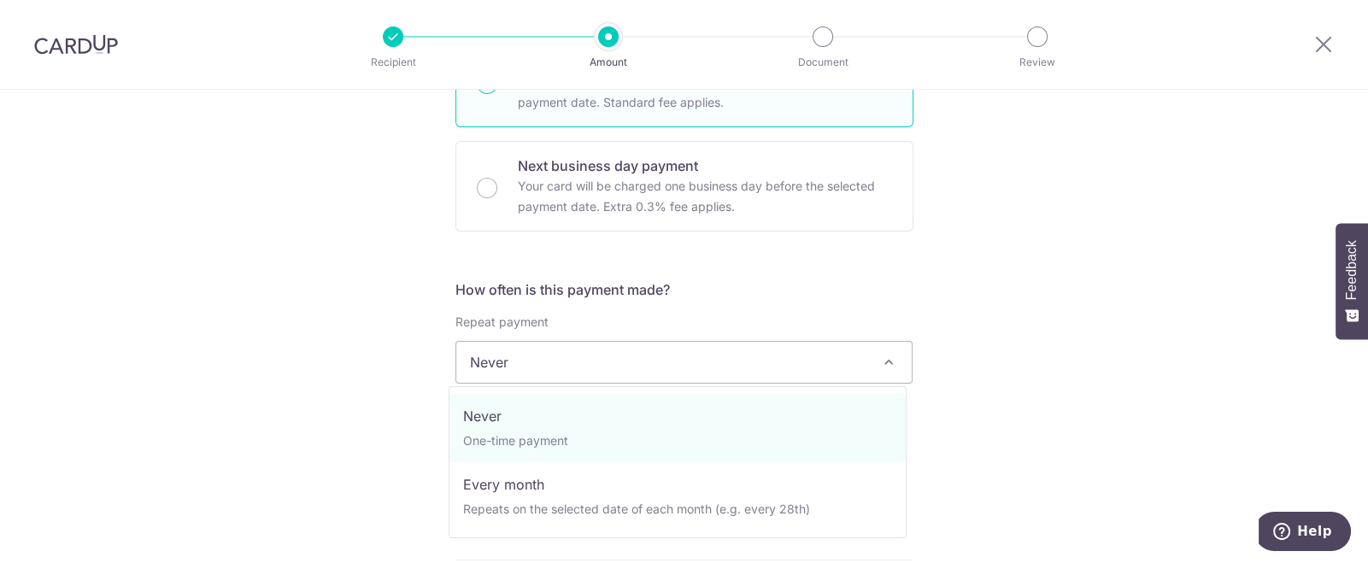
click at [880, 344] on span "Never" at bounding box center [684, 362] width 456 height 41
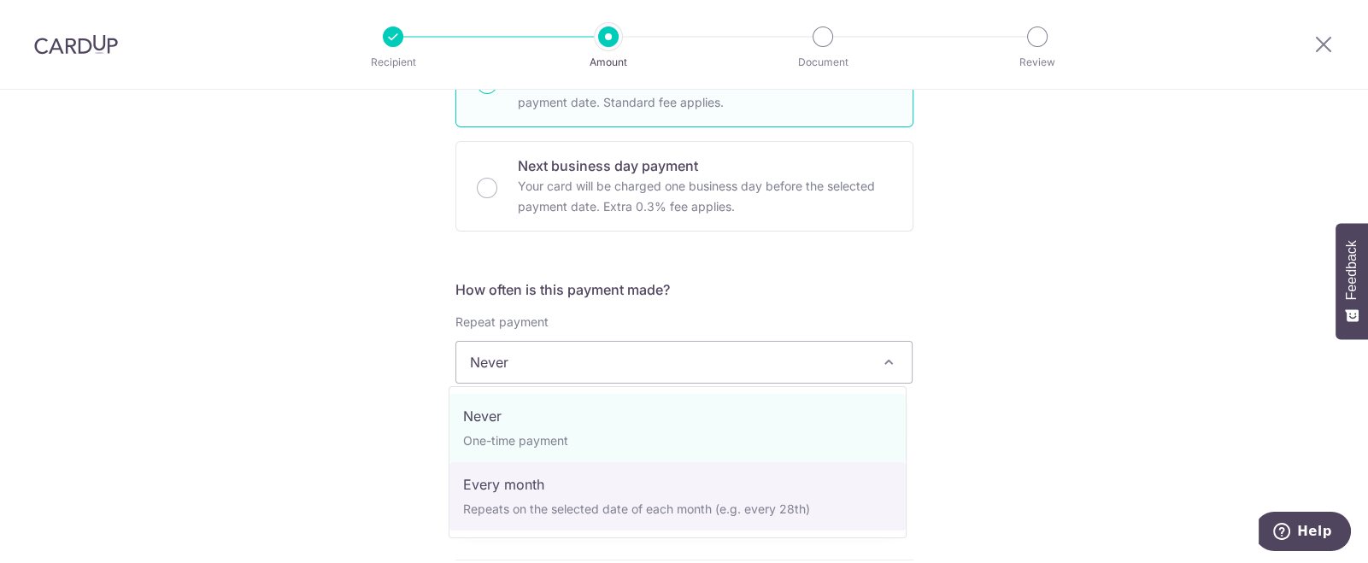
select select "3"
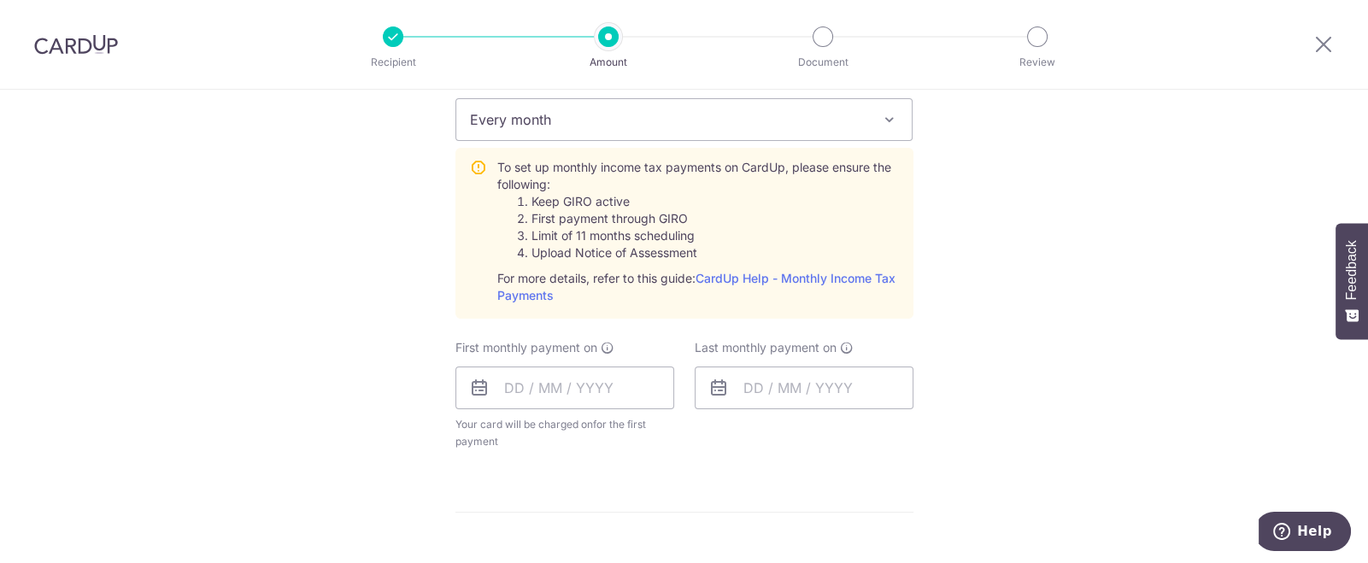
scroll to position [768, 0]
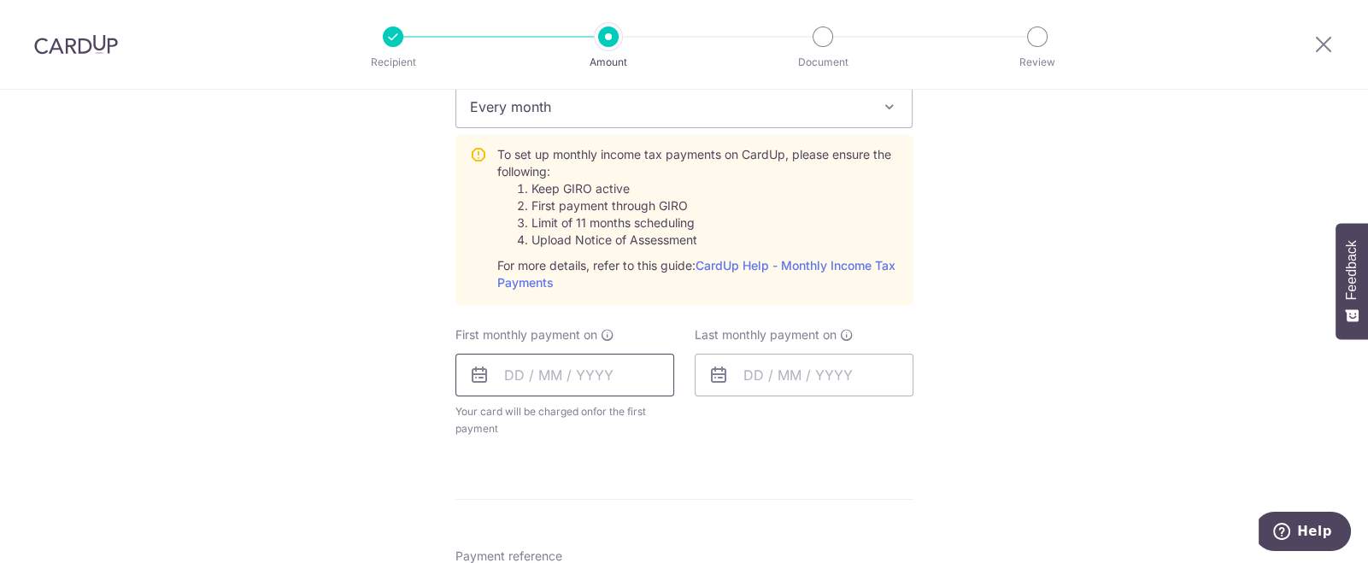
click at [605, 375] on input "text" at bounding box center [565, 375] width 219 height 43
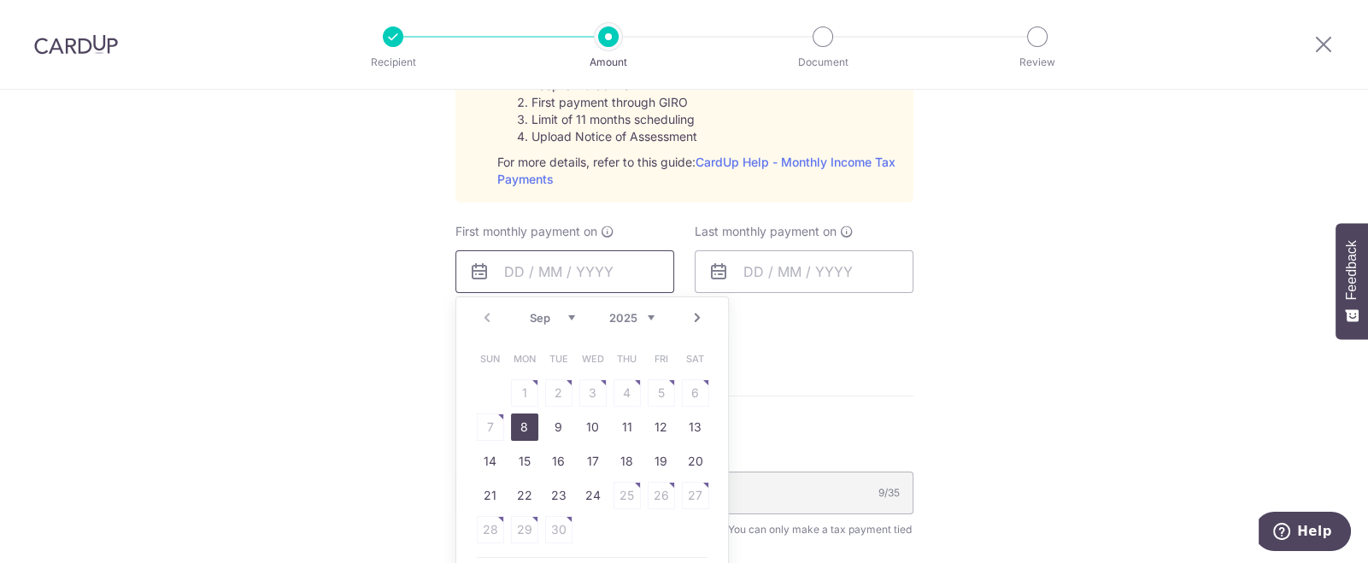
scroll to position [897, 0]
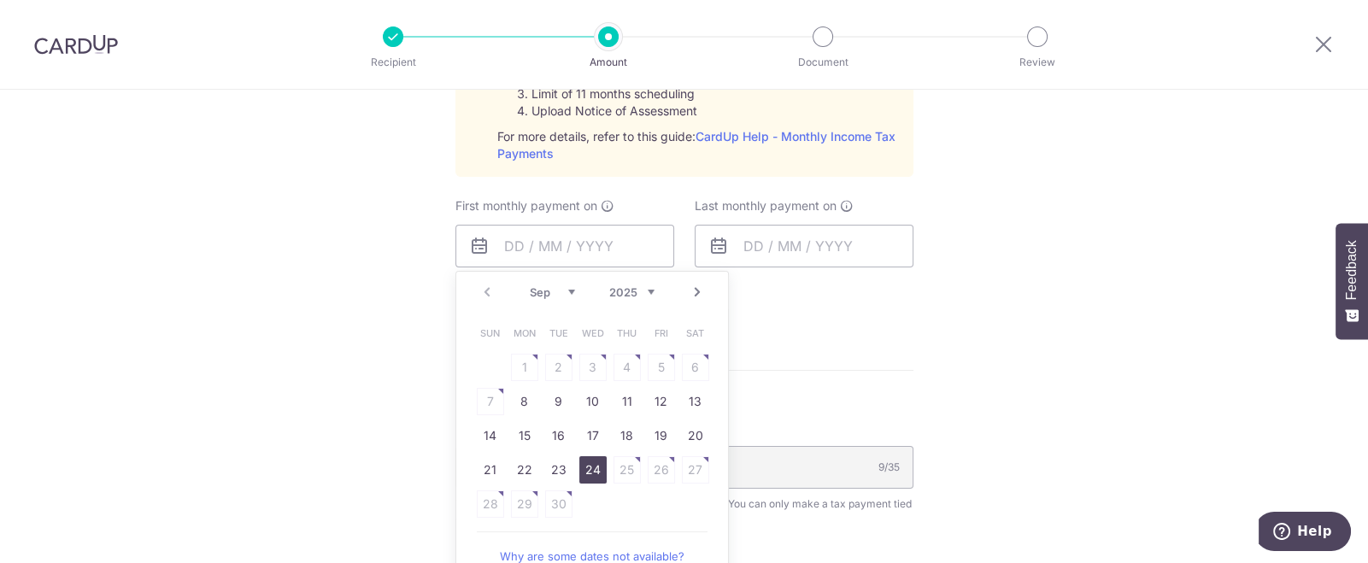
click at [594, 472] on link "24" at bounding box center [592, 469] width 27 height 27
type input "24/09/2025"
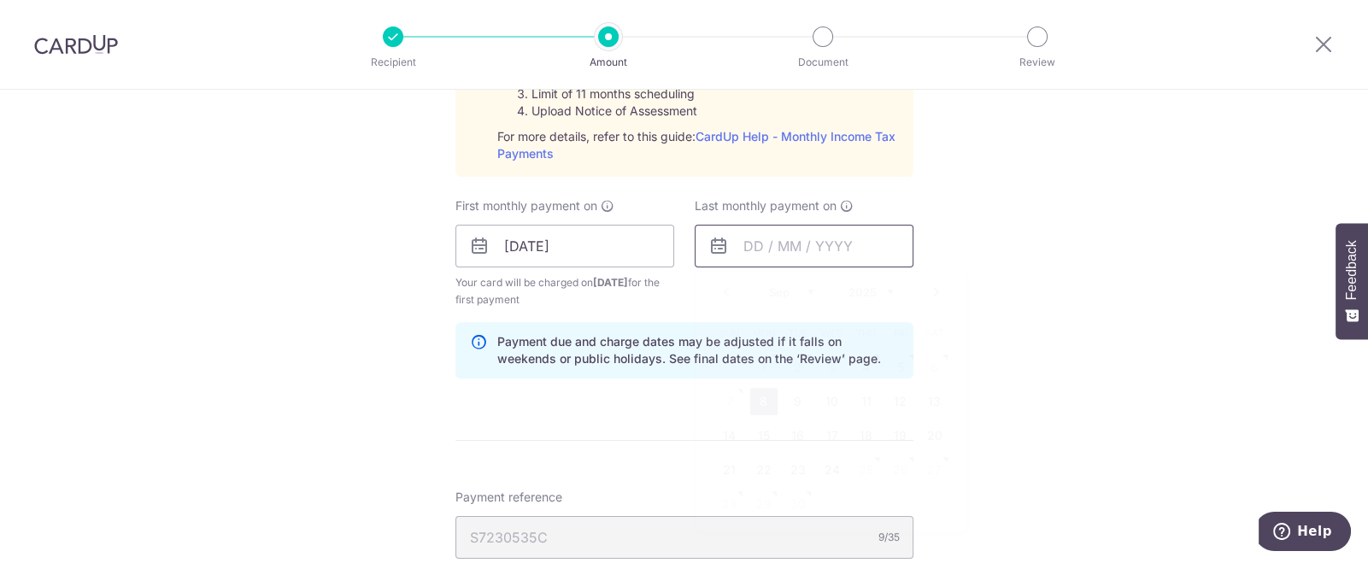
click at [815, 249] on input "text" at bounding box center [804, 246] width 219 height 43
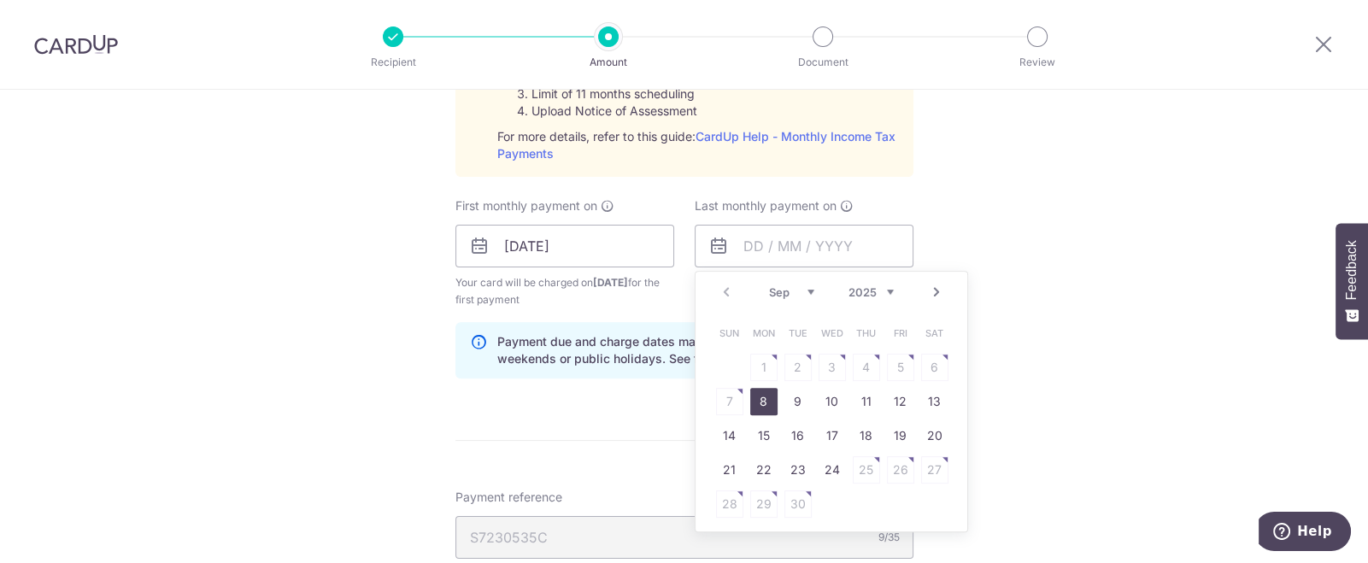
click at [803, 290] on select "Sep Oct Nov Dec" at bounding box center [791, 292] width 45 height 14
click at [821, 462] on link "24" at bounding box center [832, 469] width 27 height 27
type input "24/12/2025"
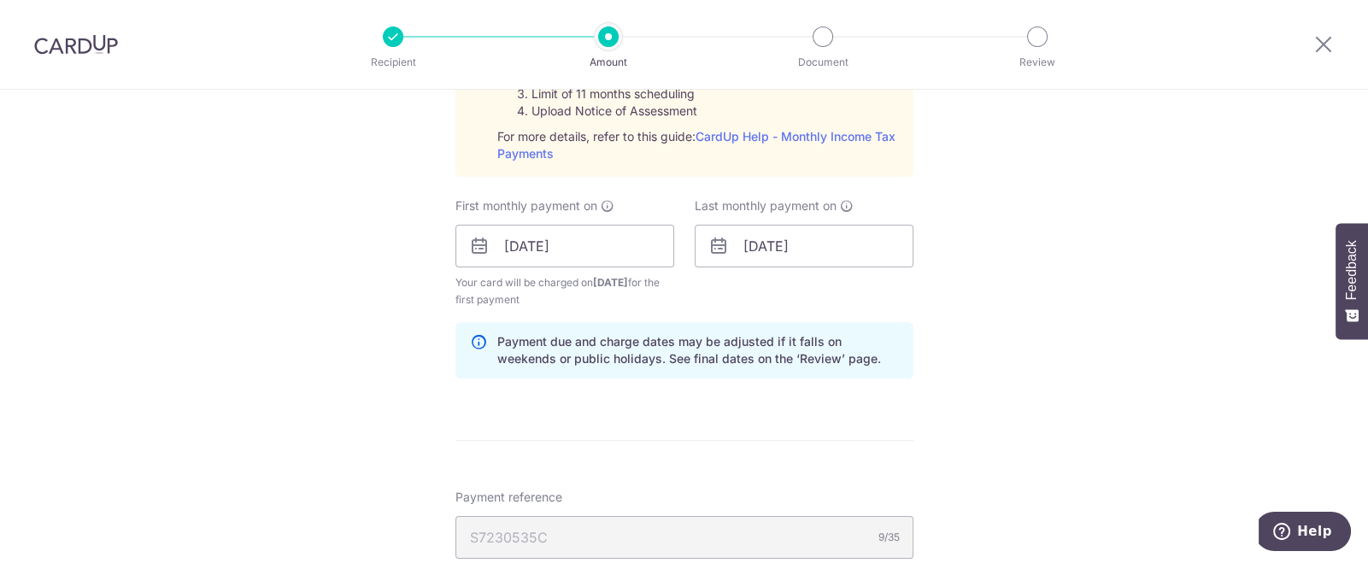
click at [1066, 264] on div "Tell us more about your payment Enter one-time or monthly payment amount SGD 3,…" at bounding box center [684, 118] width 1368 height 1852
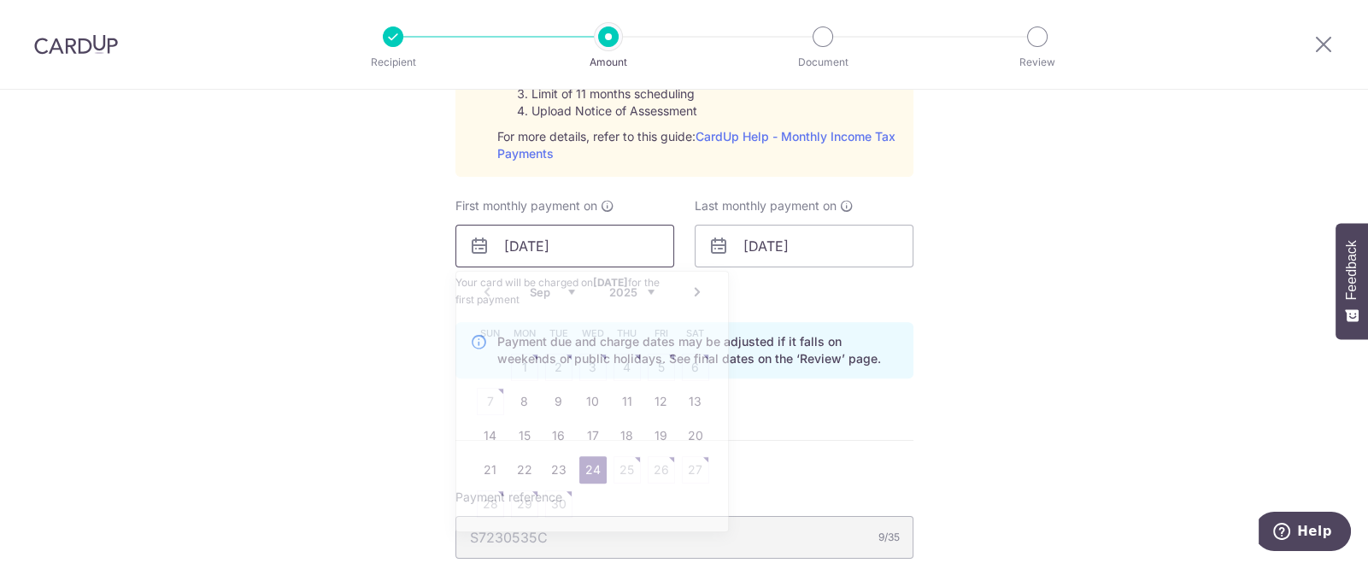
click at [633, 248] on input "24/09/2025" at bounding box center [565, 246] width 219 height 43
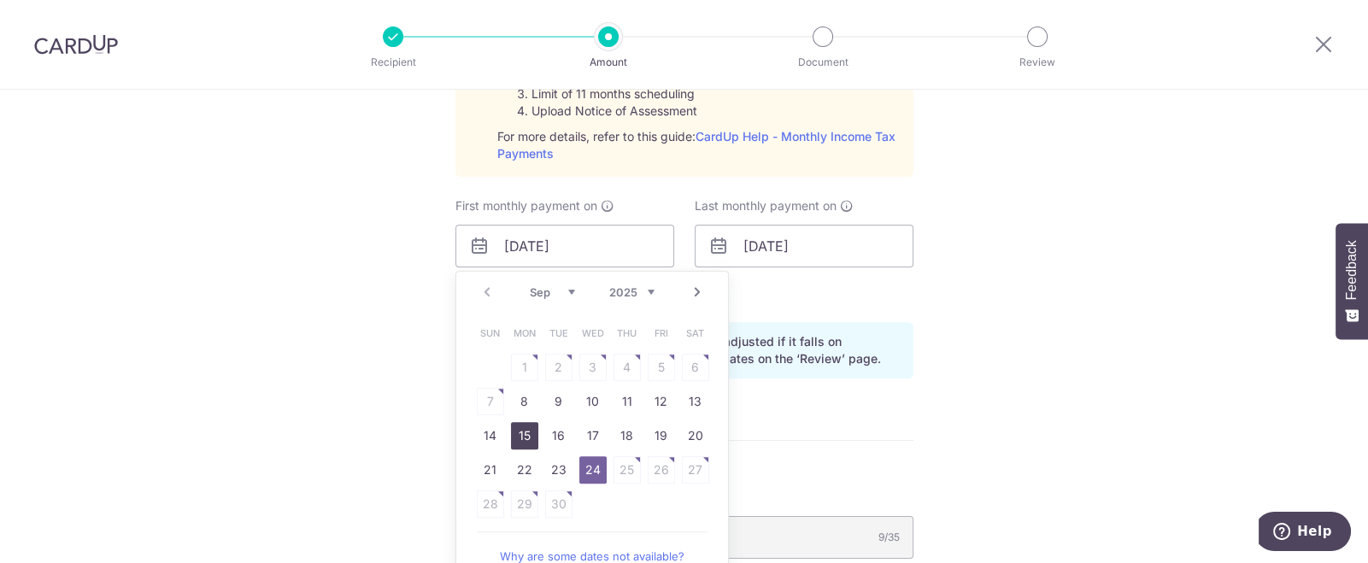
click at [521, 431] on link "15" at bounding box center [524, 435] width 27 height 27
type input "15/09/2025"
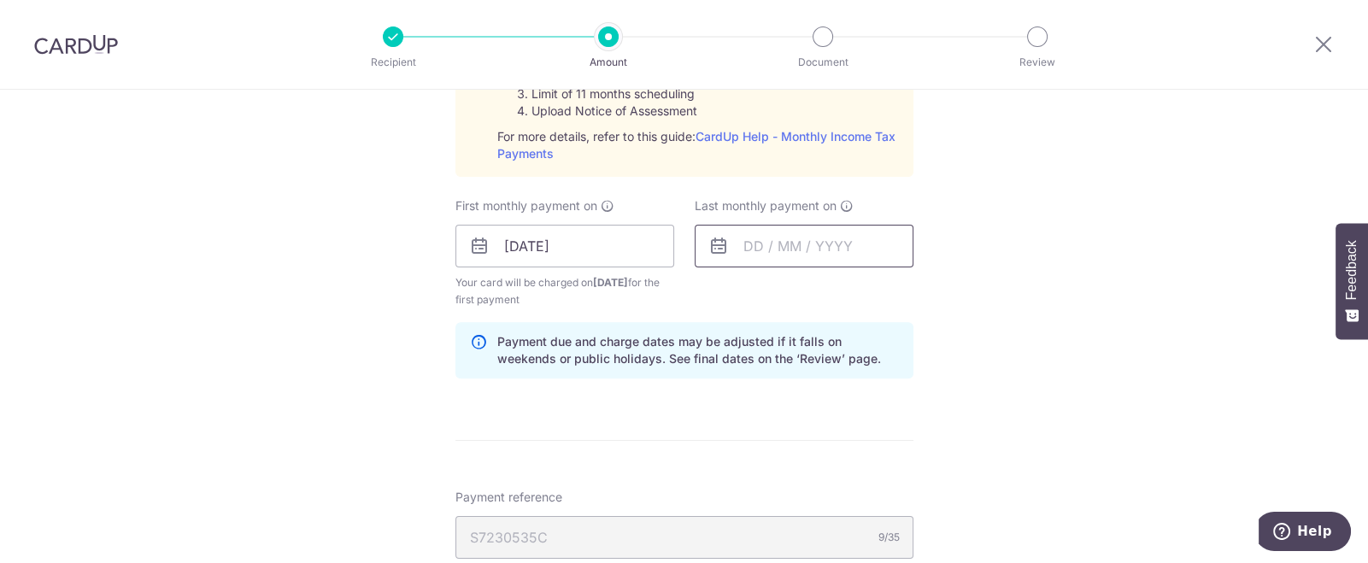
click at [820, 242] on input "text" at bounding box center [804, 246] width 219 height 43
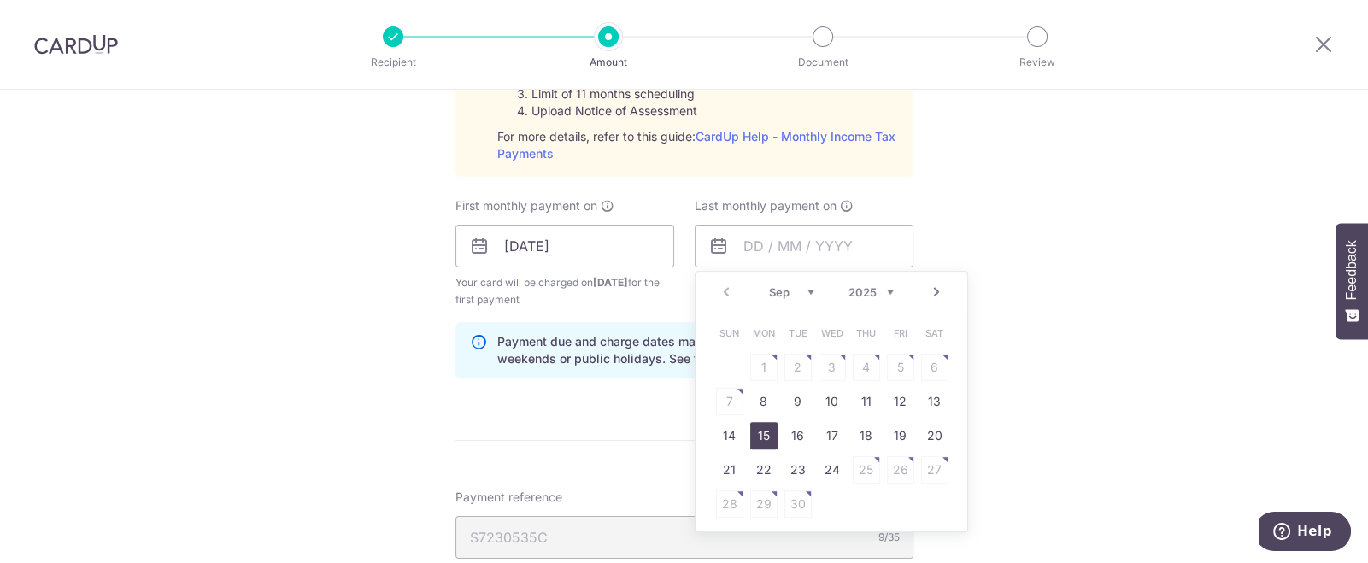
click at [755, 432] on link "15" at bounding box center [763, 435] width 27 height 27
type input "15/09/2025"
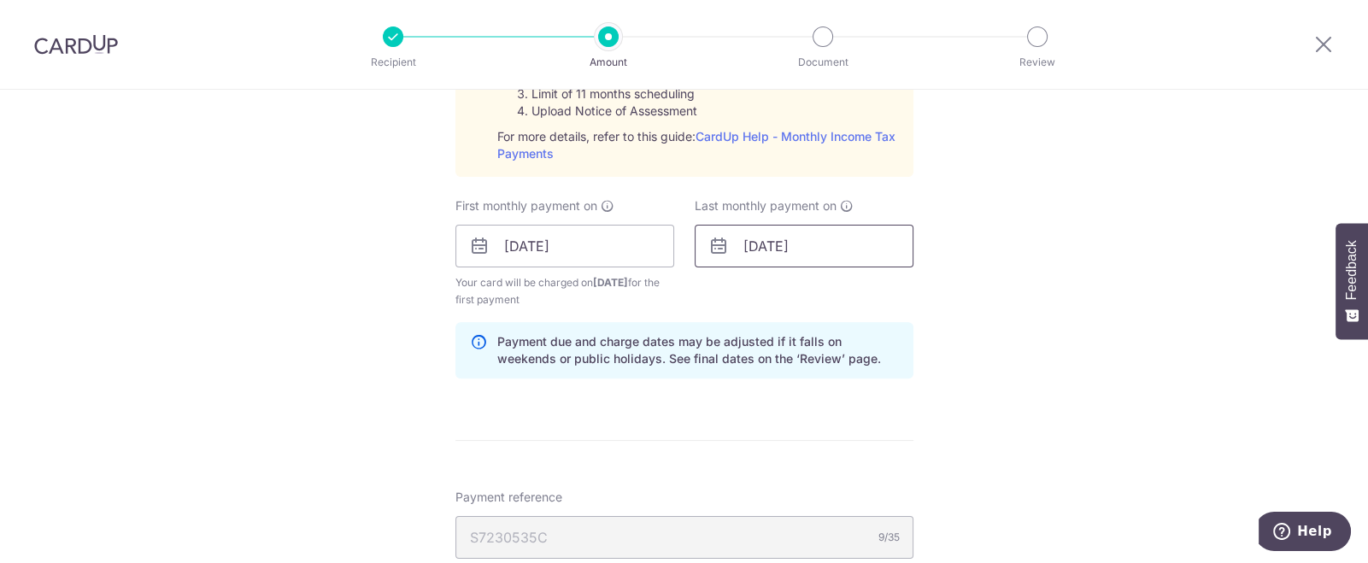
click at [779, 238] on input "15/09/2025" at bounding box center [804, 246] width 219 height 43
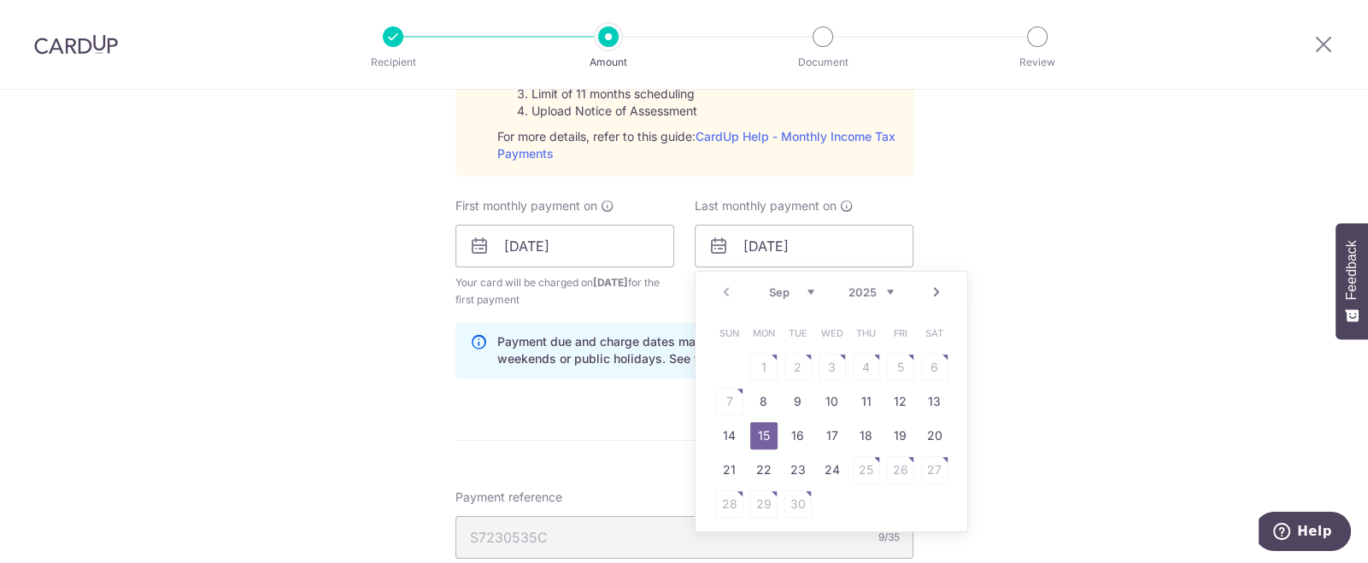
click at [805, 286] on select "Sep Oct Nov Dec" at bounding box center [791, 292] width 45 height 14
click at [1029, 285] on div "Tell us more about your payment Enter one-time or monthly payment amount SGD 3,…" at bounding box center [684, 118] width 1368 height 1852
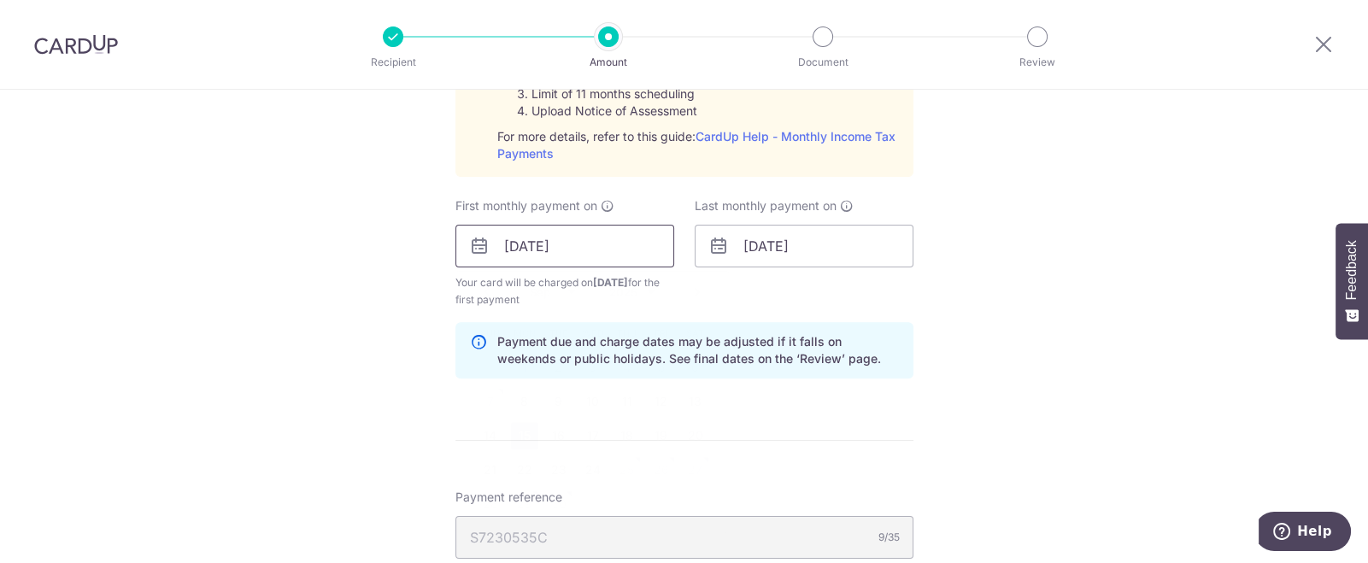
click at [631, 249] on input "15/09/2025" at bounding box center [565, 246] width 219 height 43
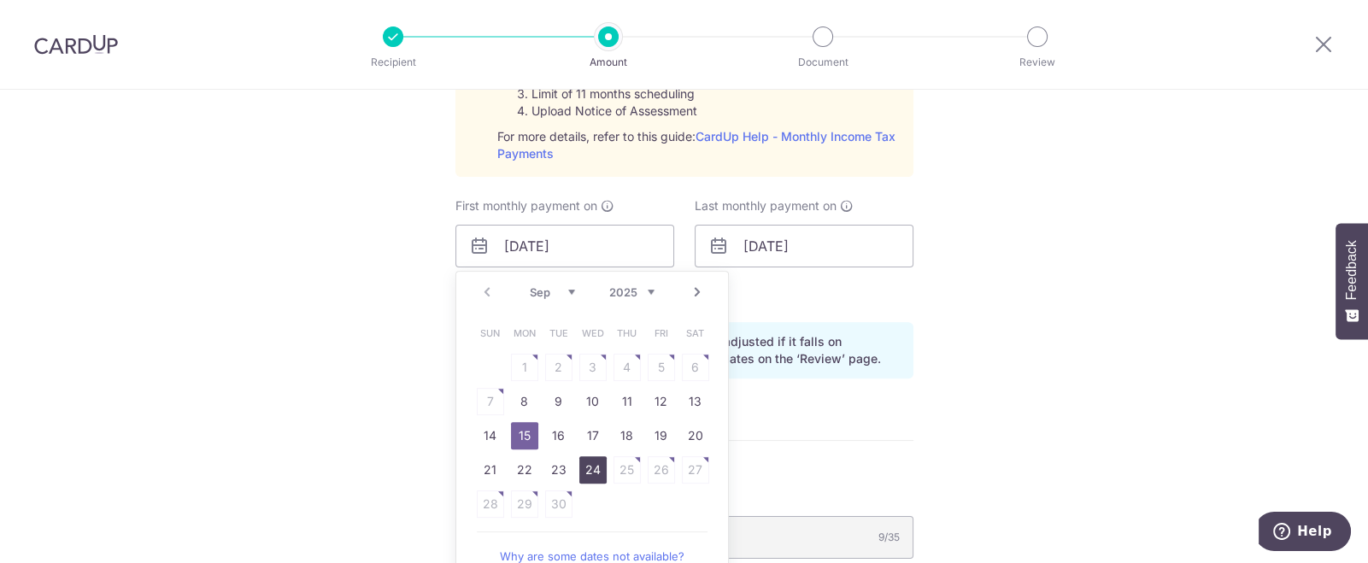
click at [579, 469] on link "24" at bounding box center [592, 469] width 27 height 27
type input "24/09/2025"
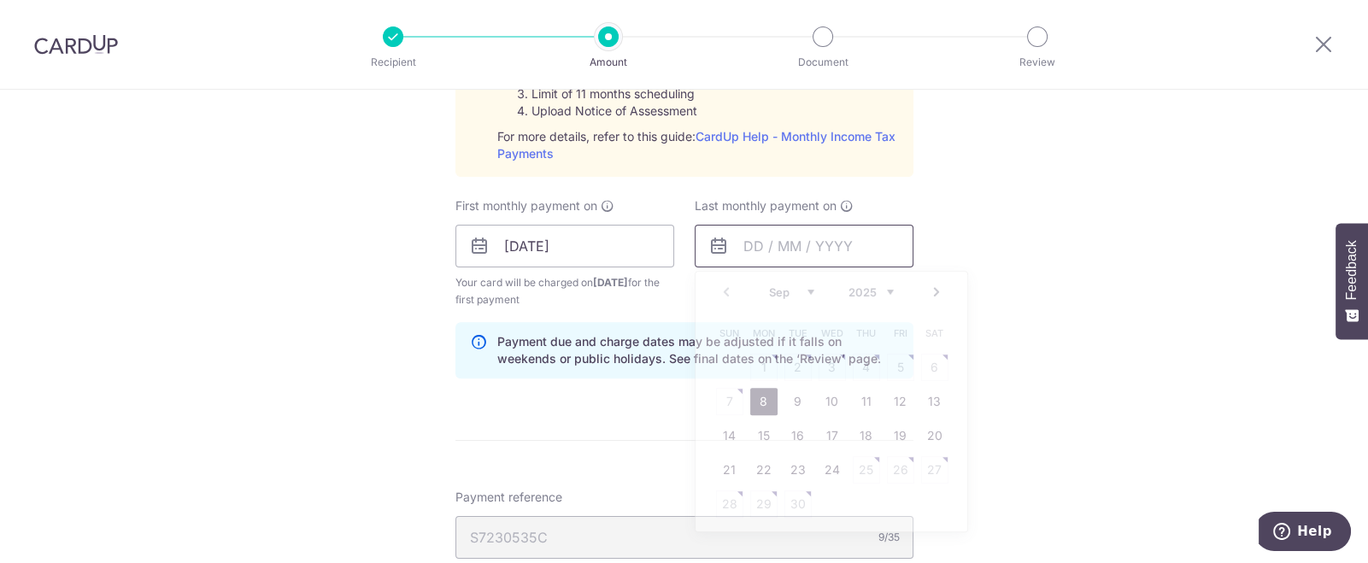
click at [820, 239] on input "text" at bounding box center [804, 246] width 219 height 43
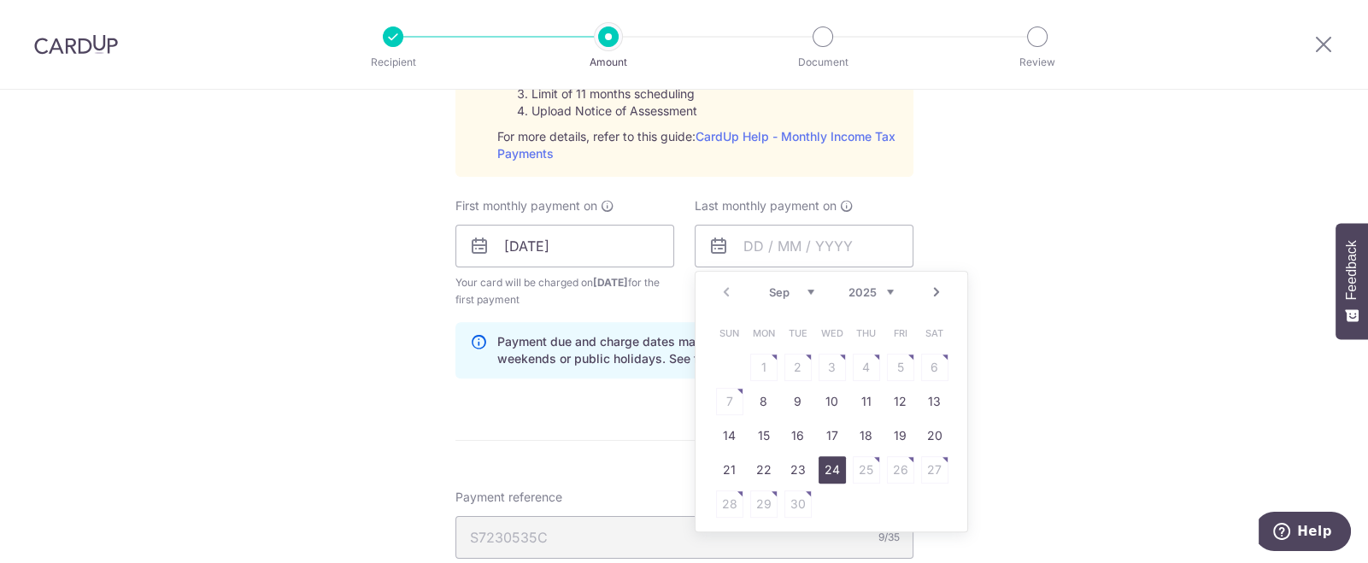
click at [834, 468] on link "24" at bounding box center [832, 469] width 27 height 27
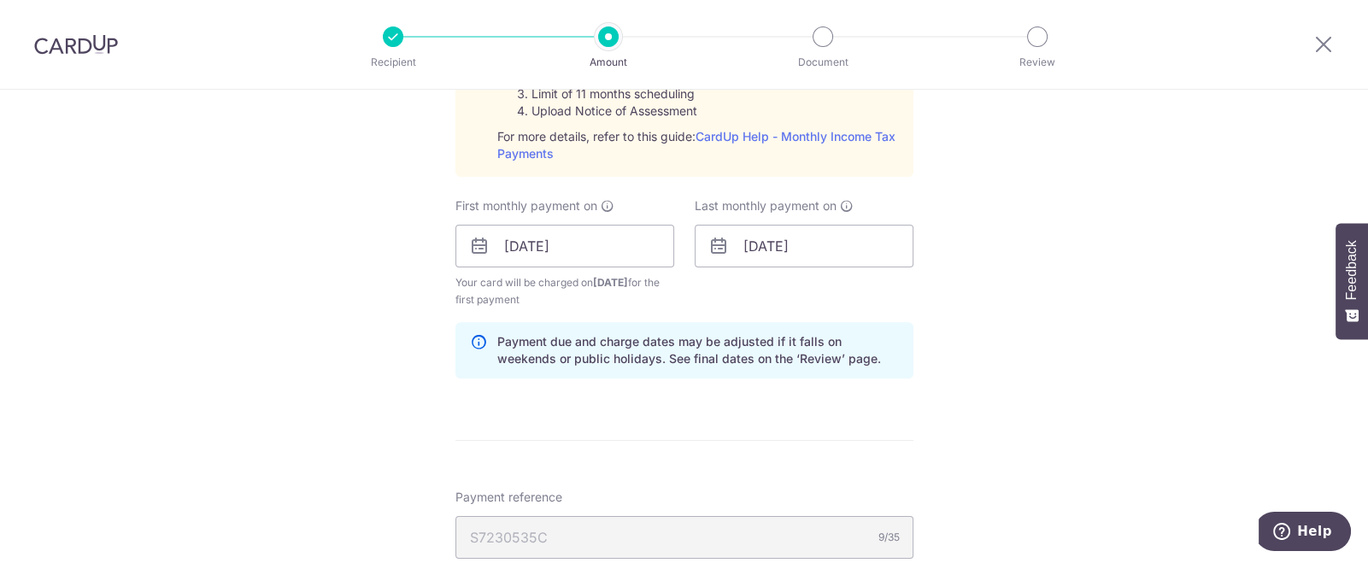
click at [990, 287] on div "Tell us more about your payment Enter one-time or monthly payment amount SGD 3,…" at bounding box center [684, 118] width 1368 height 1852
click at [778, 244] on input "24/09/2025" at bounding box center [804, 246] width 219 height 43
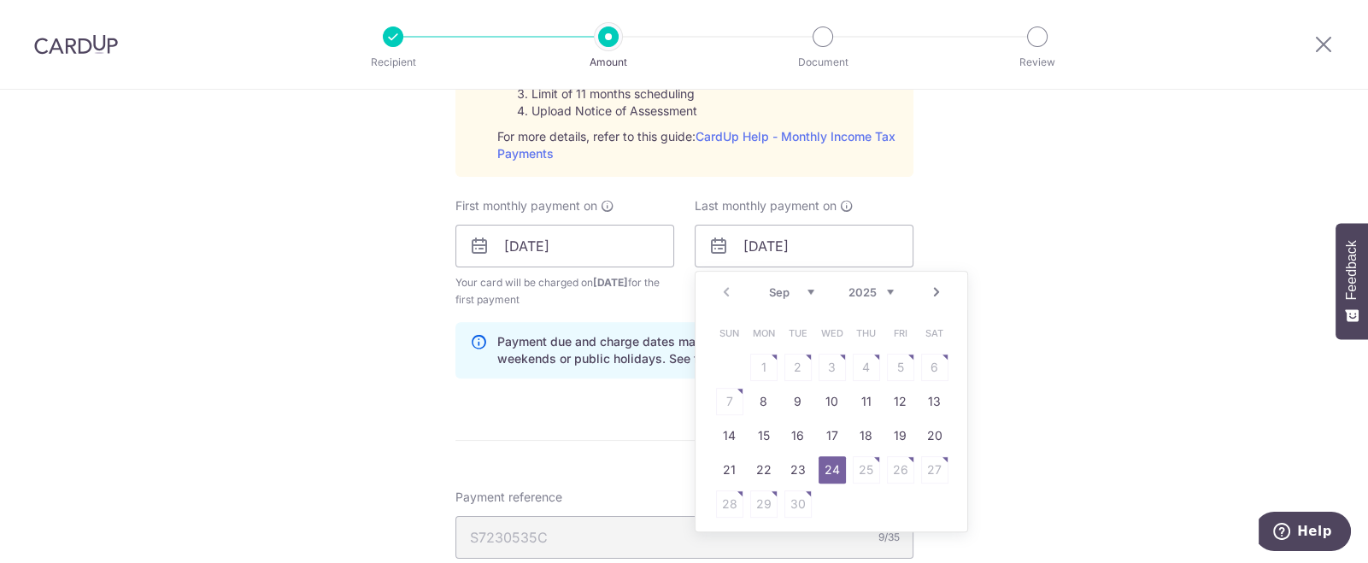
click at [799, 285] on select "Sep Oct Nov Dec" at bounding box center [791, 292] width 45 height 14
click at [827, 467] on link "24" at bounding box center [832, 469] width 27 height 27
type input "24/12/2025"
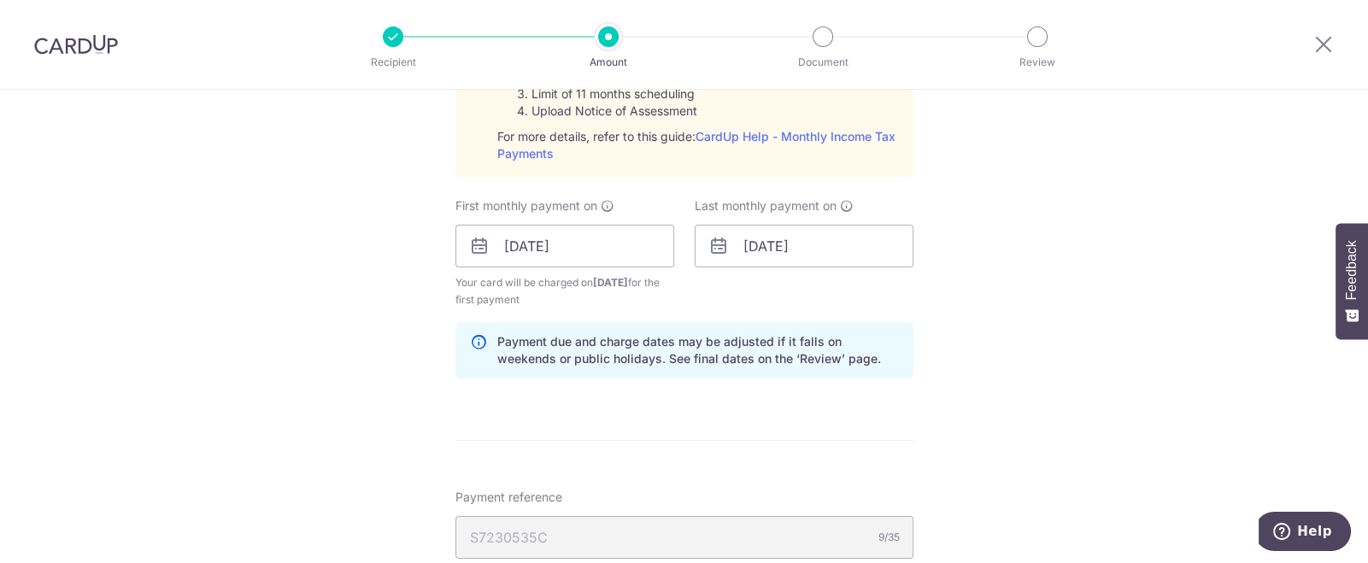
click at [1026, 341] on div "Tell us more about your payment Enter one-time or monthly payment amount SGD 3,…" at bounding box center [684, 118] width 1368 height 1852
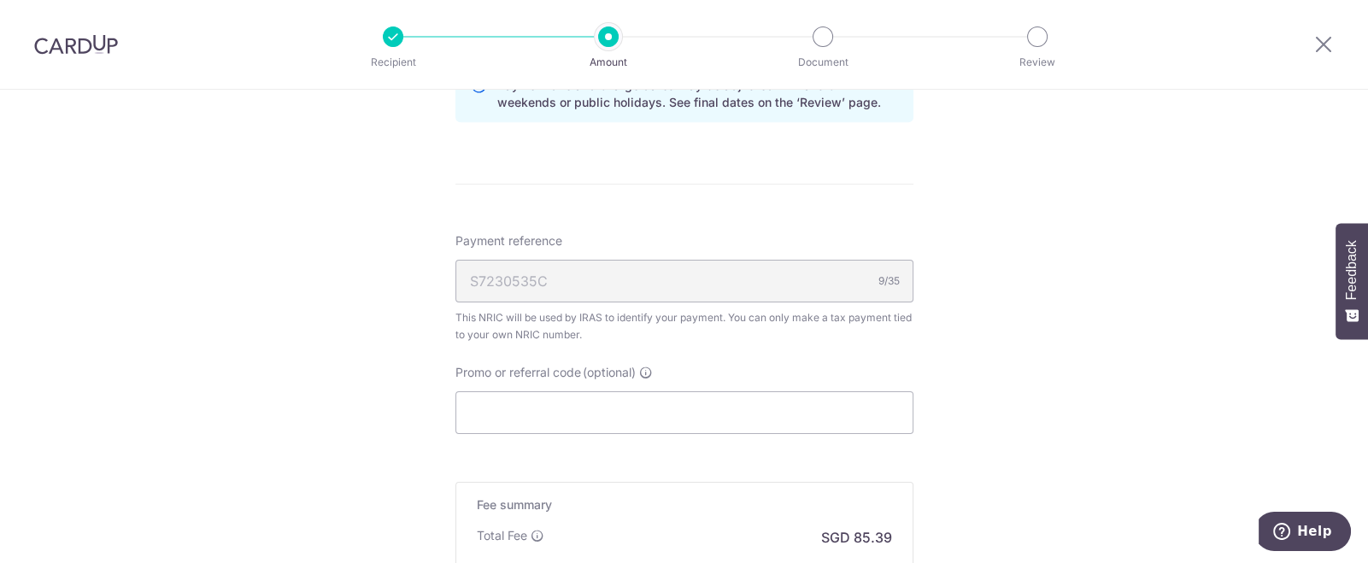
scroll to position [1282, 0]
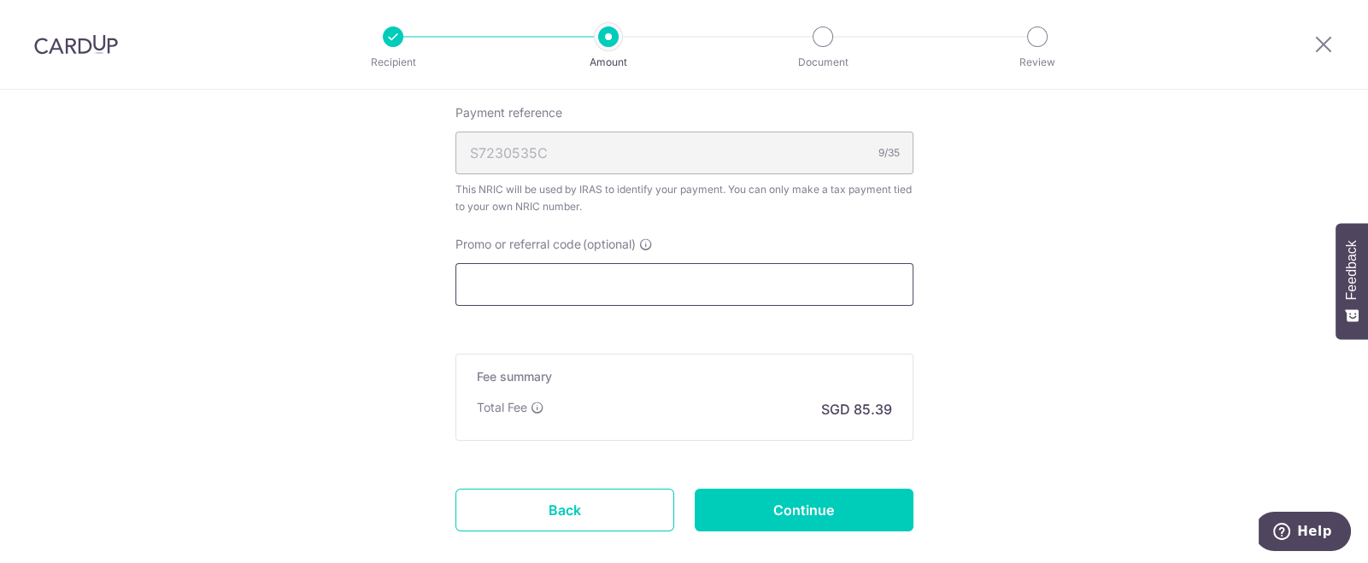
click at [871, 285] on input "Promo or referral code (optional)" at bounding box center [685, 284] width 458 height 43
paste input "VTAX25R"
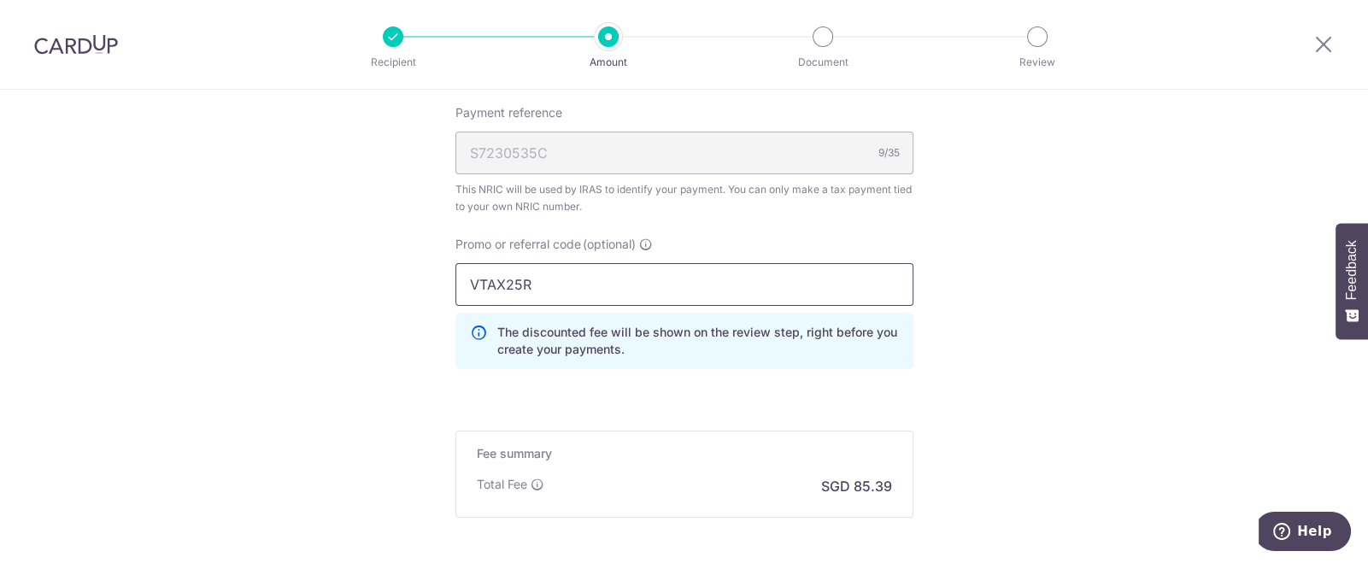
type input "VTAX25R"
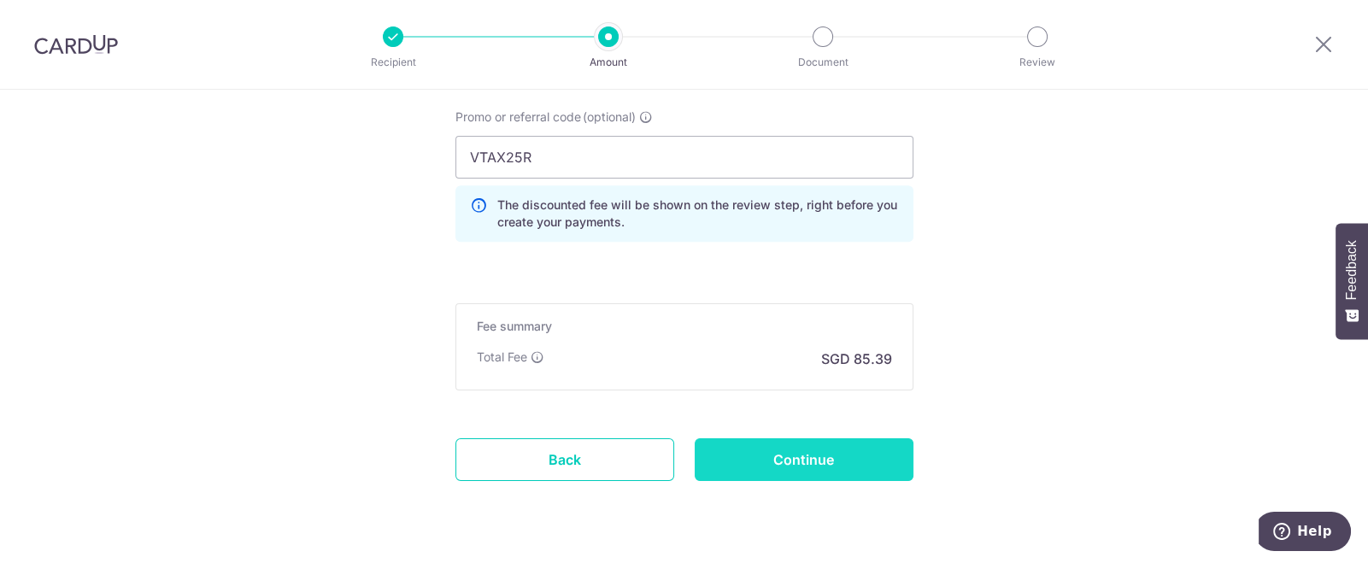
click at [815, 464] on input "Continue" at bounding box center [804, 459] width 219 height 43
type input "Create Schedule"
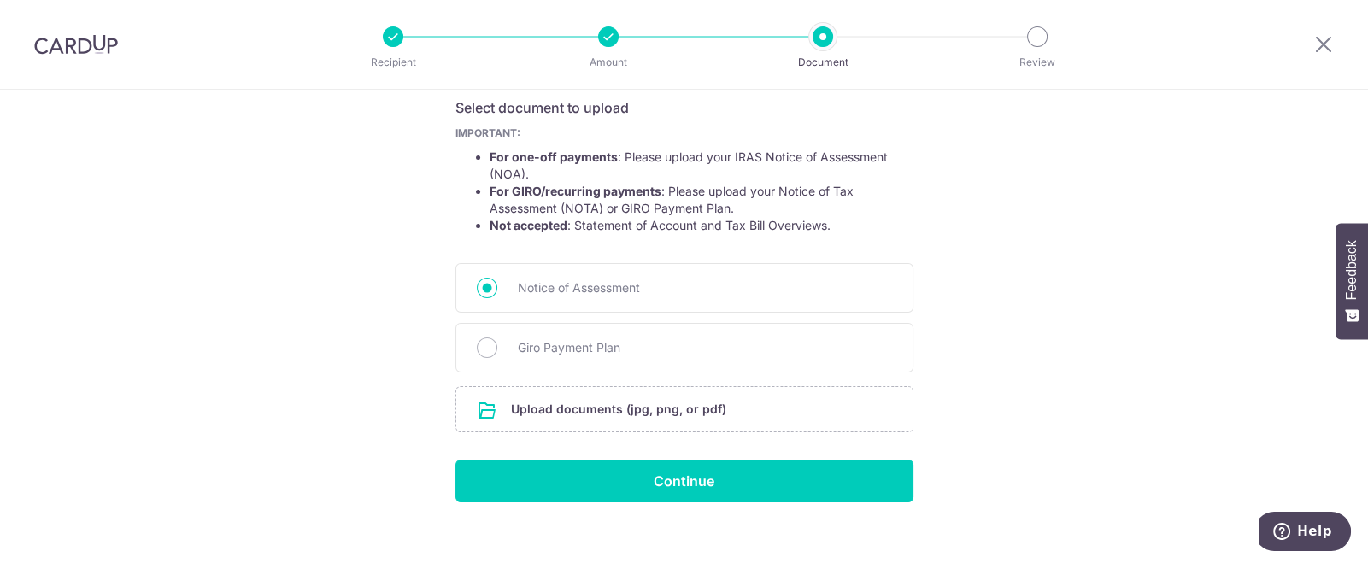
scroll to position [308, 0]
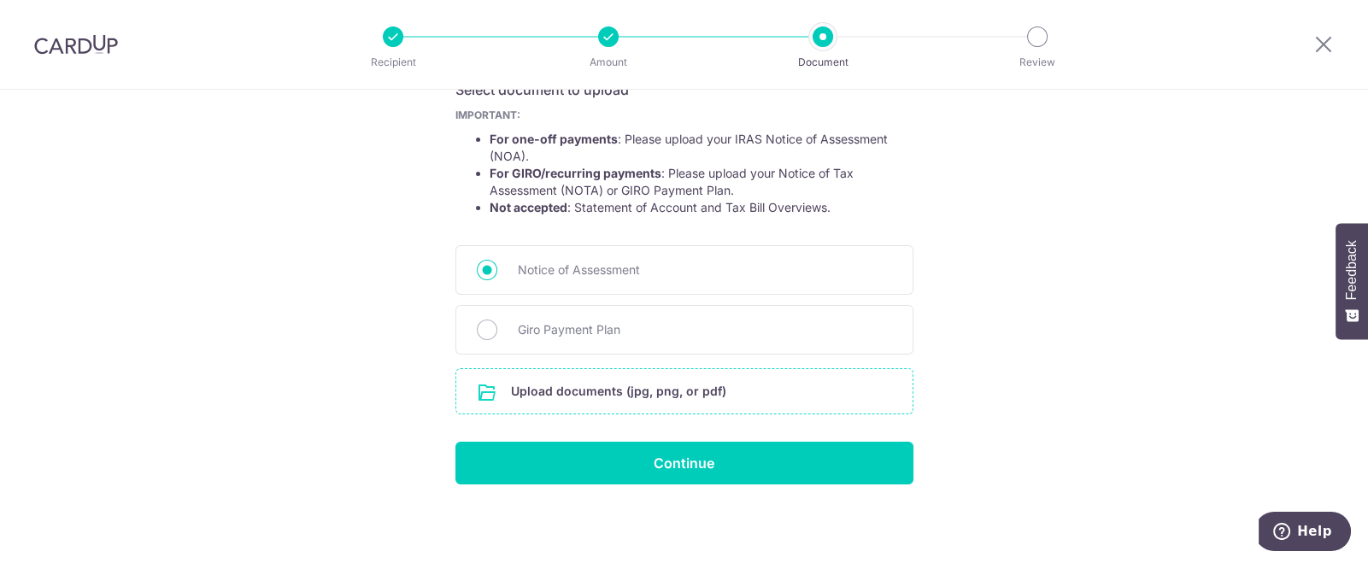
click at [610, 395] on input "file" at bounding box center [684, 391] width 456 height 44
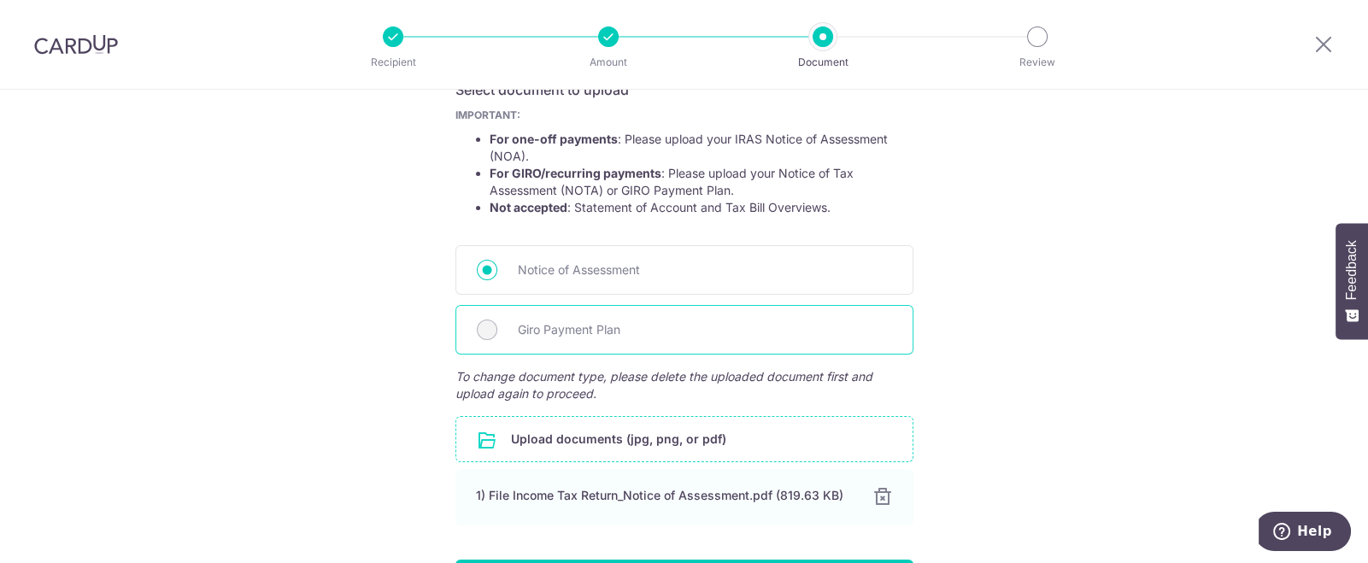
click at [556, 329] on span "Giro Payment Plan" at bounding box center [705, 330] width 374 height 21
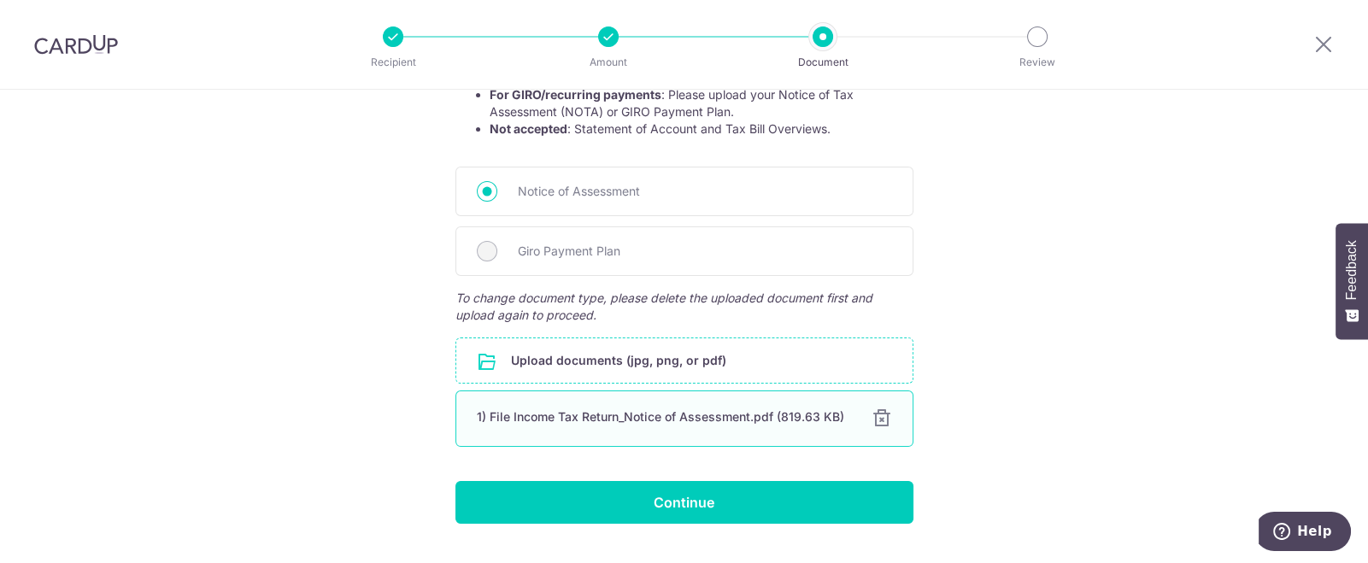
scroll to position [297, 0]
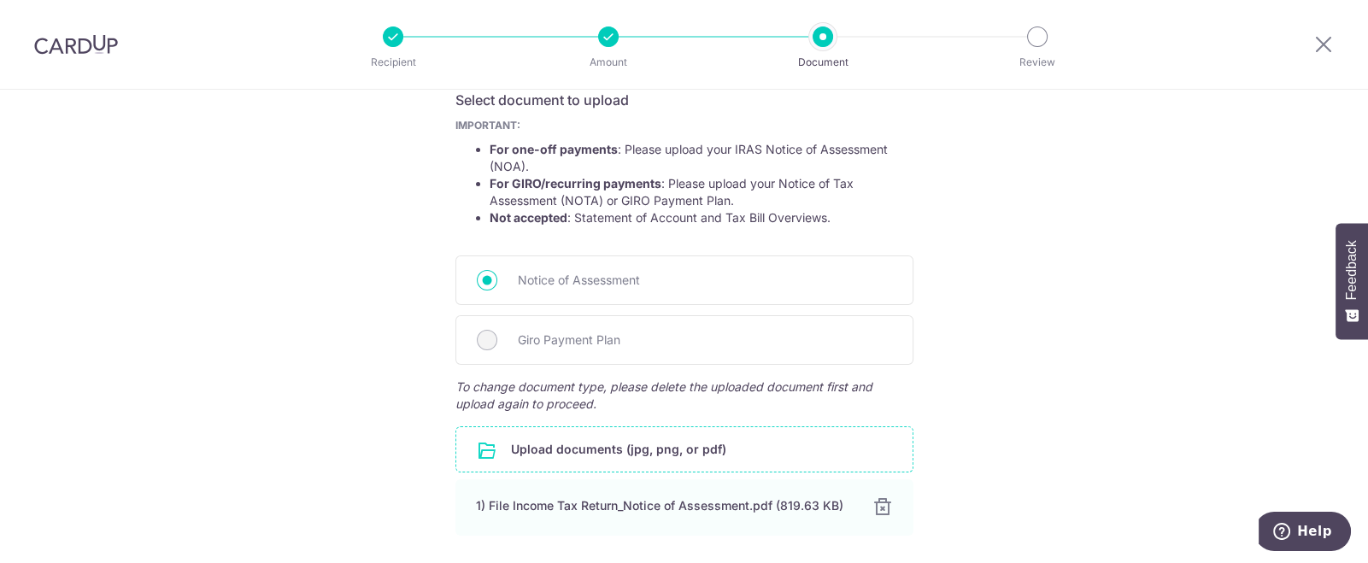
click at [671, 441] on input "file" at bounding box center [684, 449] width 456 height 44
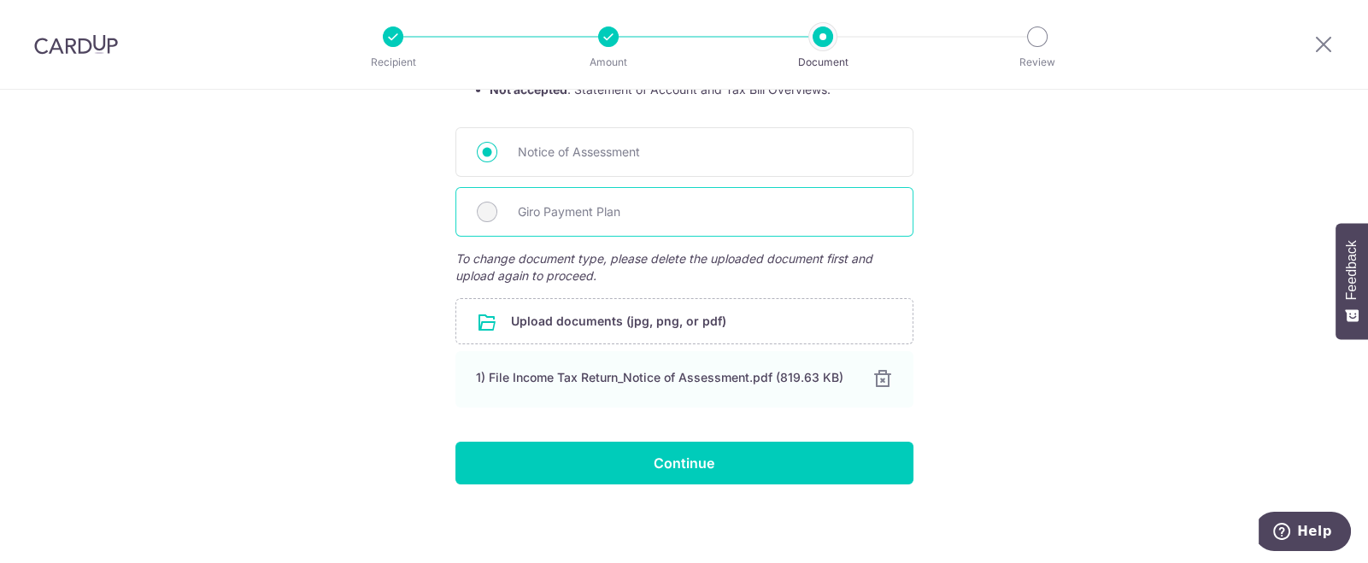
click at [572, 190] on div "Giro Payment Plan" at bounding box center [685, 212] width 458 height 50
click at [637, 211] on span "Giro Payment Plan" at bounding box center [705, 212] width 374 height 21
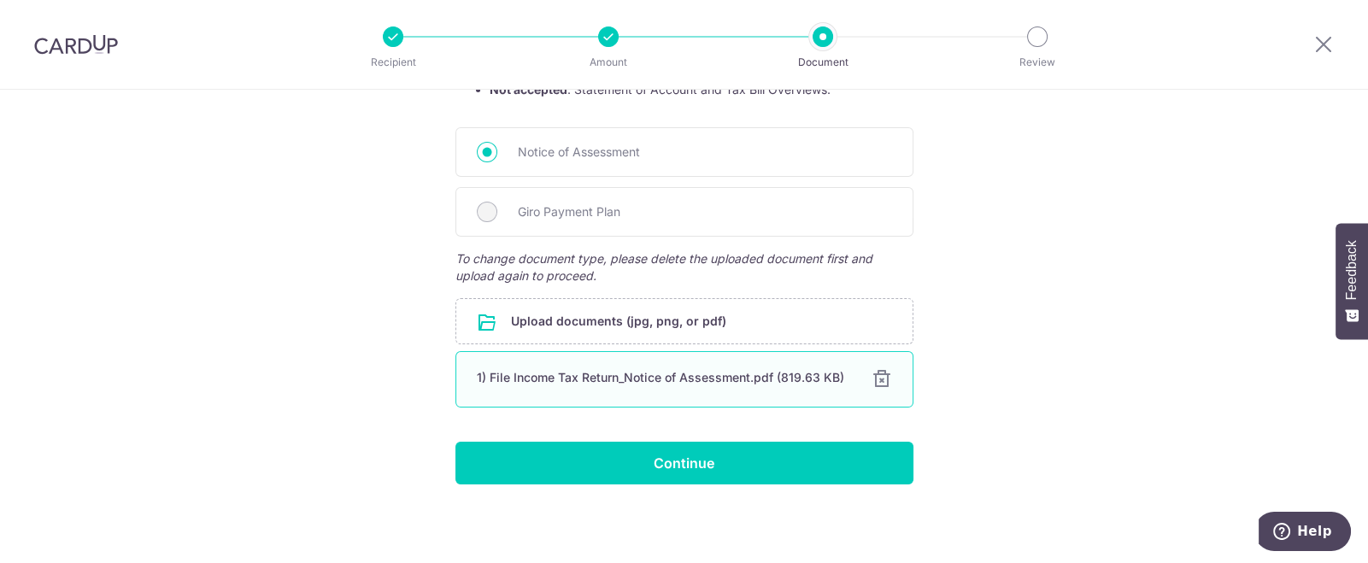
click at [872, 379] on div at bounding box center [882, 379] width 21 height 21
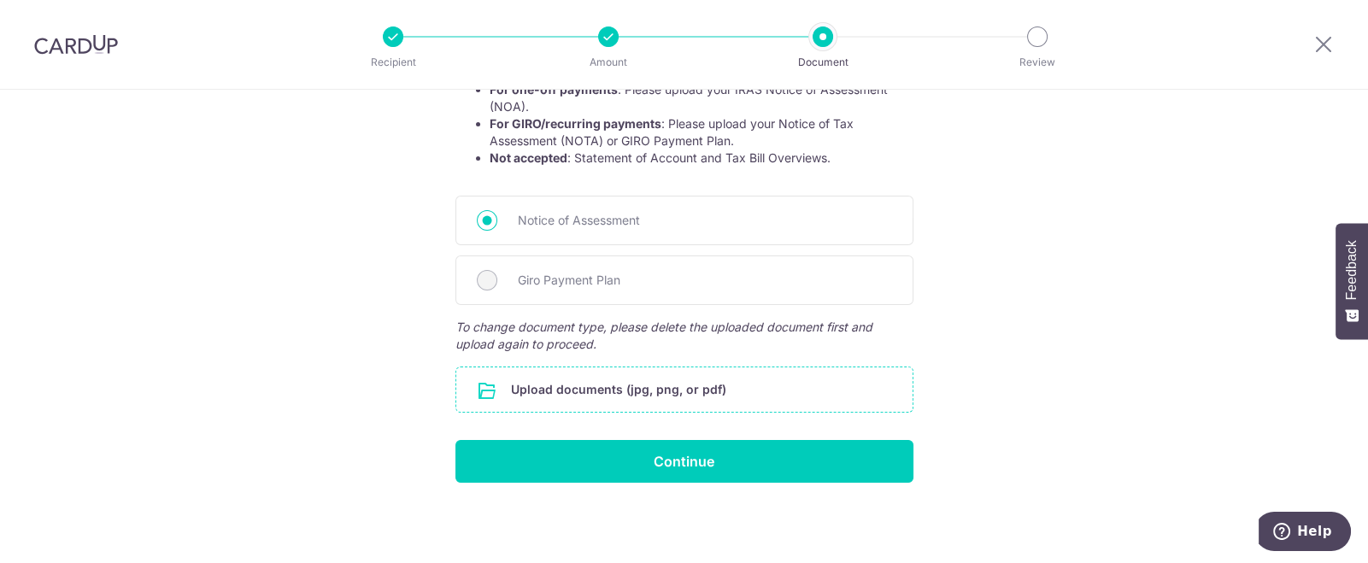
scroll to position [308, 0]
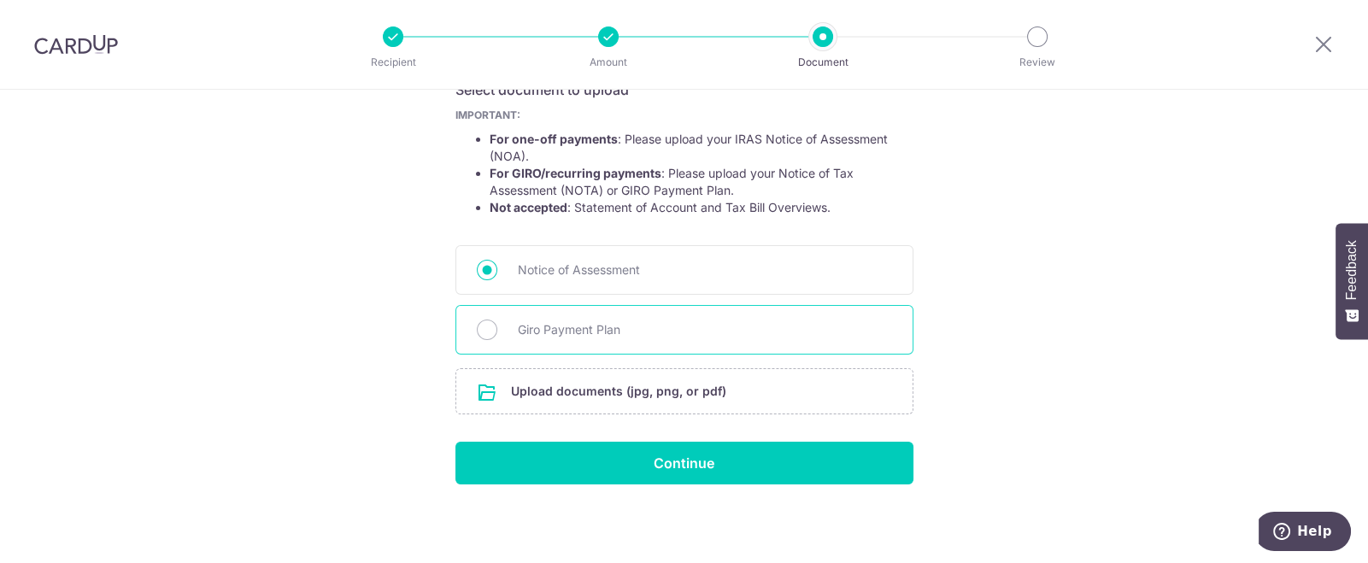
click at [503, 332] on div "Giro Payment Plan" at bounding box center [685, 330] width 458 height 50
click at [477, 326] on input "Giro Payment Plan" at bounding box center [487, 330] width 21 height 21
radio input "true"
click at [666, 389] on input "file" at bounding box center [684, 391] width 456 height 44
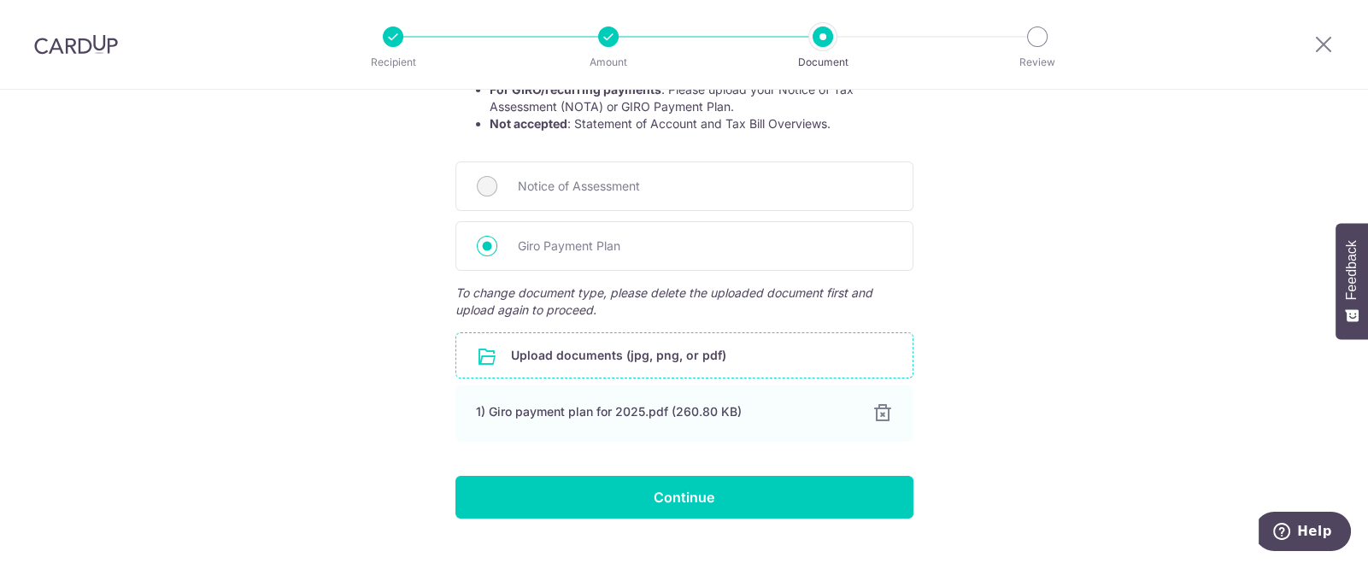
scroll to position [426, 0]
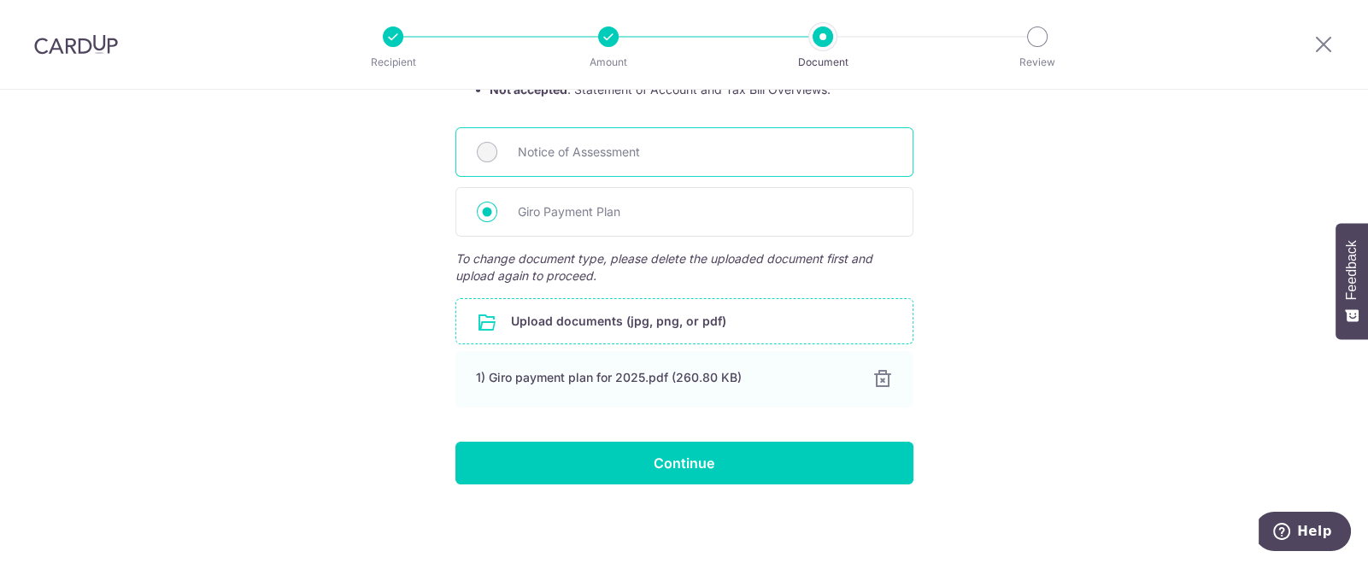
click at [601, 158] on span "Notice of Assessment" at bounding box center [705, 152] width 374 height 21
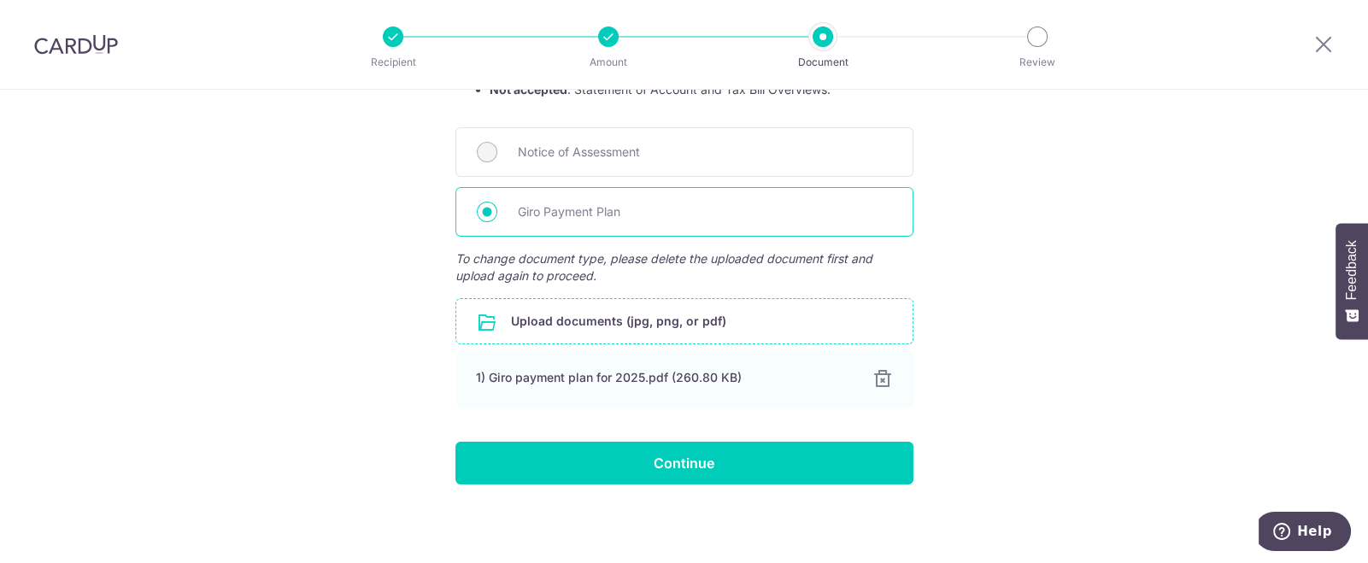
click at [578, 211] on span "Giro Payment Plan" at bounding box center [705, 212] width 374 height 21
click at [497, 211] on input "Giro Payment Plan" at bounding box center [487, 212] width 21 height 21
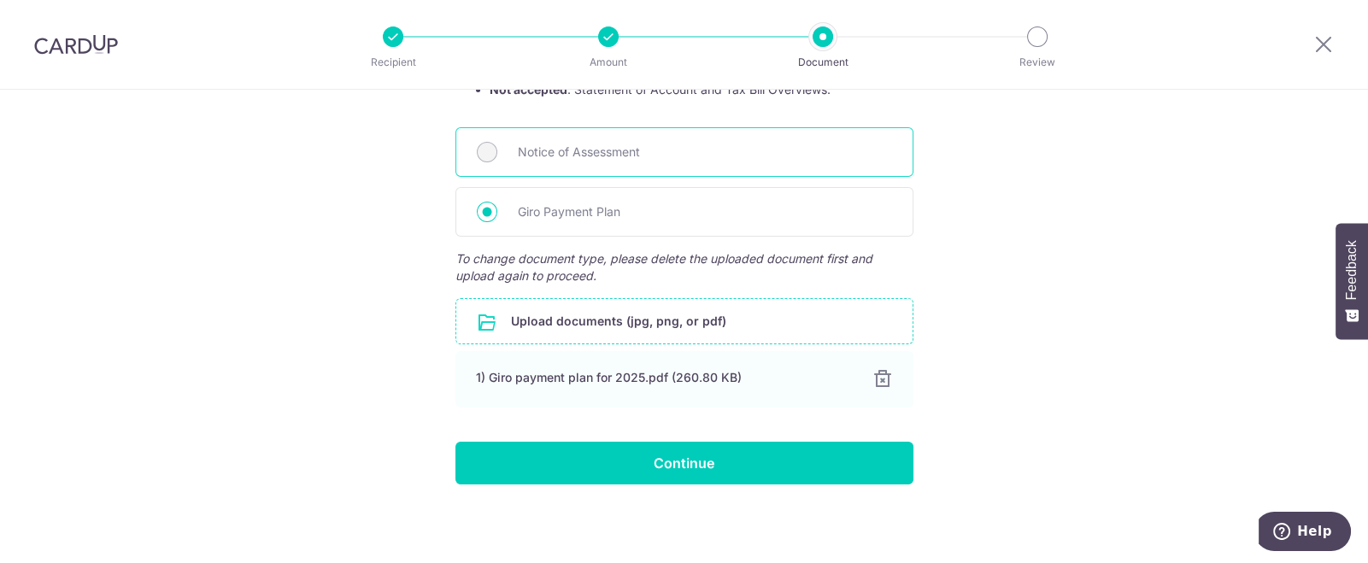
click at [504, 146] on div "Notice of Assessment" at bounding box center [685, 152] width 458 height 50
click at [491, 144] on div "Notice of Assessment" at bounding box center [685, 152] width 458 height 50
click at [656, 317] on input "file" at bounding box center [684, 321] width 456 height 44
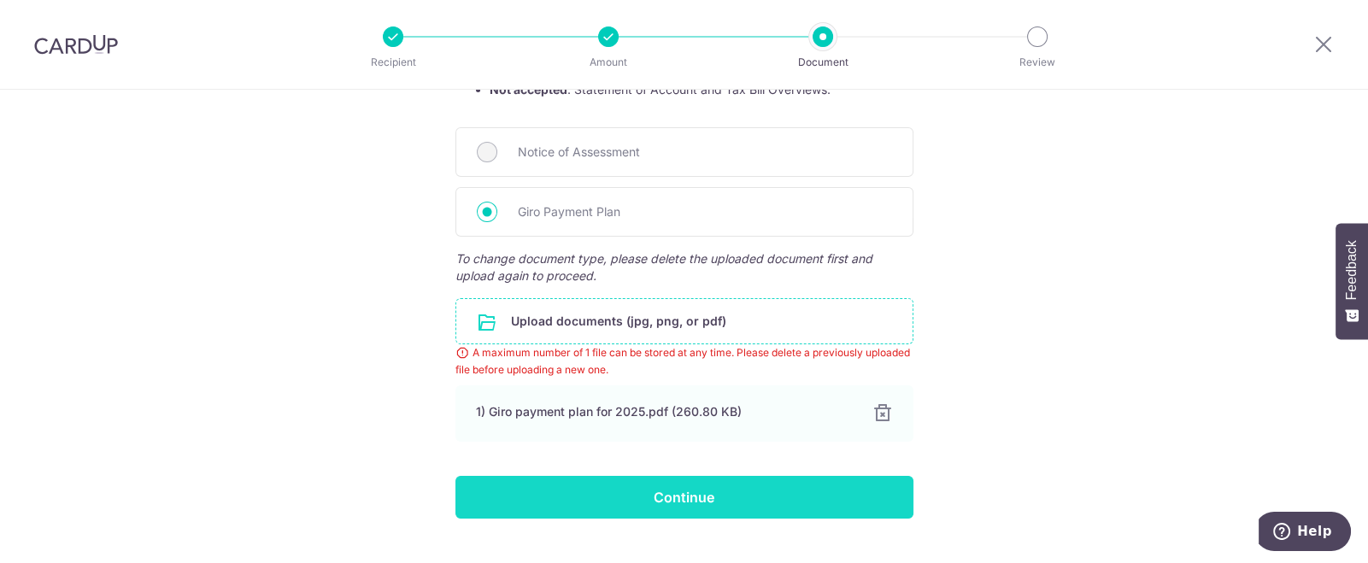
click at [672, 494] on input "Continue" at bounding box center [685, 497] width 458 height 43
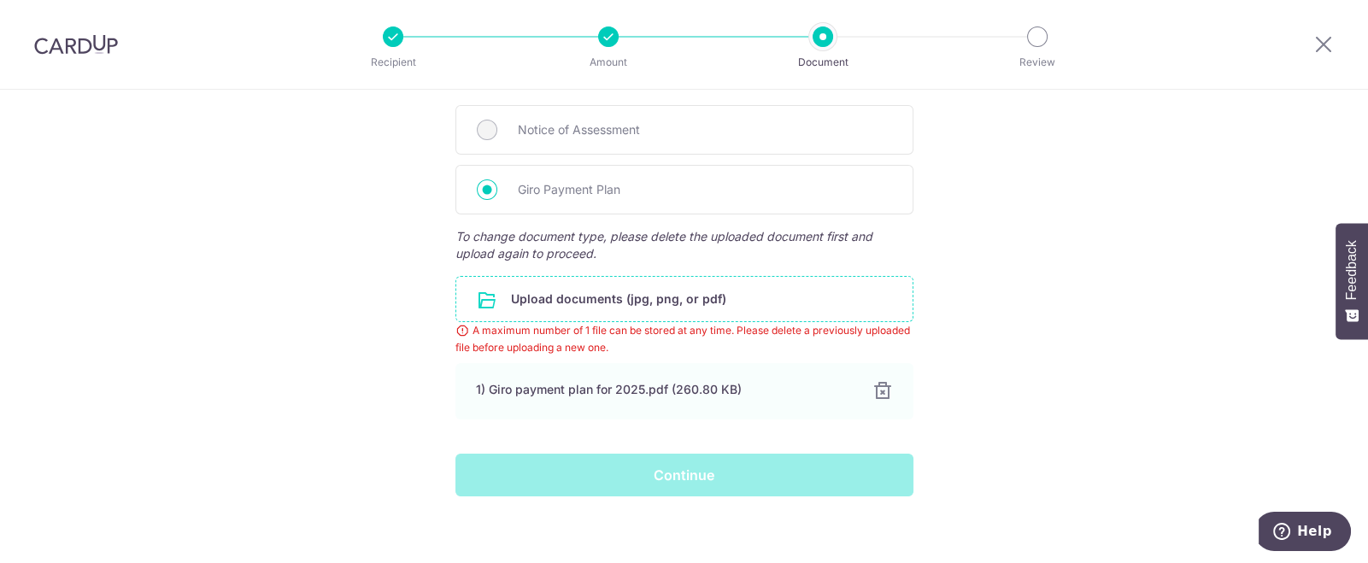
scroll to position [460, 0]
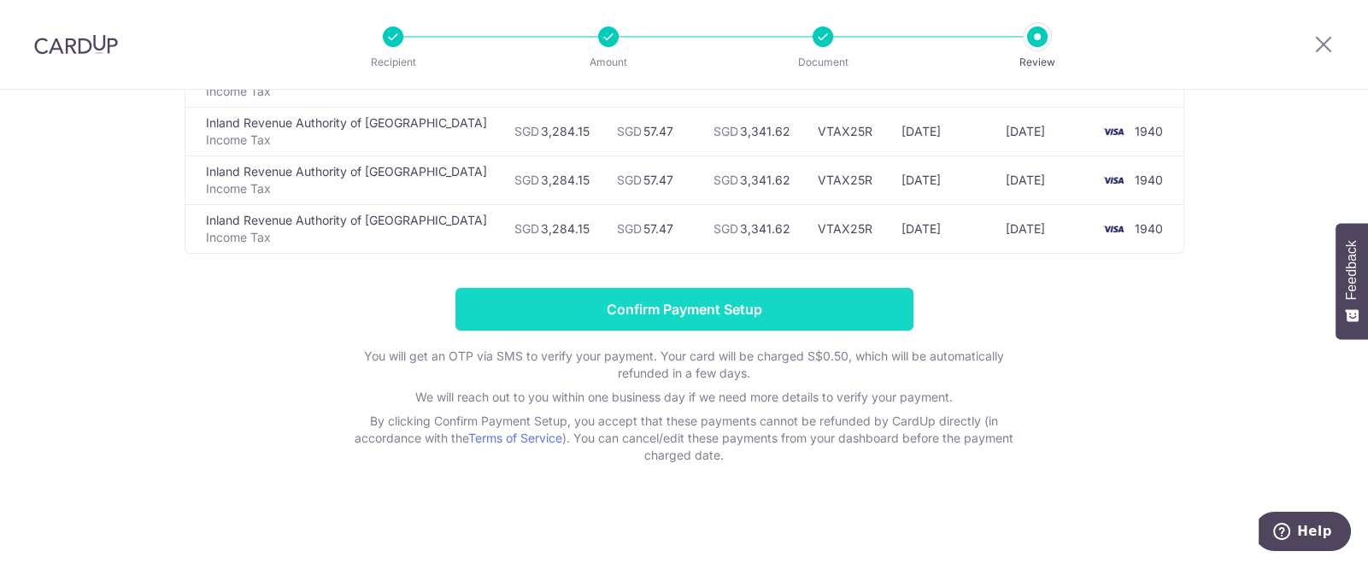
scroll to position [96, 0]
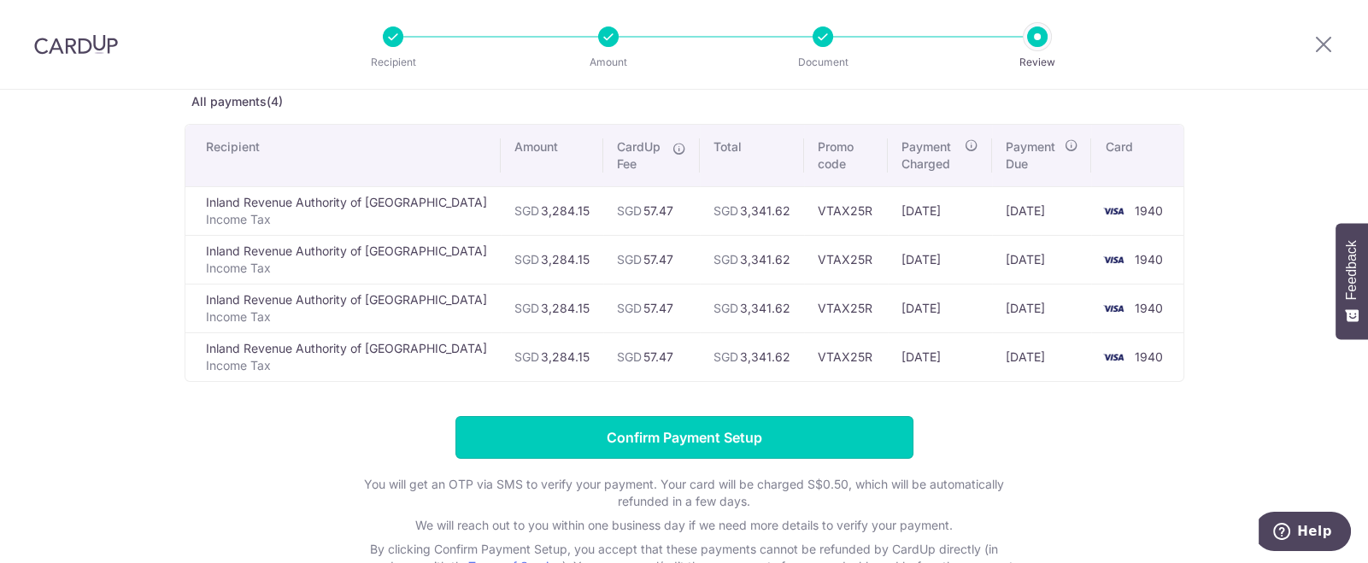
drag, startPoint x: 650, startPoint y: 438, endPoint x: 768, endPoint y: 439, distance: 118.8
click at [650, 436] on input "Confirm Payment Setup" at bounding box center [685, 437] width 458 height 43
